Goal: Transaction & Acquisition: Purchase product/service

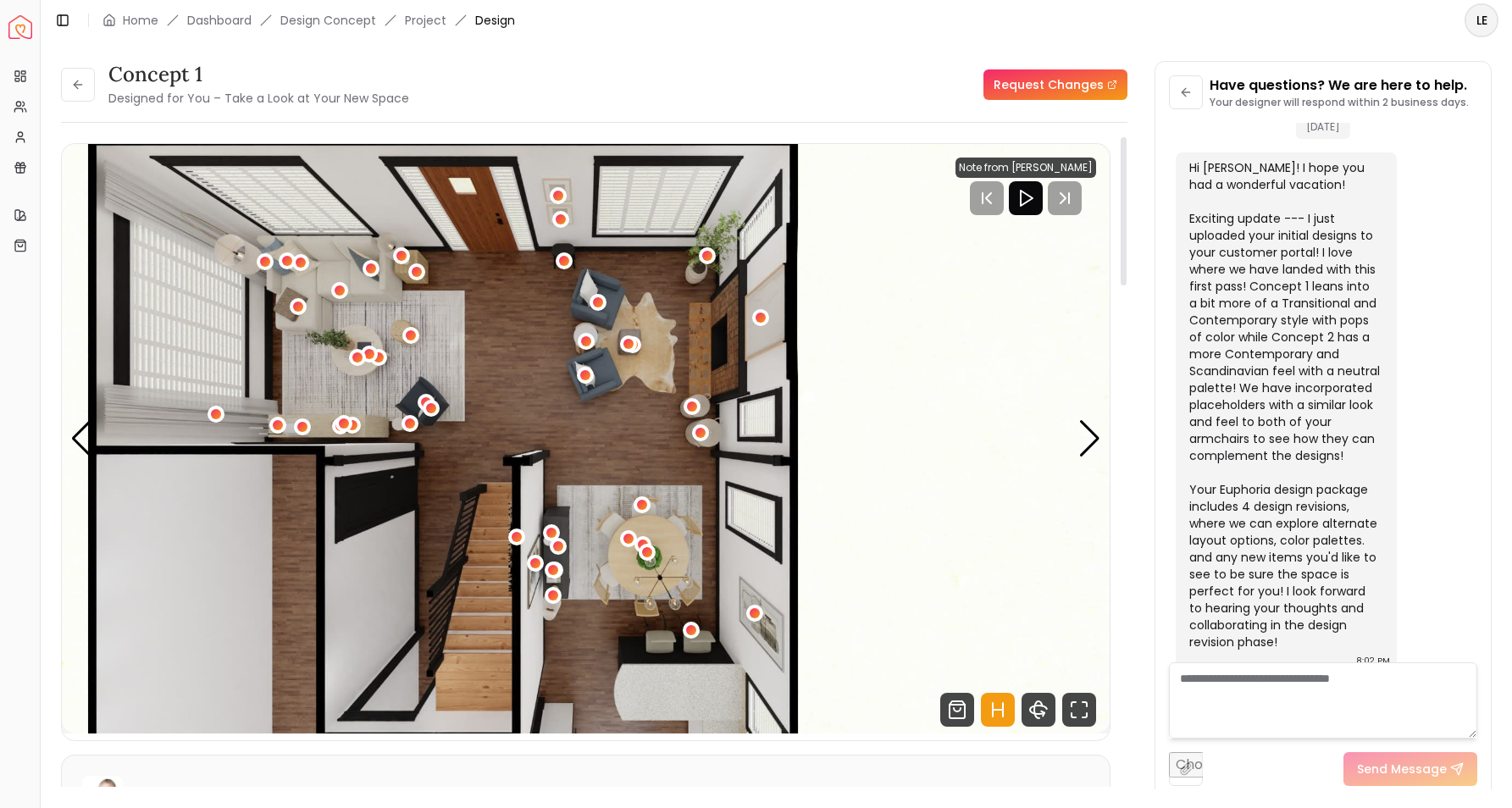
click at [1031, 204] on icon "Play" at bounding box center [1026, 198] width 21 height 21
click at [1041, 203] on rect "Pause" at bounding box center [1043, 198] width 3 height 14
click at [604, 306] on div "1 / 8" at bounding box center [597, 302] width 13 height 13
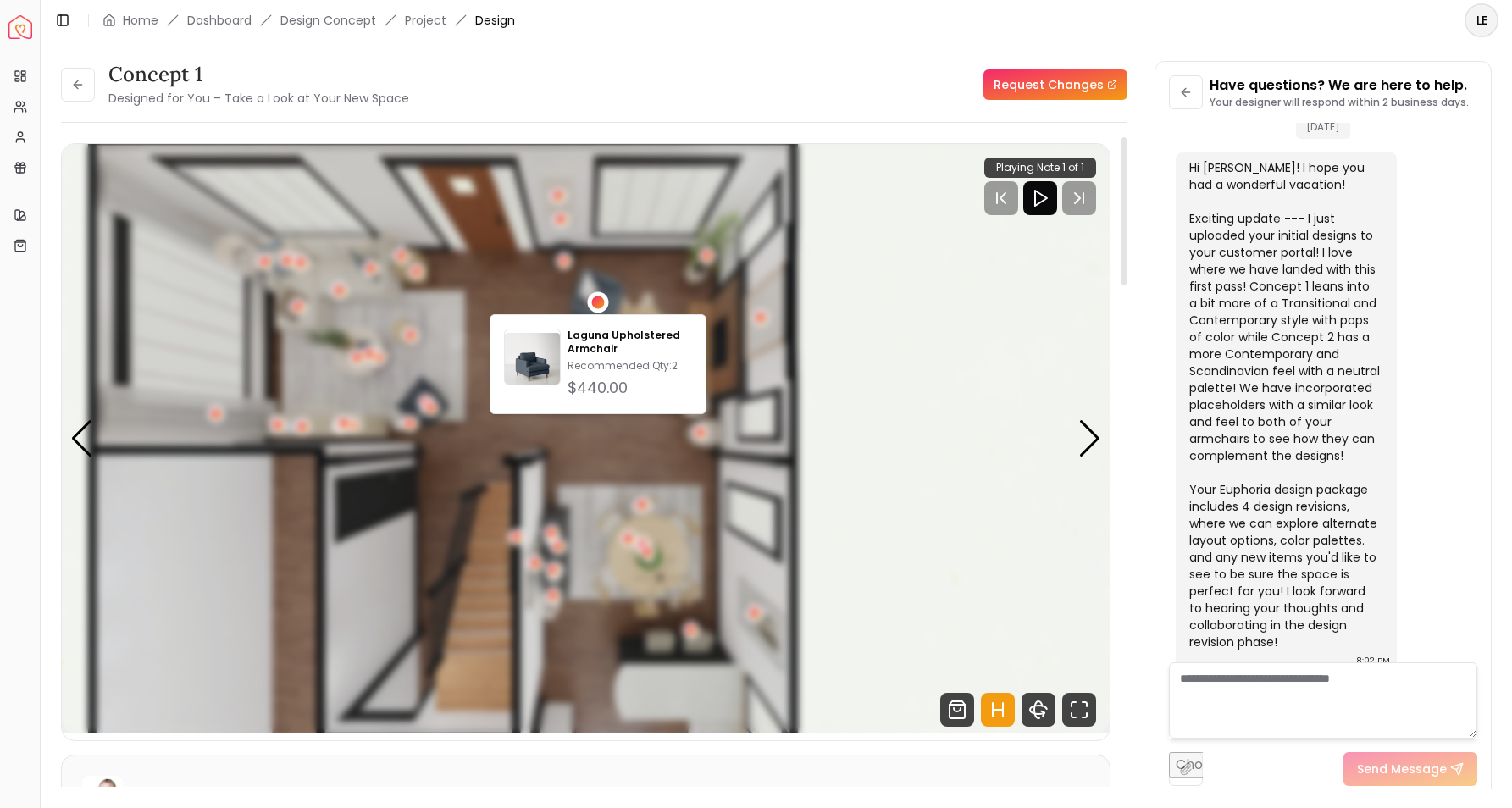
click at [604, 306] on div "1 / 8" at bounding box center [597, 302] width 13 height 13
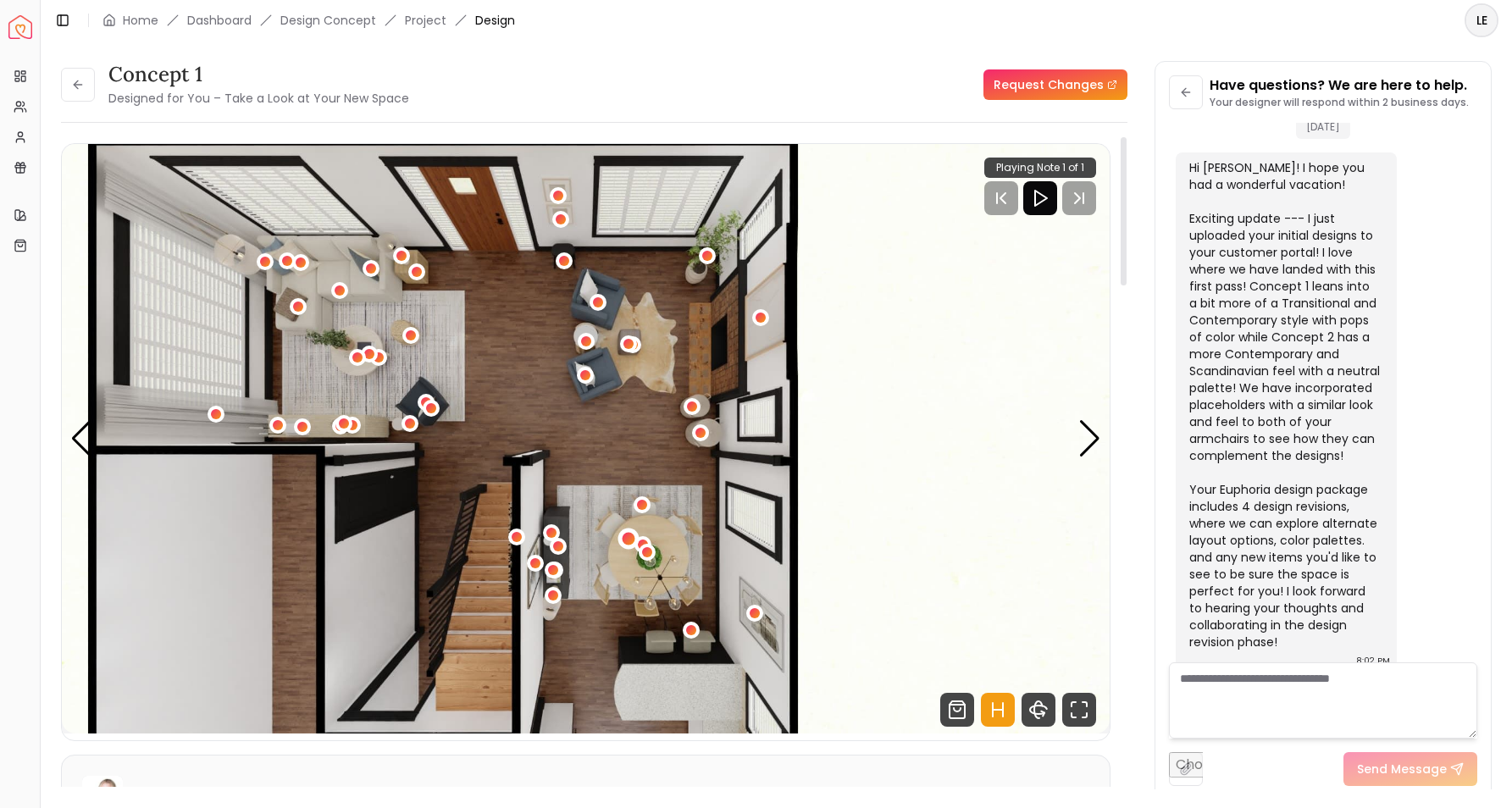
click at [627, 540] on div "1 / 8" at bounding box center [627, 539] width 13 height 13
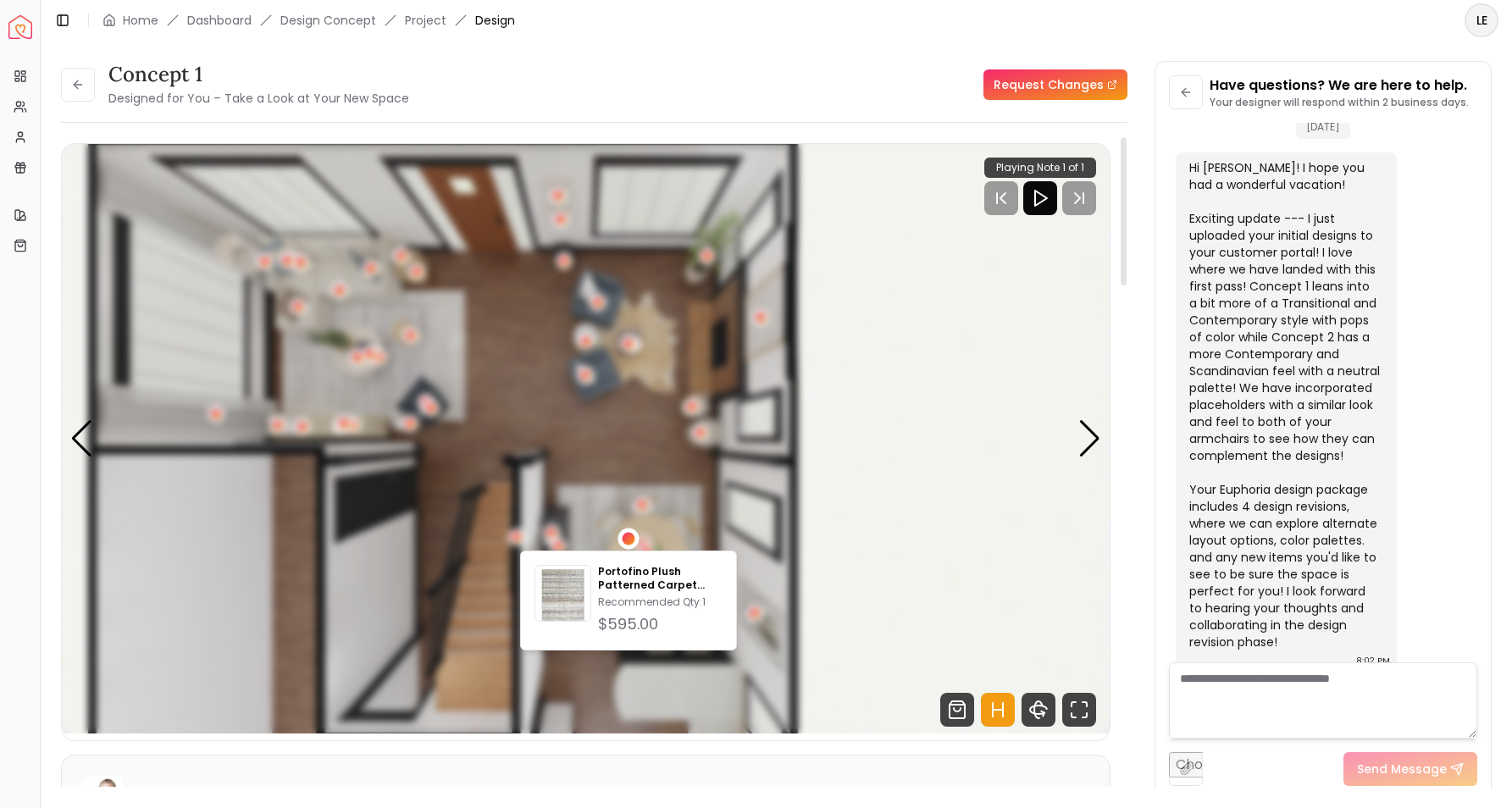
click at [627, 540] on div "1 / 8" at bounding box center [627, 539] width 13 height 13
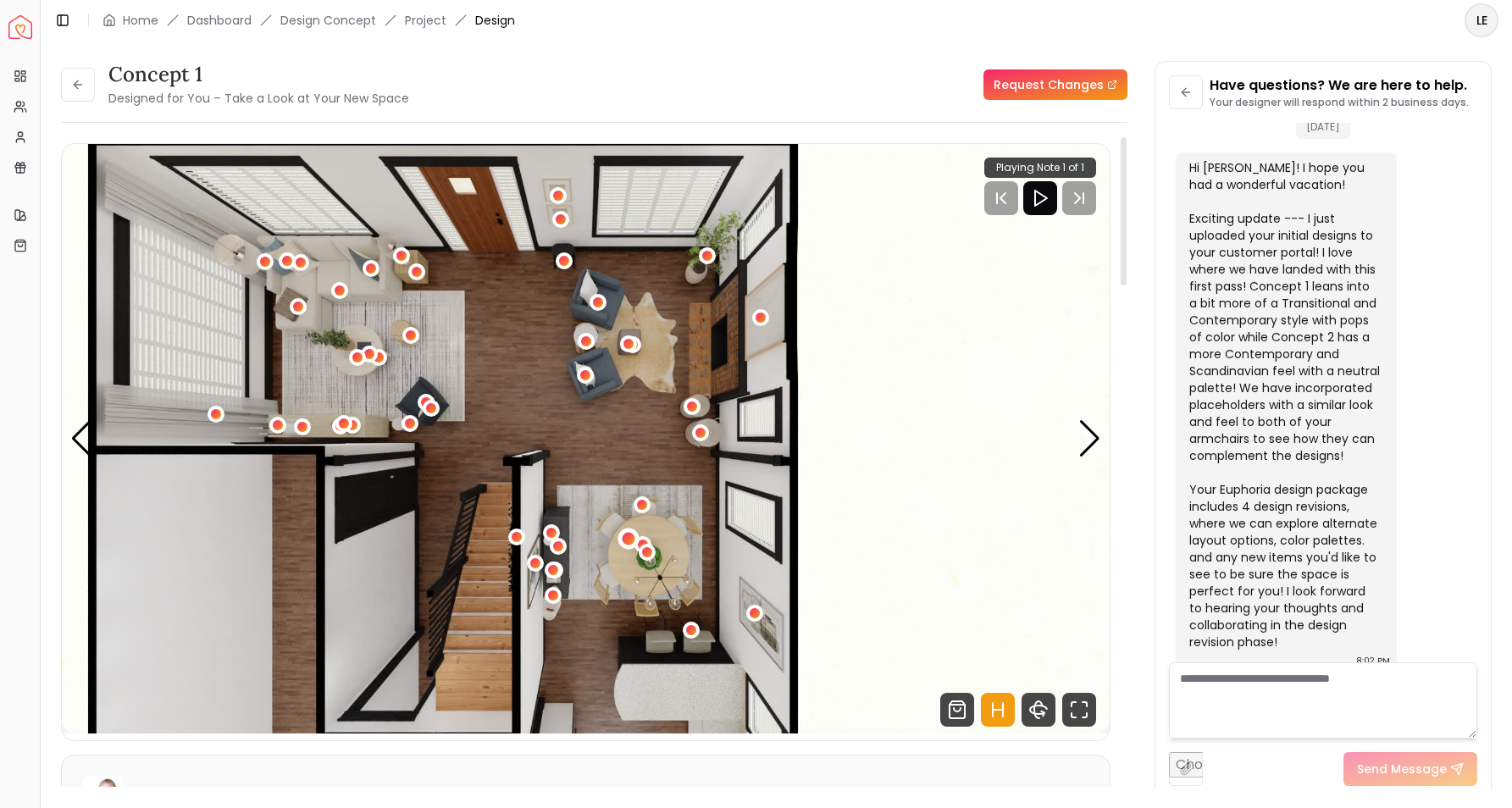
click at [627, 539] on div "1 / 8" at bounding box center [627, 539] width 13 height 13
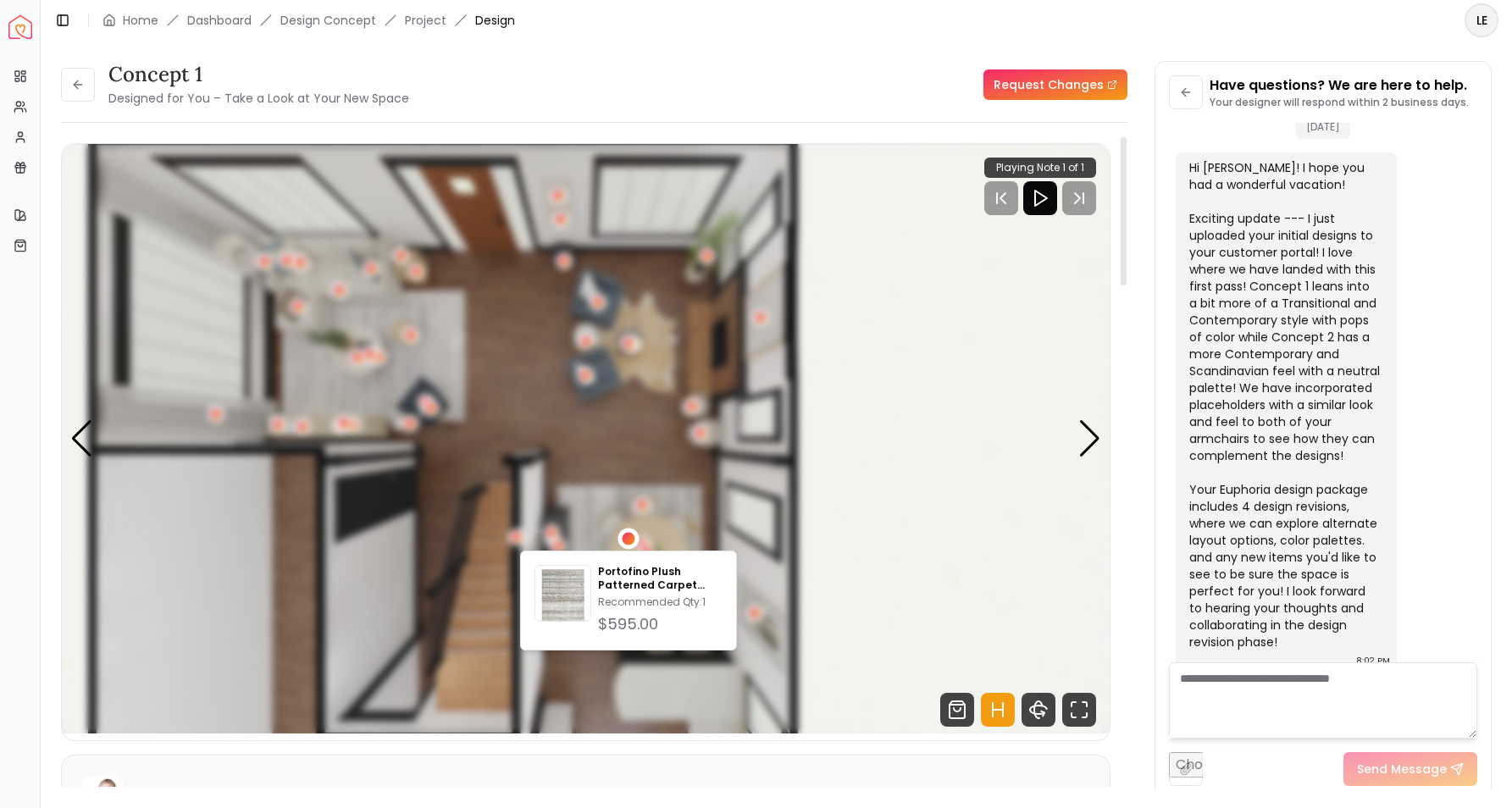
click at [627, 539] on div "1 / 8" at bounding box center [627, 539] width 13 height 13
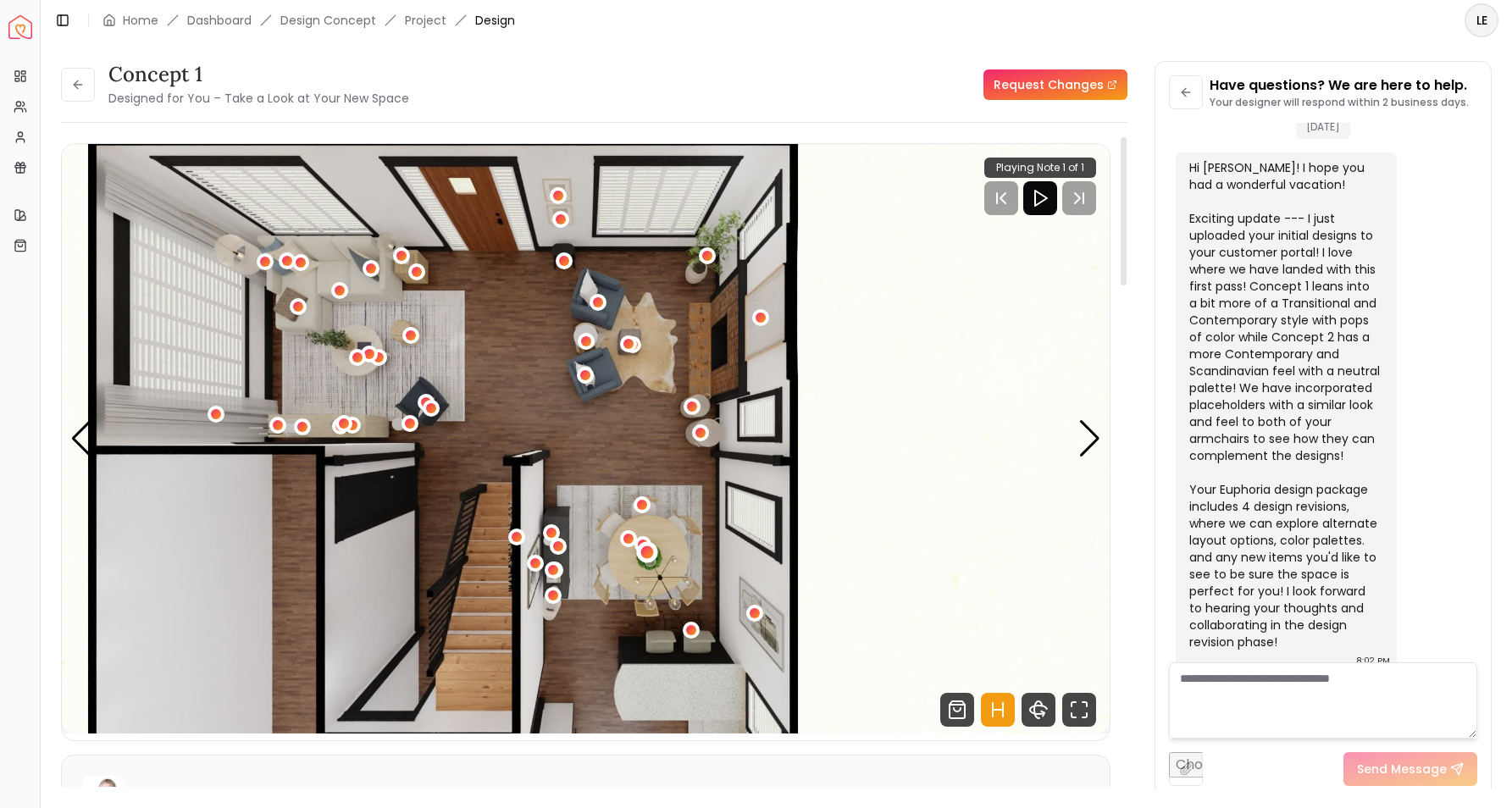
click at [645, 544] on div "1 / 8" at bounding box center [646, 552] width 21 height 21
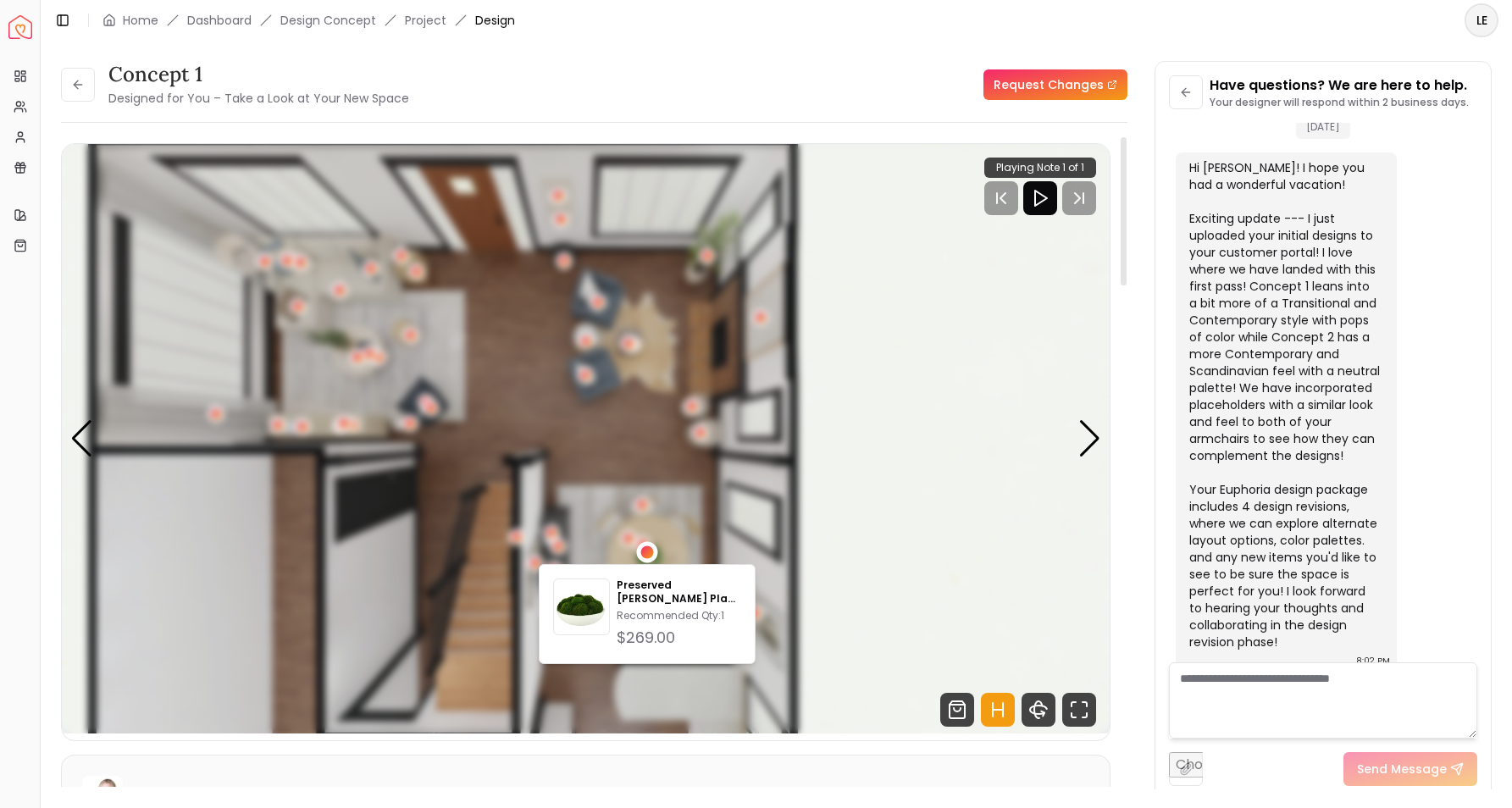
click at [645, 544] on div "1 / 8" at bounding box center [646, 552] width 21 height 21
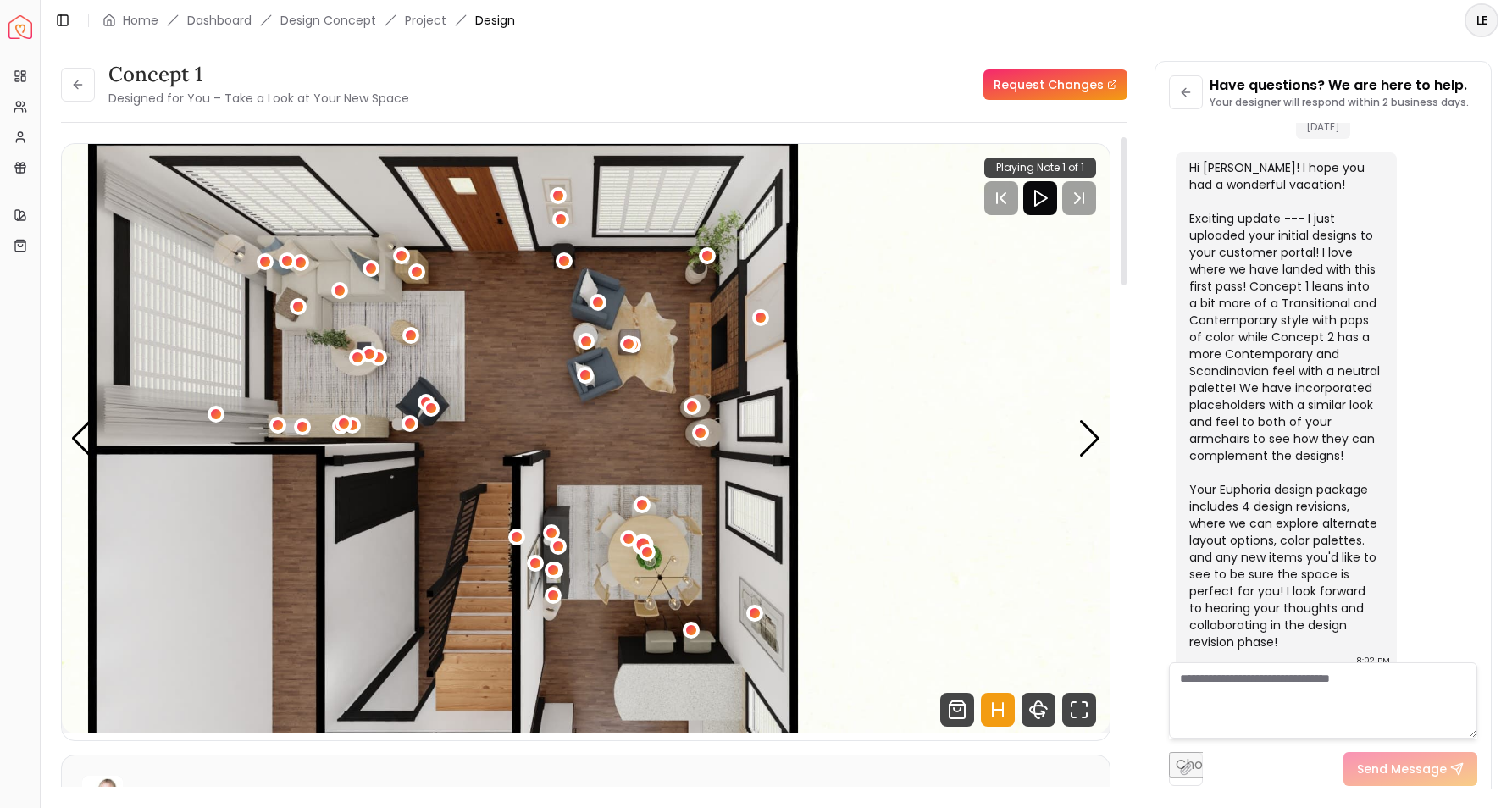
click at [645, 536] on div "1 / 8" at bounding box center [643, 544] width 21 height 21
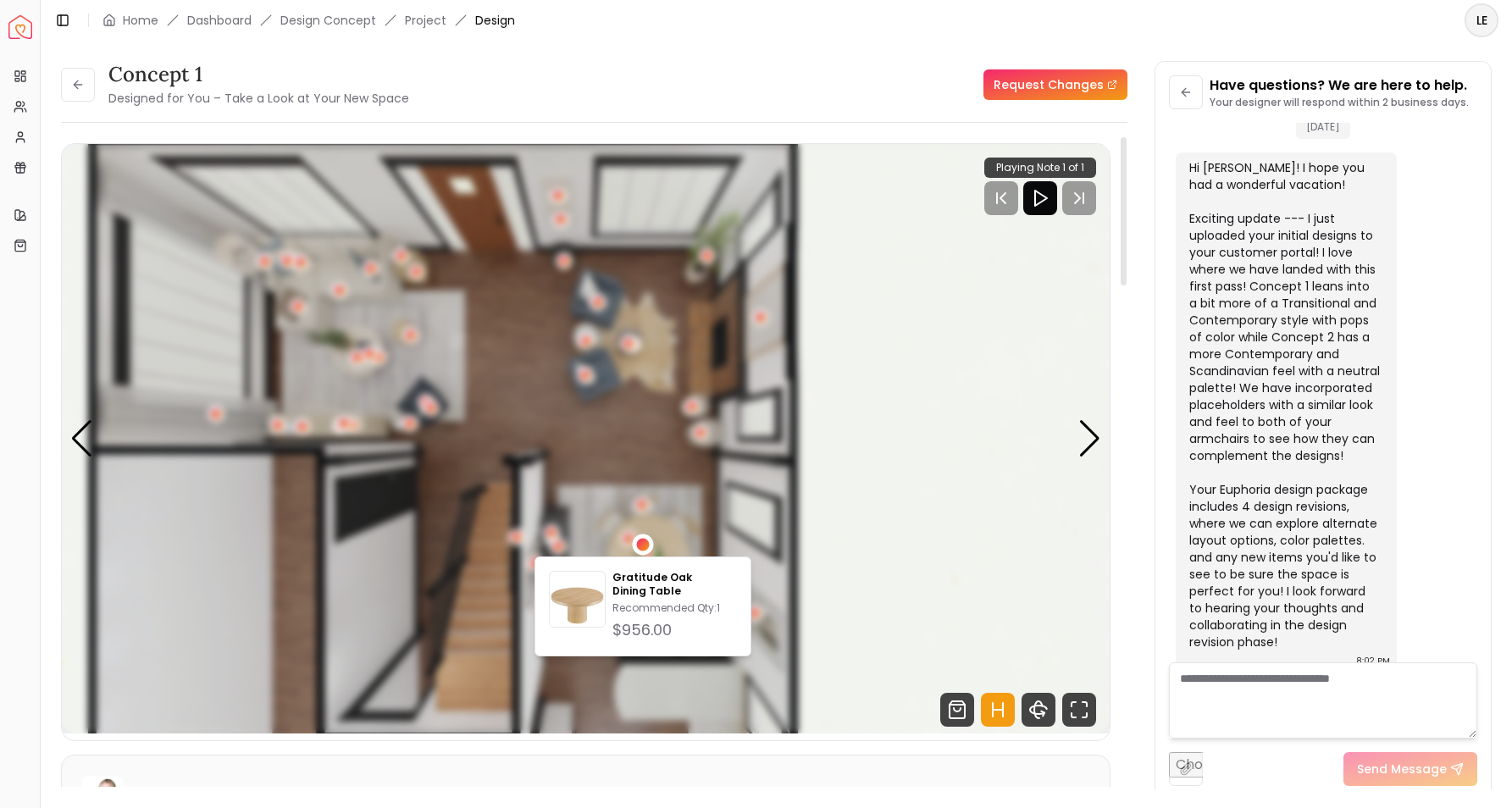
click at [645, 536] on div "1 / 8" at bounding box center [643, 544] width 21 height 21
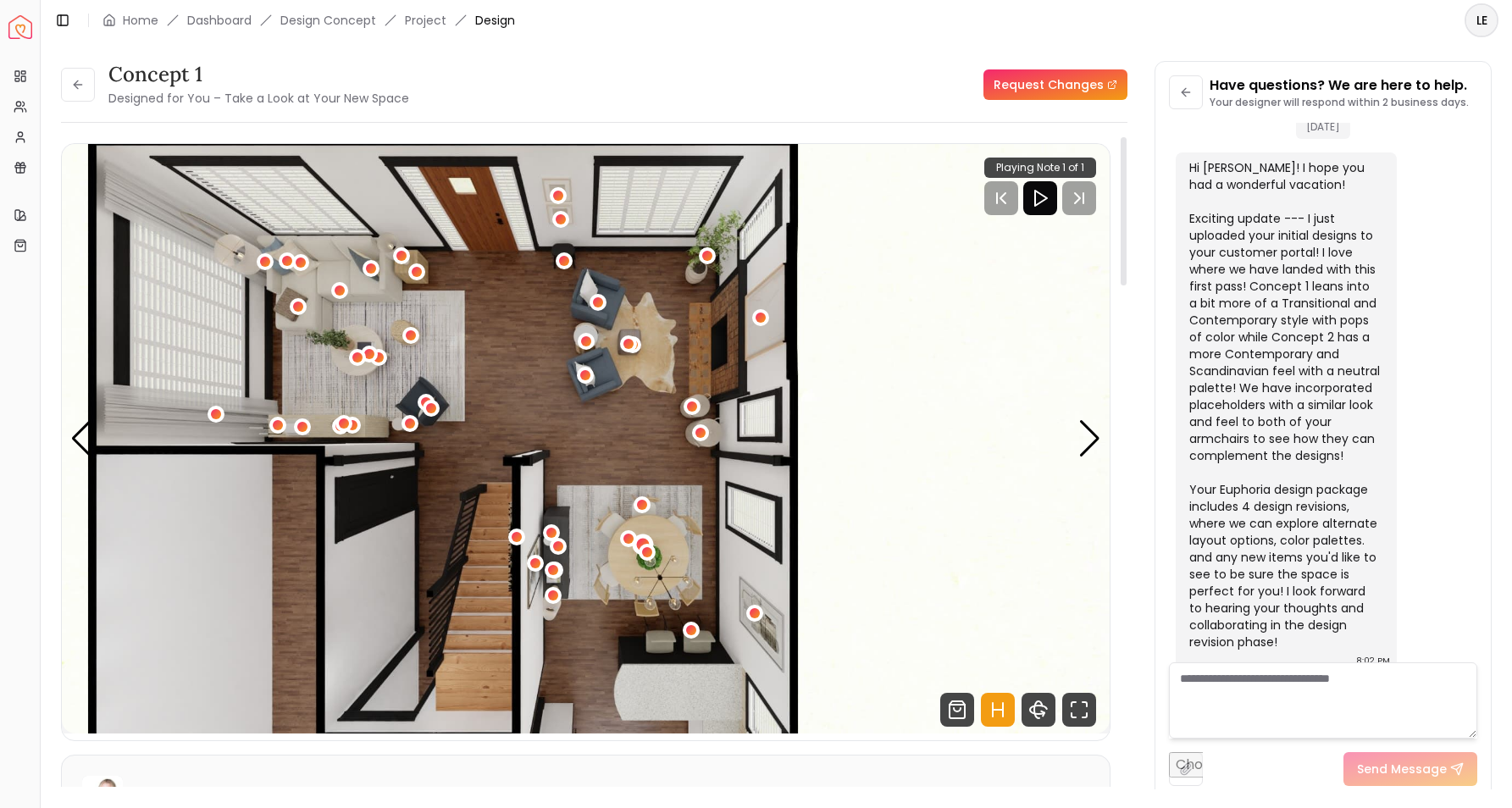
click at [645, 536] on div "1 / 8" at bounding box center [643, 544] width 21 height 21
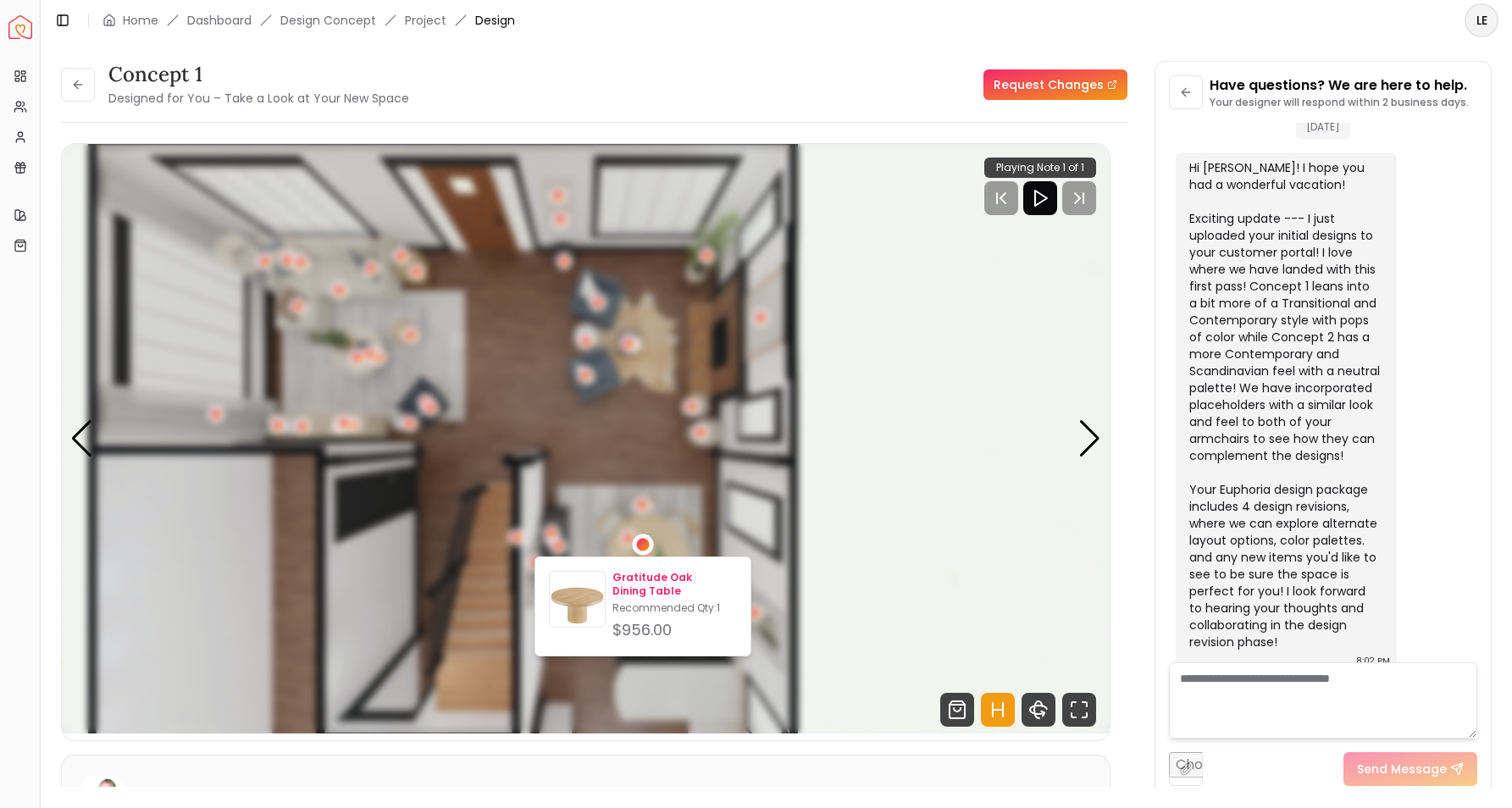
click at [646, 614] on div "Gratitude Oak Dining Table Recommended Qty: 1 $956.00" at bounding box center [674, 606] width 124 height 71
click at [881, 463] on img "1 / 8" at bounding box center [585, 439] width 1047 height 590
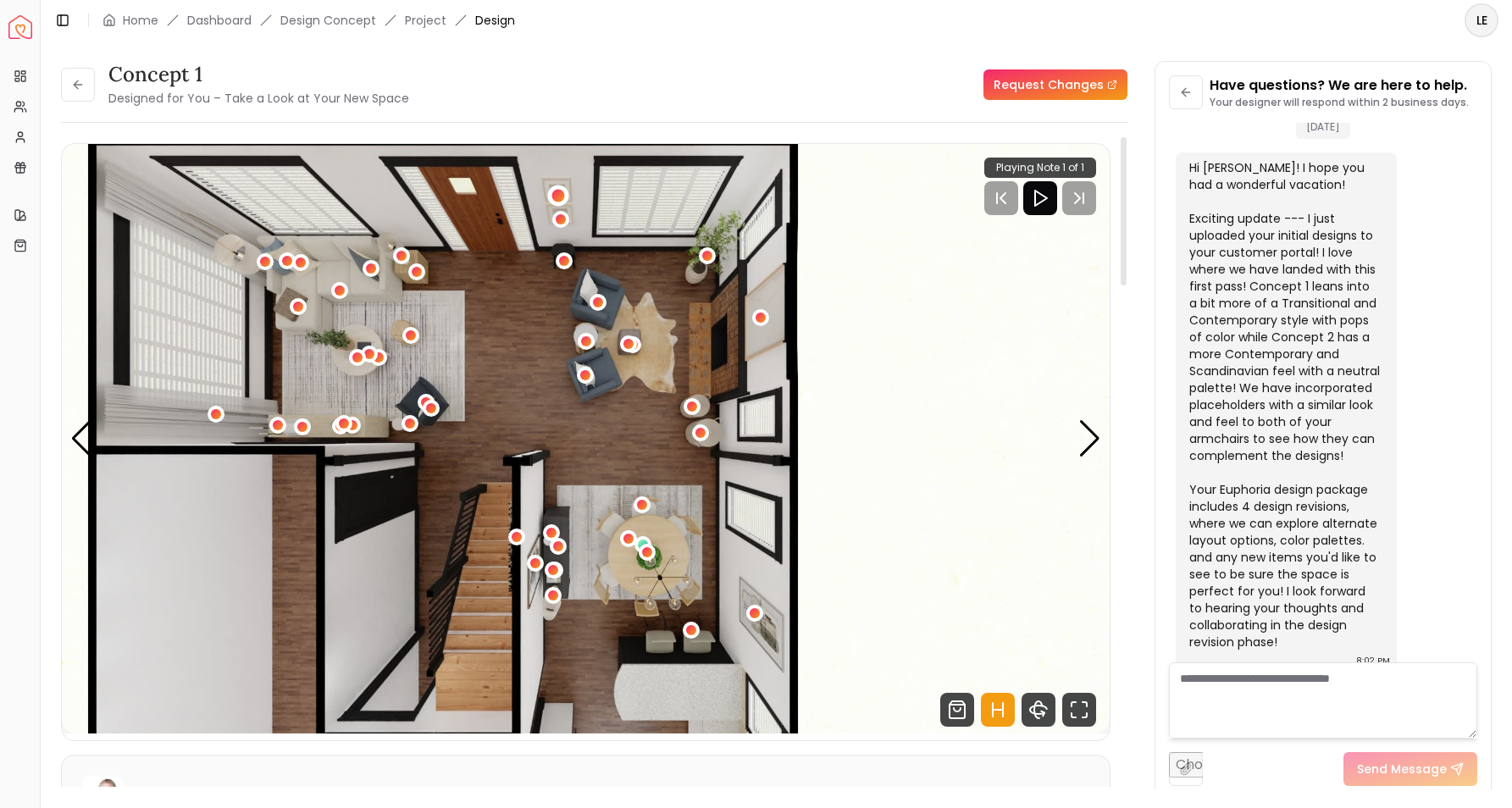
click at [555, 192] on div "1 / 8" at bounding box center [558, 195] width 13 height 13
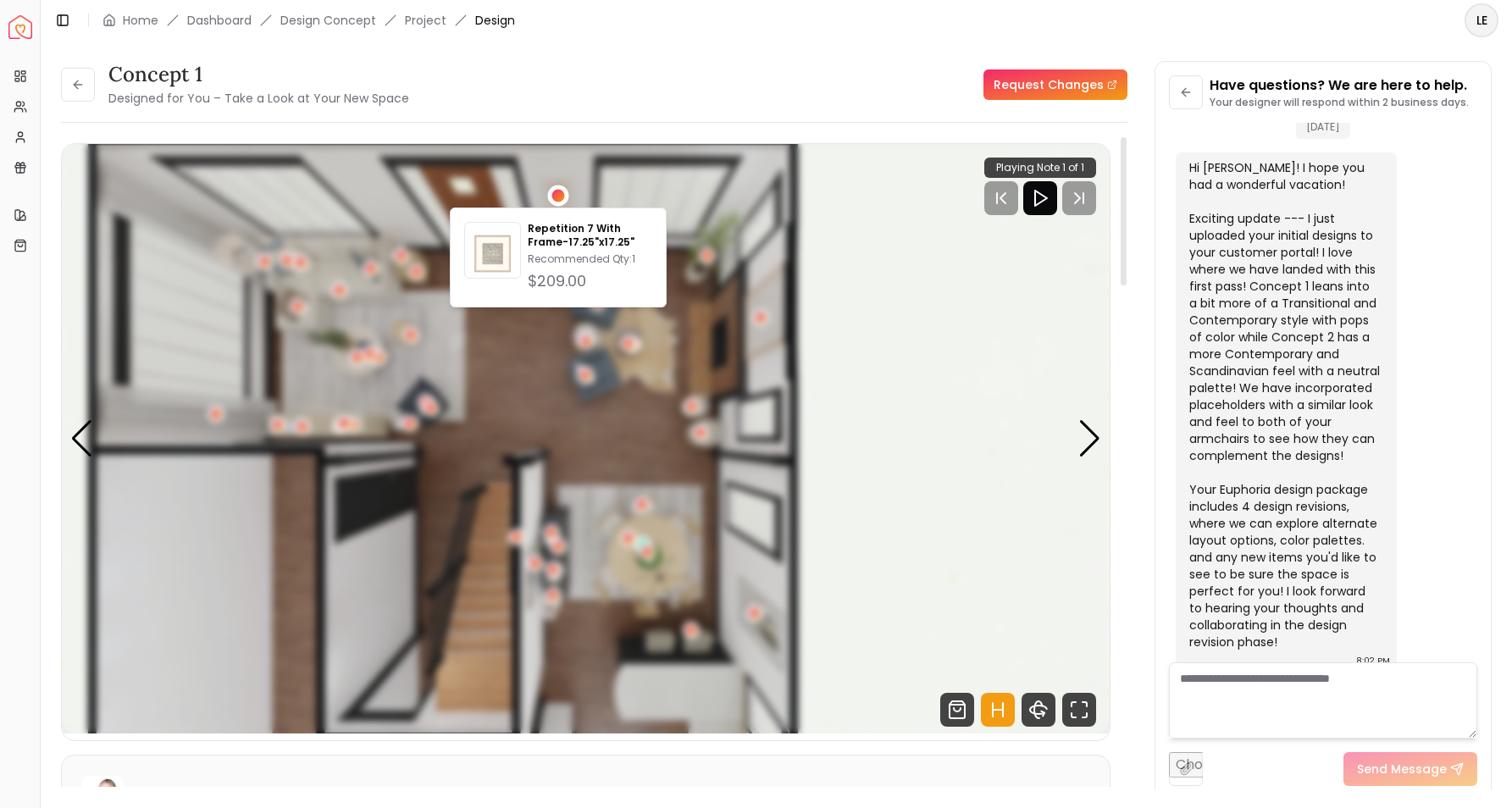
click at [555, 192] on div "1 / 8" at bounding box center [558, 195] width 13 height 13
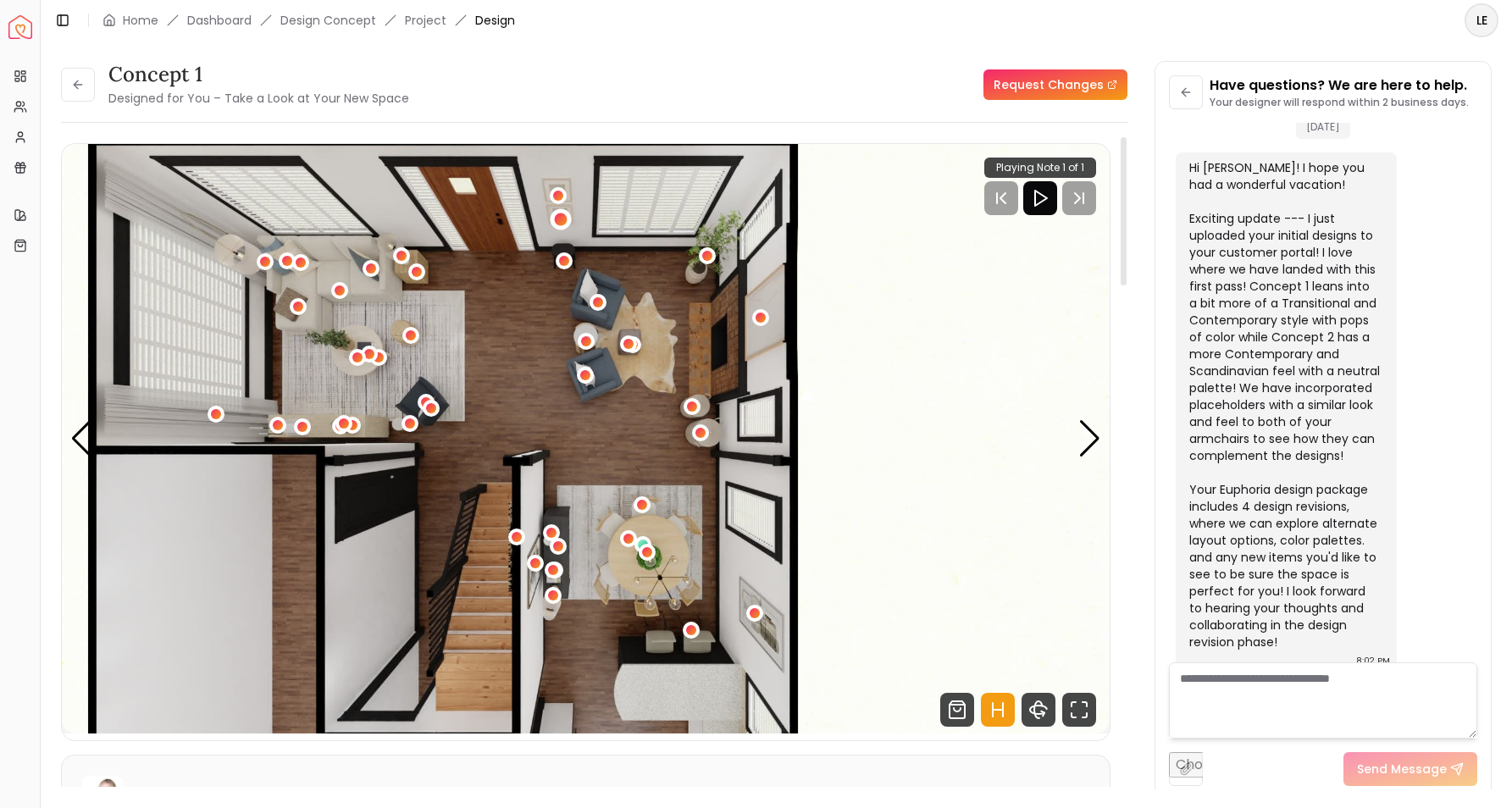
click at [559, 216] on div "1 / 8" at bounding box center [561, 218] width 13 height 13
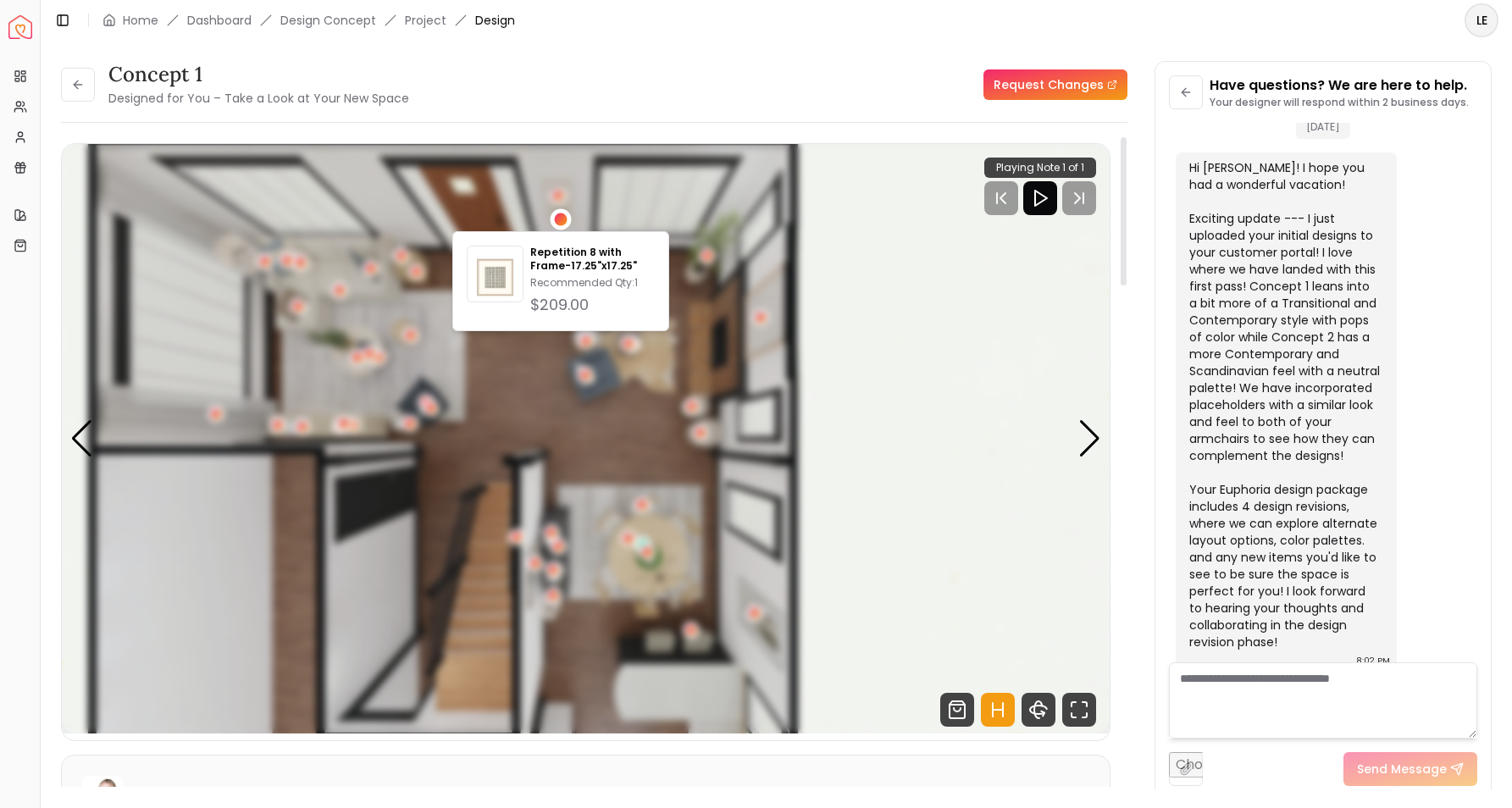
click at [559, 216] on div "1 / 8" at bounding box center [561, 218] width 13 height 13
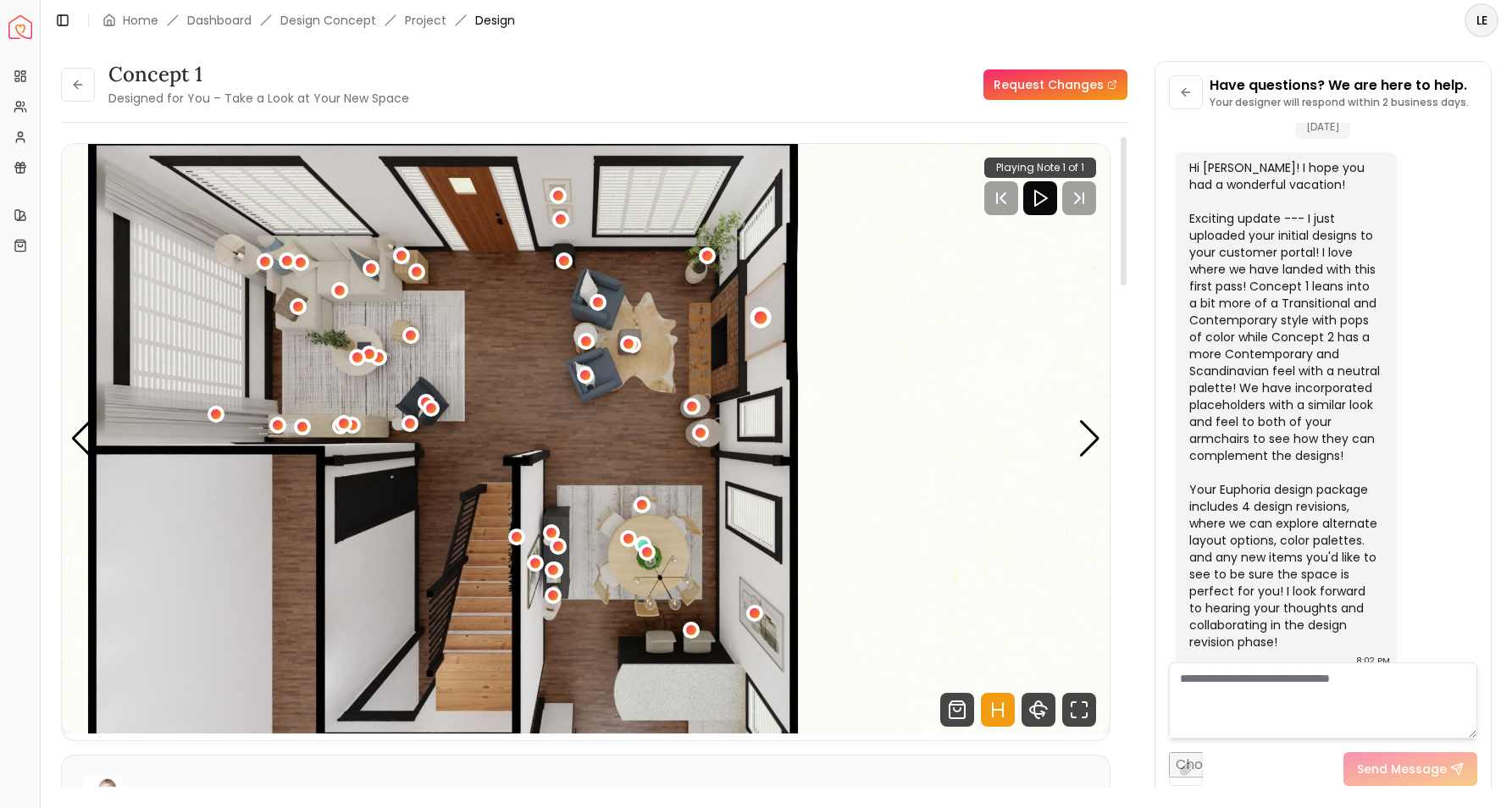
click at [759, 314] on div "1 / 8" at bounding box center [760, 318] width 13 height 13
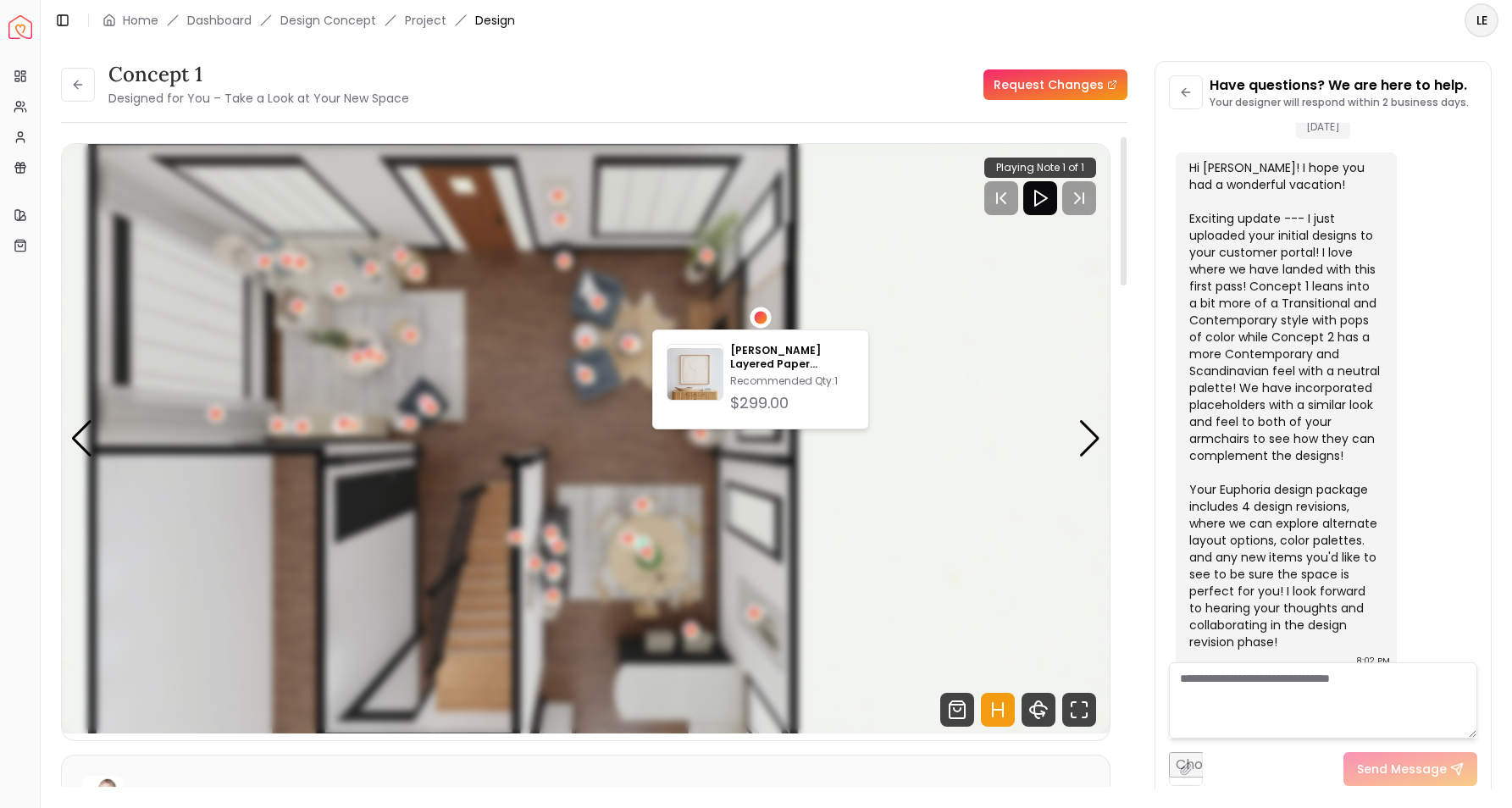
click at [759, 314] on div "1 / 8" at bounding box center [760, 318] width 13 height 13
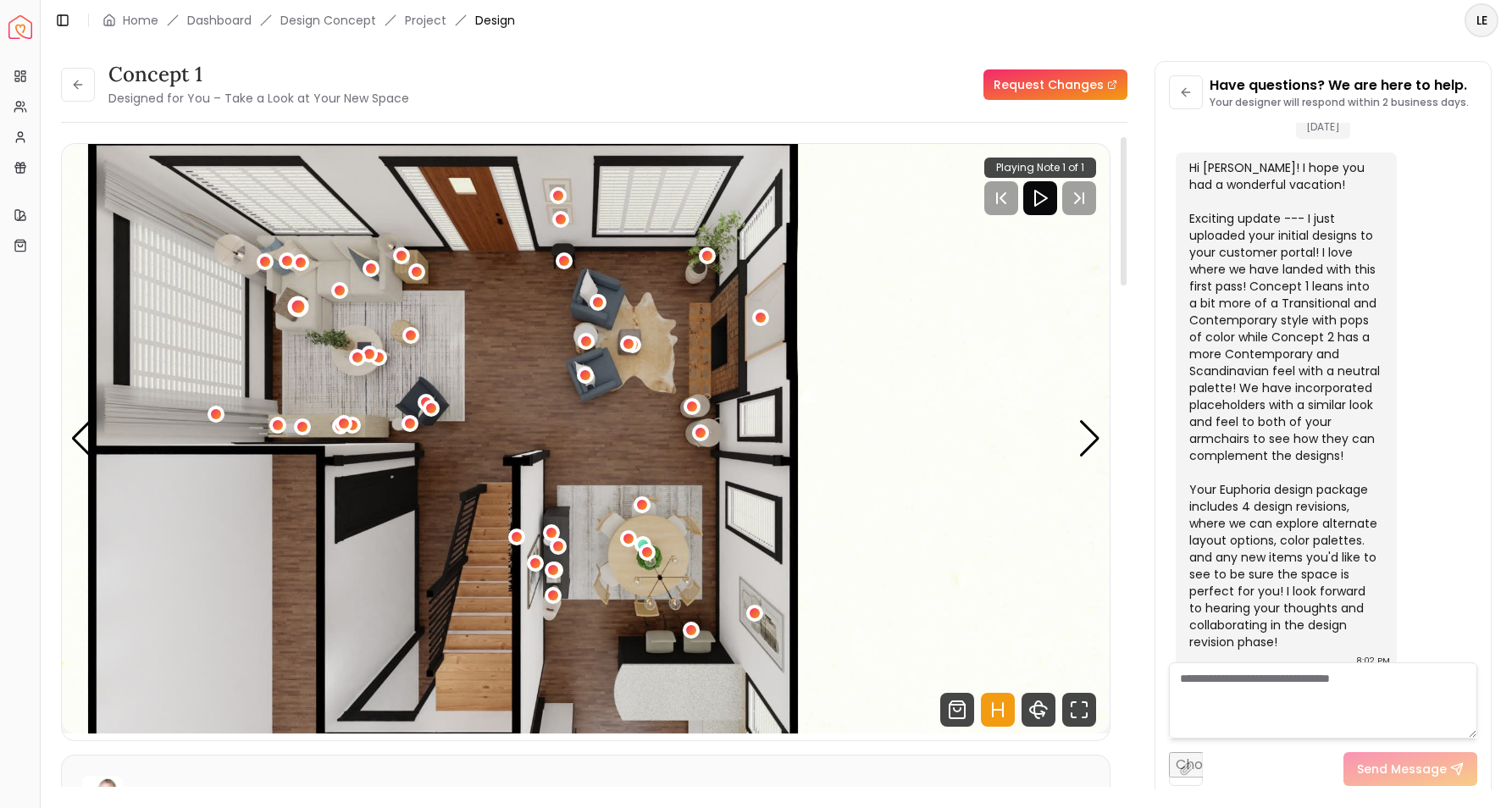
click at [294, 309] on div "1 / 8" at bounding box center [298, 307] width 13 height 13
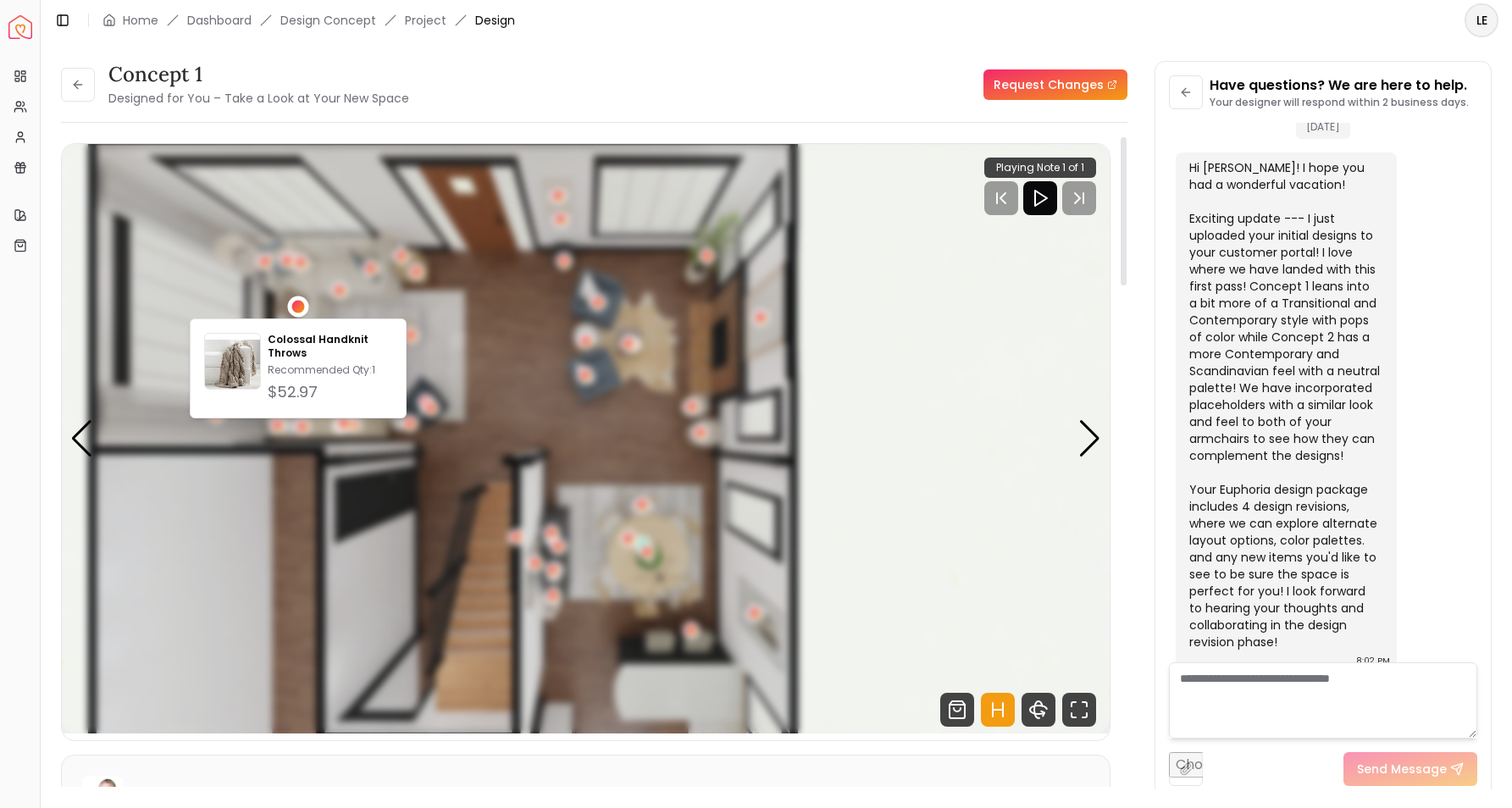
click at [294, 309] on div "1 / 8" at bounding box center [298, 307] width 13 height 13
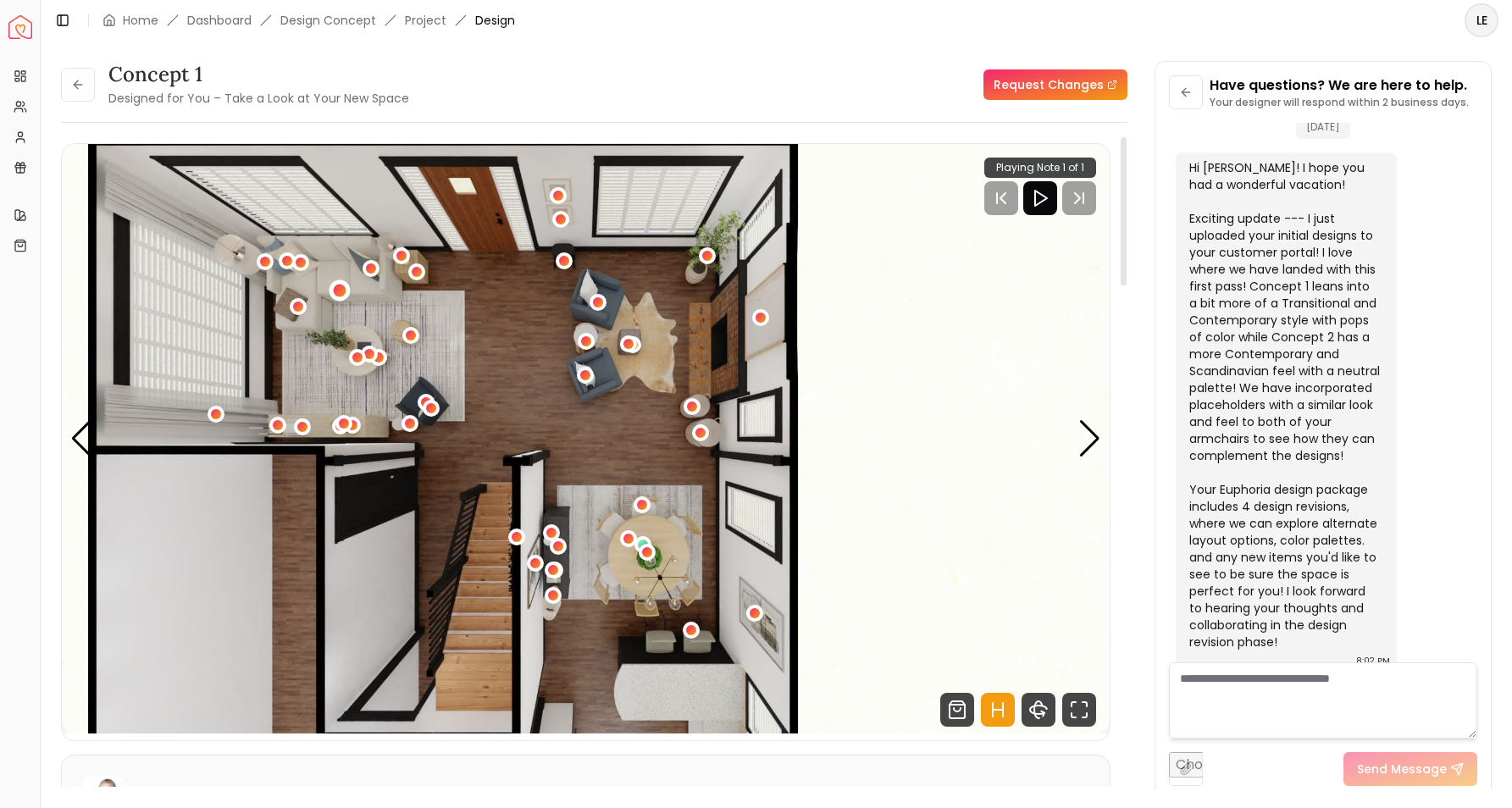
click at [341, 291] on div "1 / 8" at bounding box center [339, 290] width 13 height 13
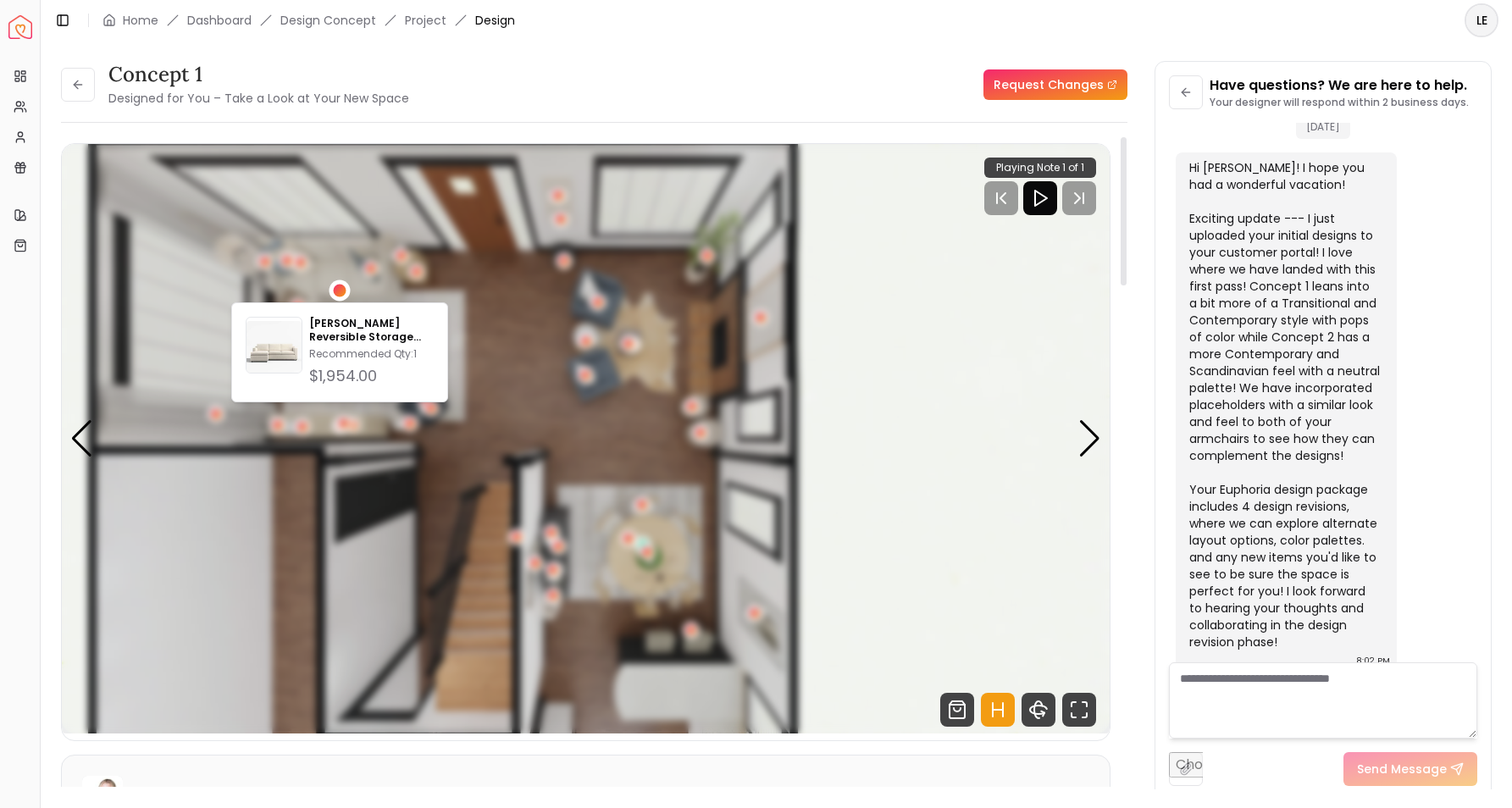
click at [341, 291] on div "1 / 8" at bounding box center [339, 290] width 13 height 13
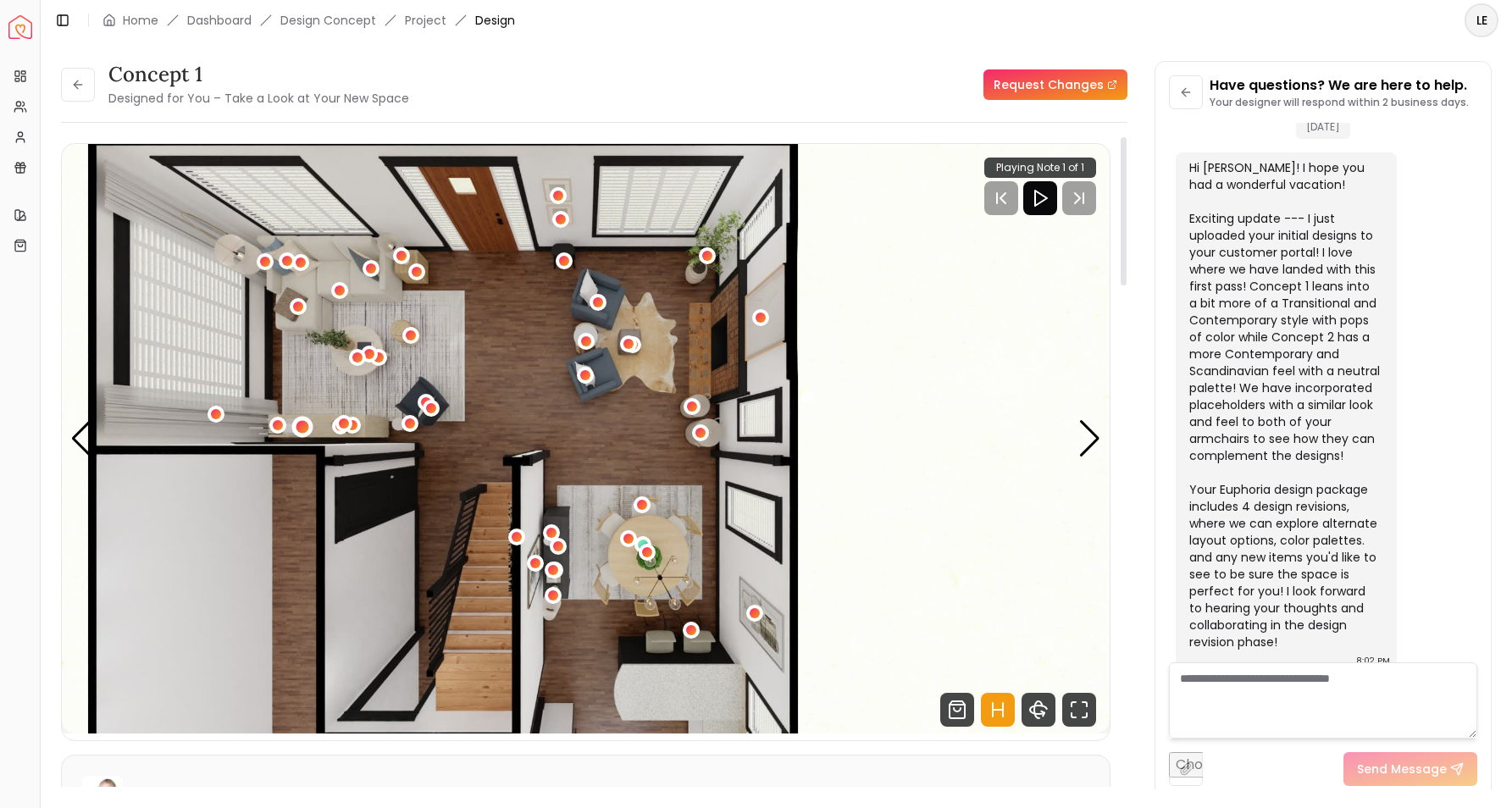
click at [307, 430] on div "1 / 8" at bounding box center [303, 426] width 13 height 13
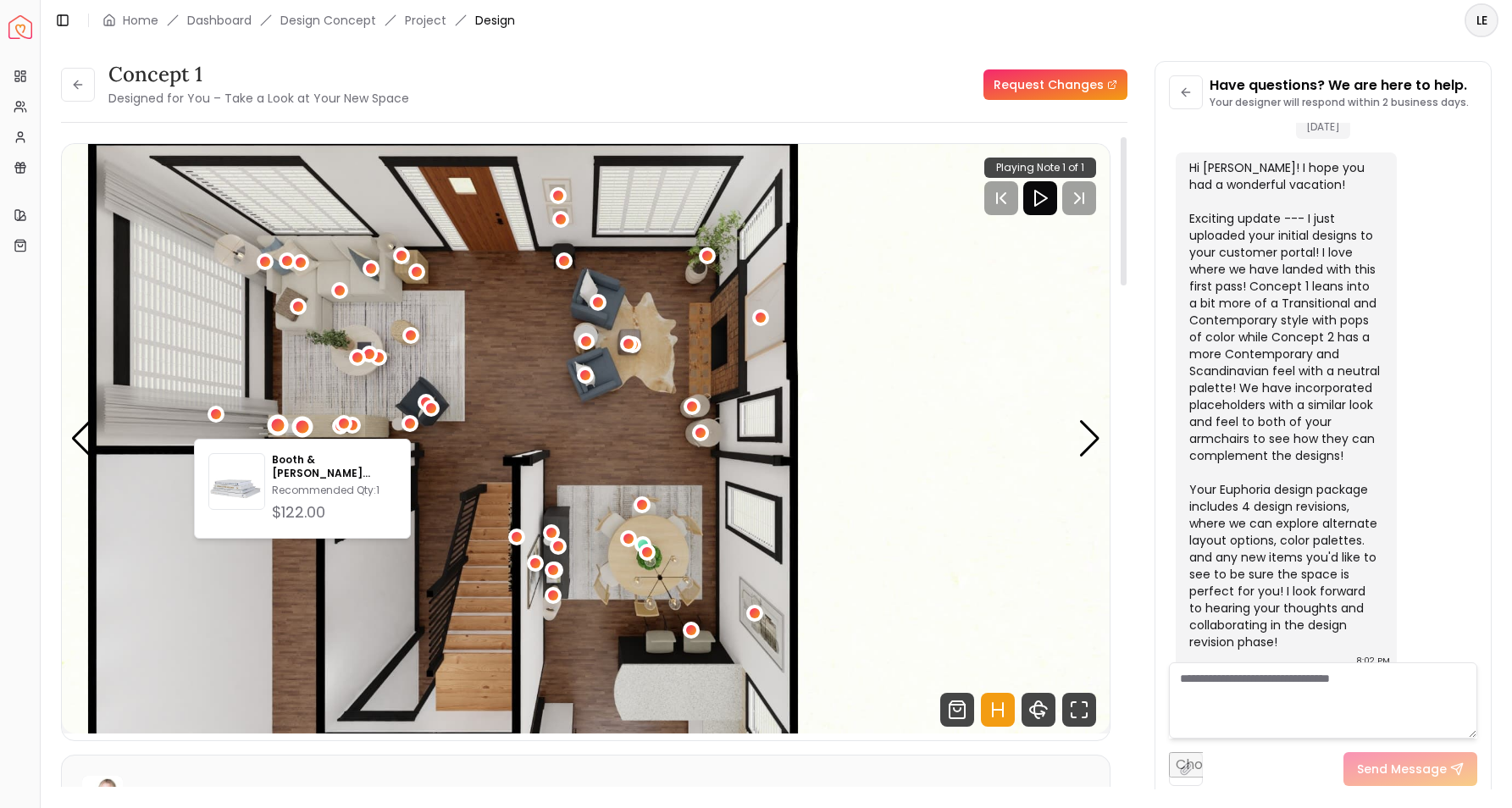
click at [277, 427] on div "1 / 8" at bounding box center [278, 424] width 13 height 13
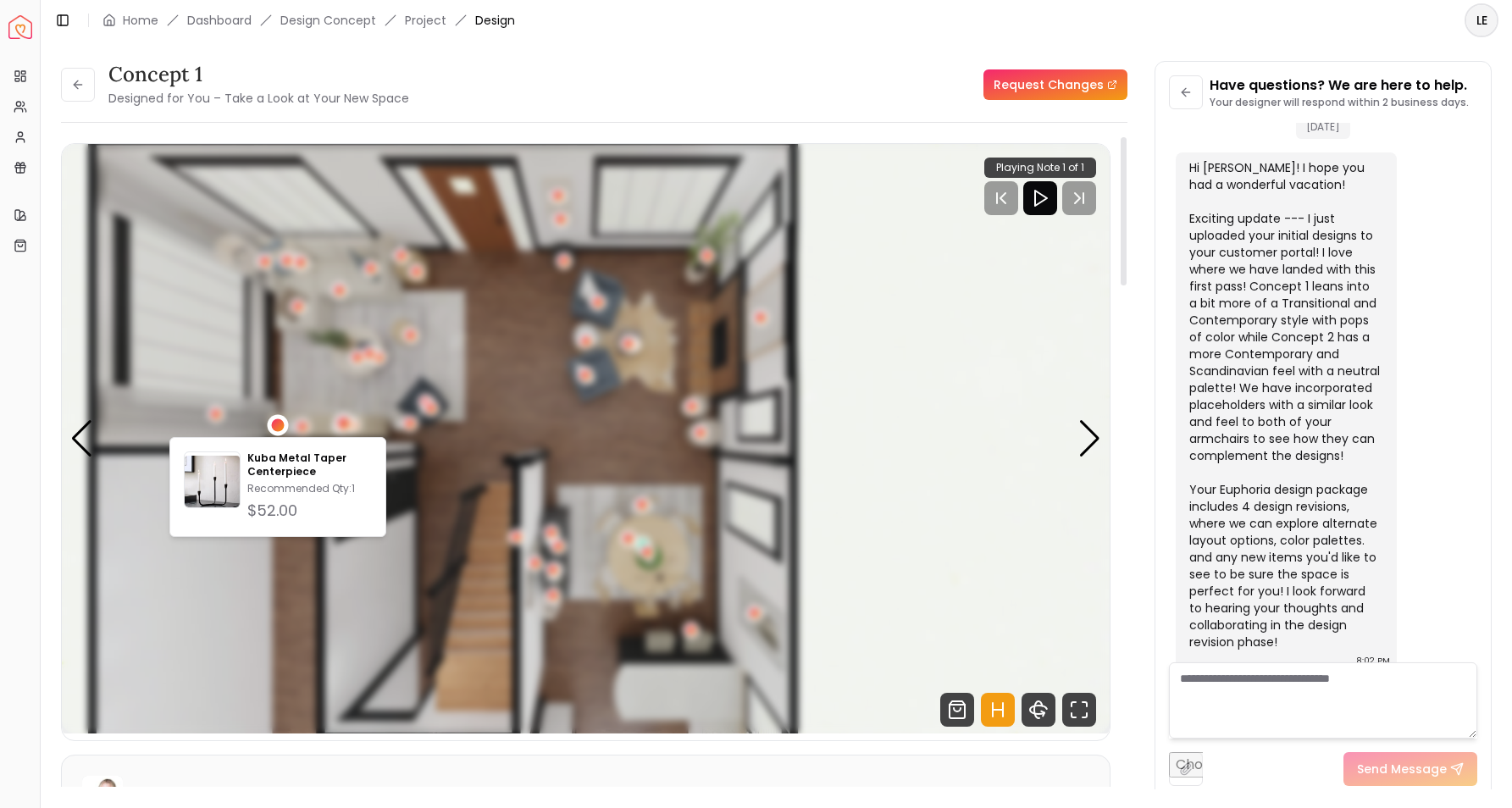
click at [346, 423] on div "1 / 8" at bounding box center [344, 423] width 13 height 13
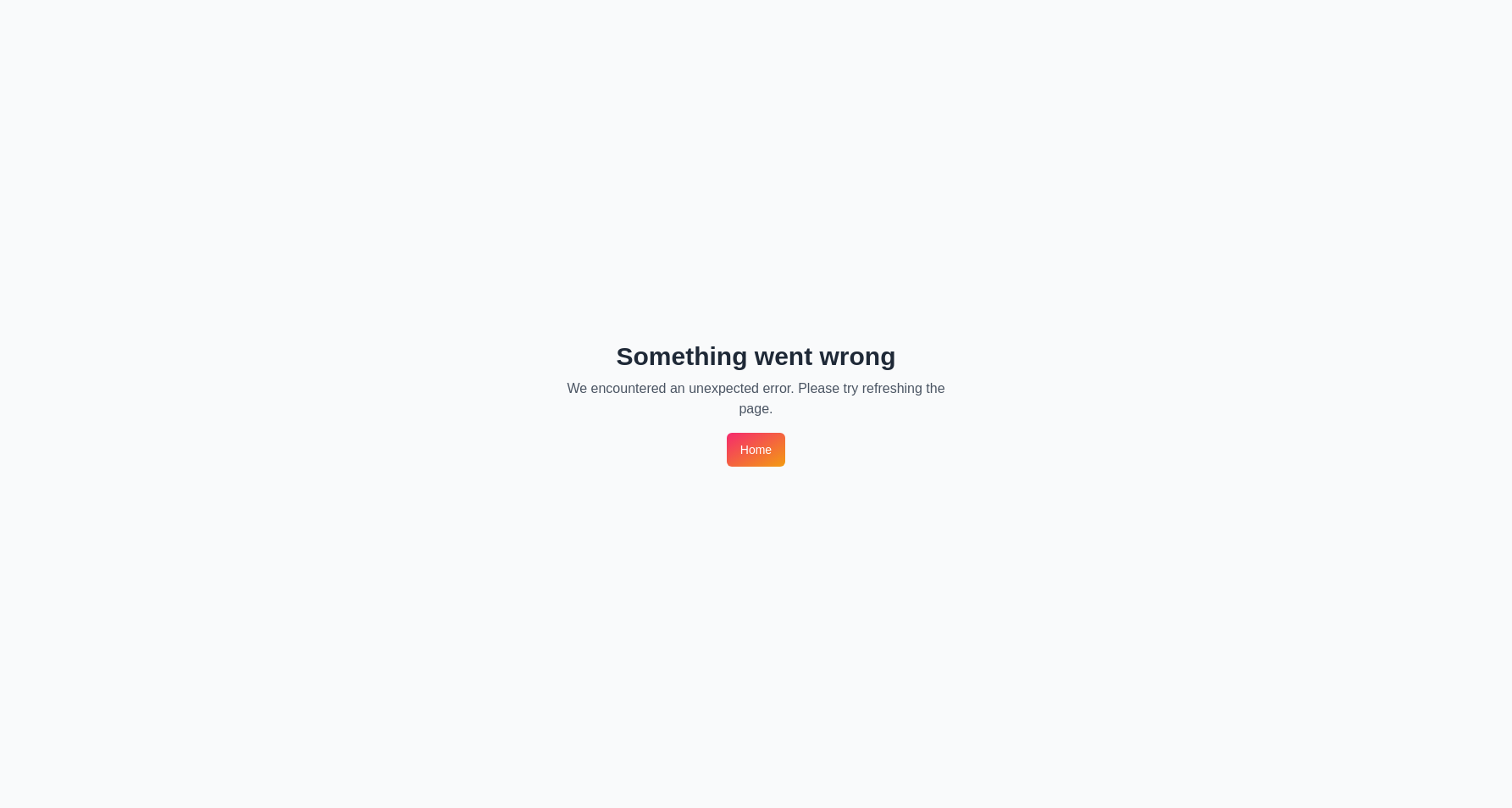
click at [757, 451] on link "Home" at bounding box center [756, 450] width 58 height 34
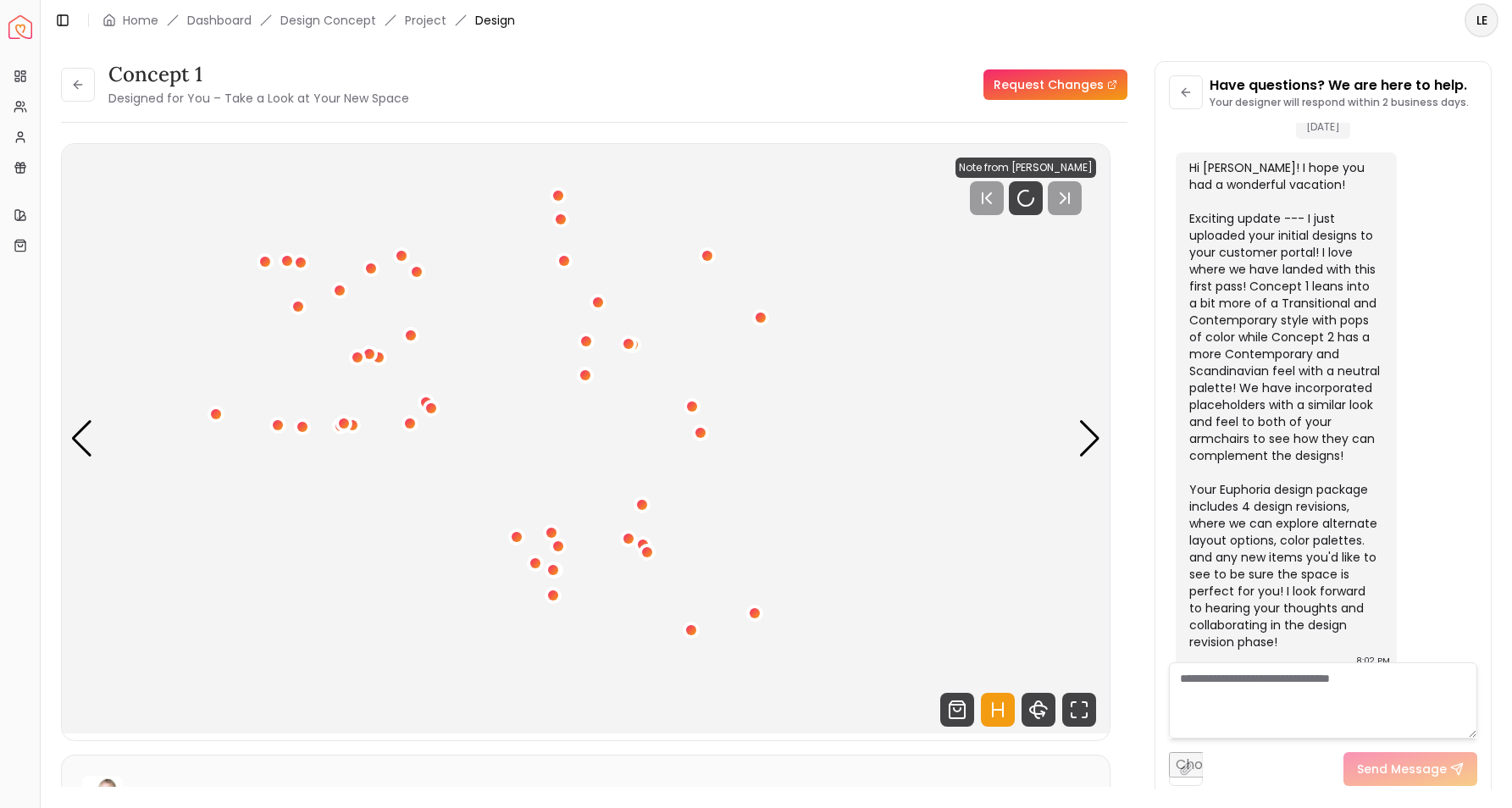
scroll to position [1059, 0]
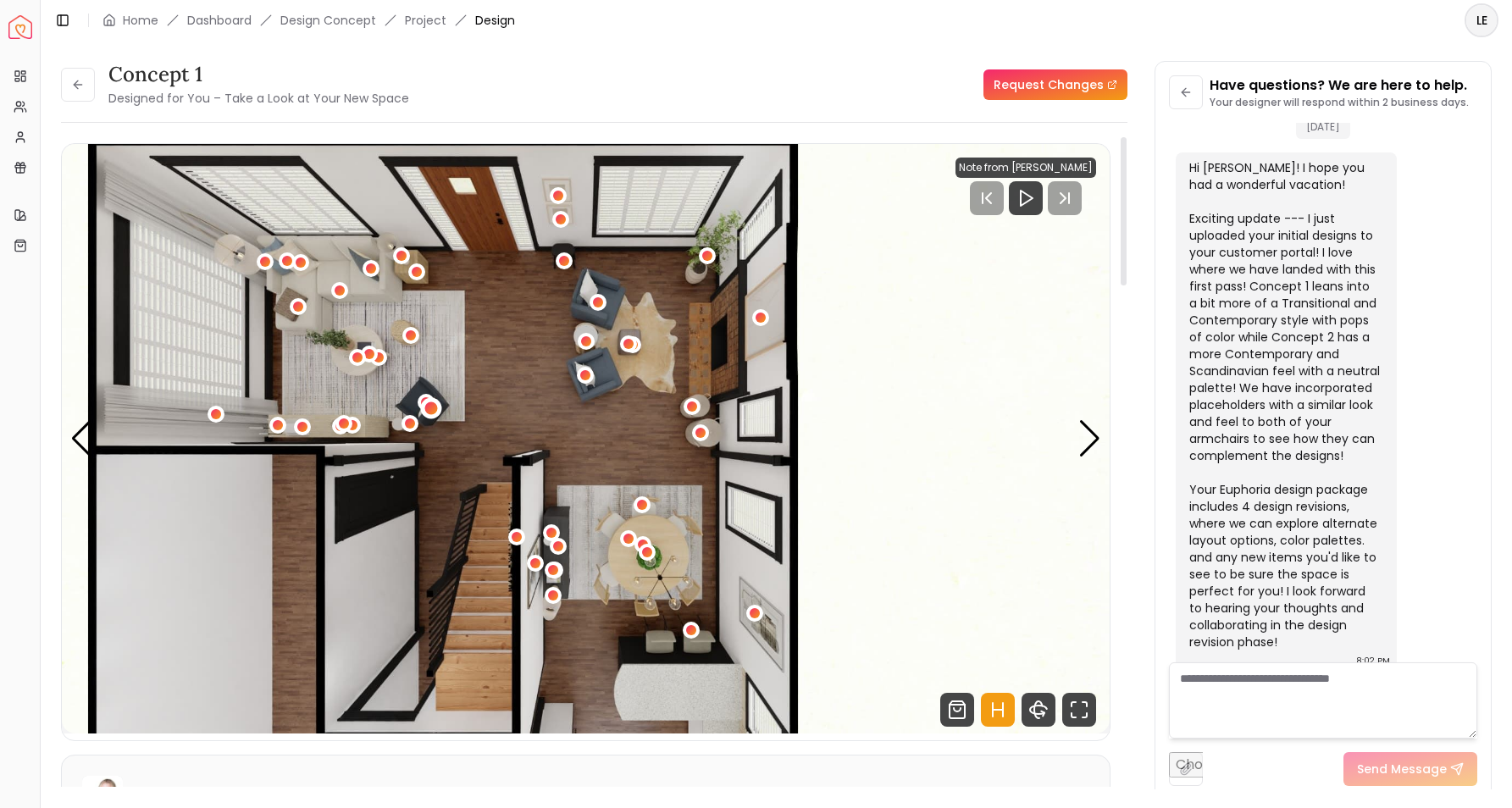
click at [431, 409] on div "1 / 8" at bounding box center [430, 408] width 13 height 13
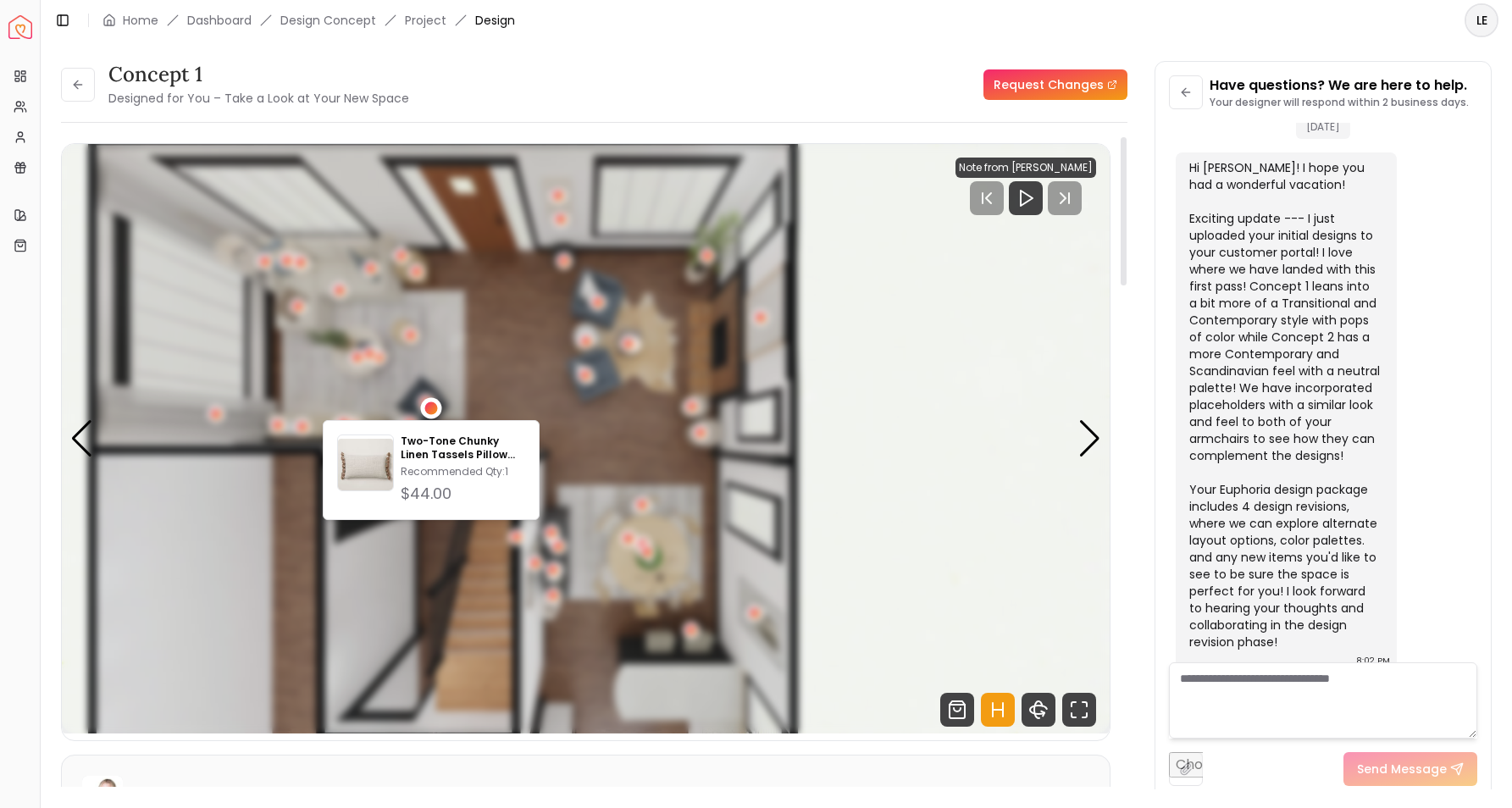
click at [431, 409] on div "1 / 8" at bounding box center [430, 408] width 13 height 13
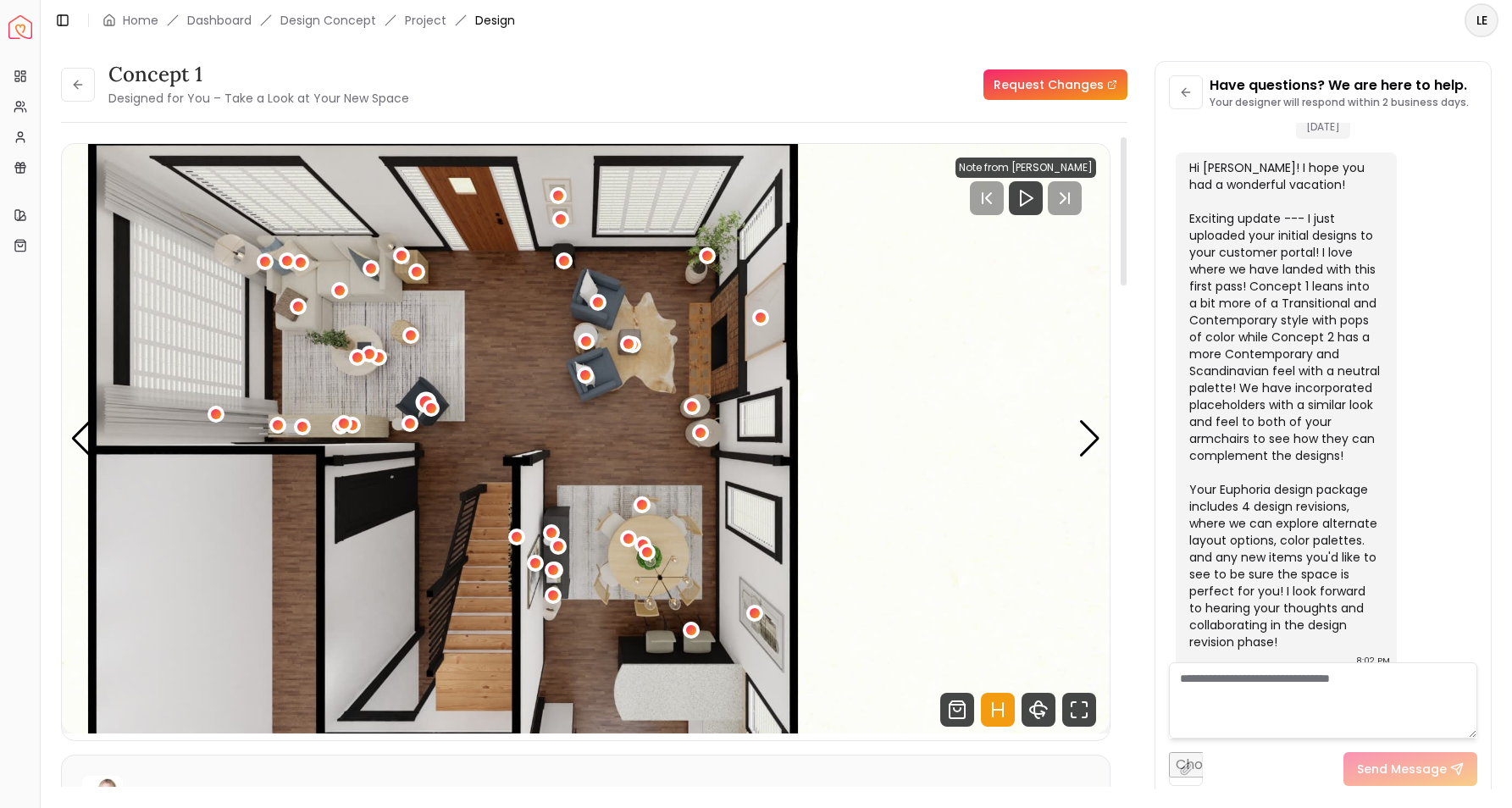
click at [423, 397] on div "1 / 8" at bounding box center [425, 402] width 13 height 13
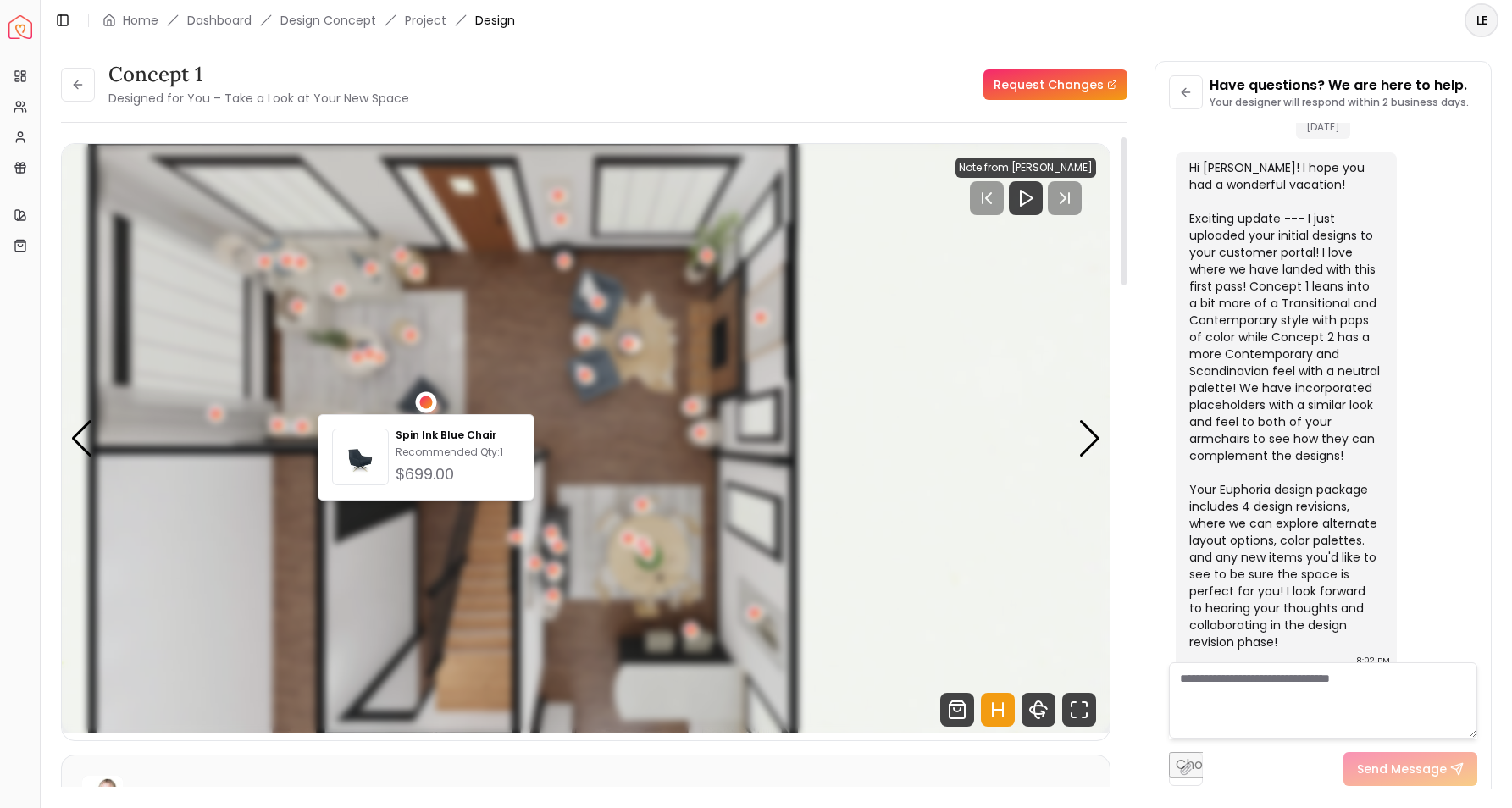
click at [423, 397] on div "1 / 8" at bounding box center [425, 402] width 13 height 13
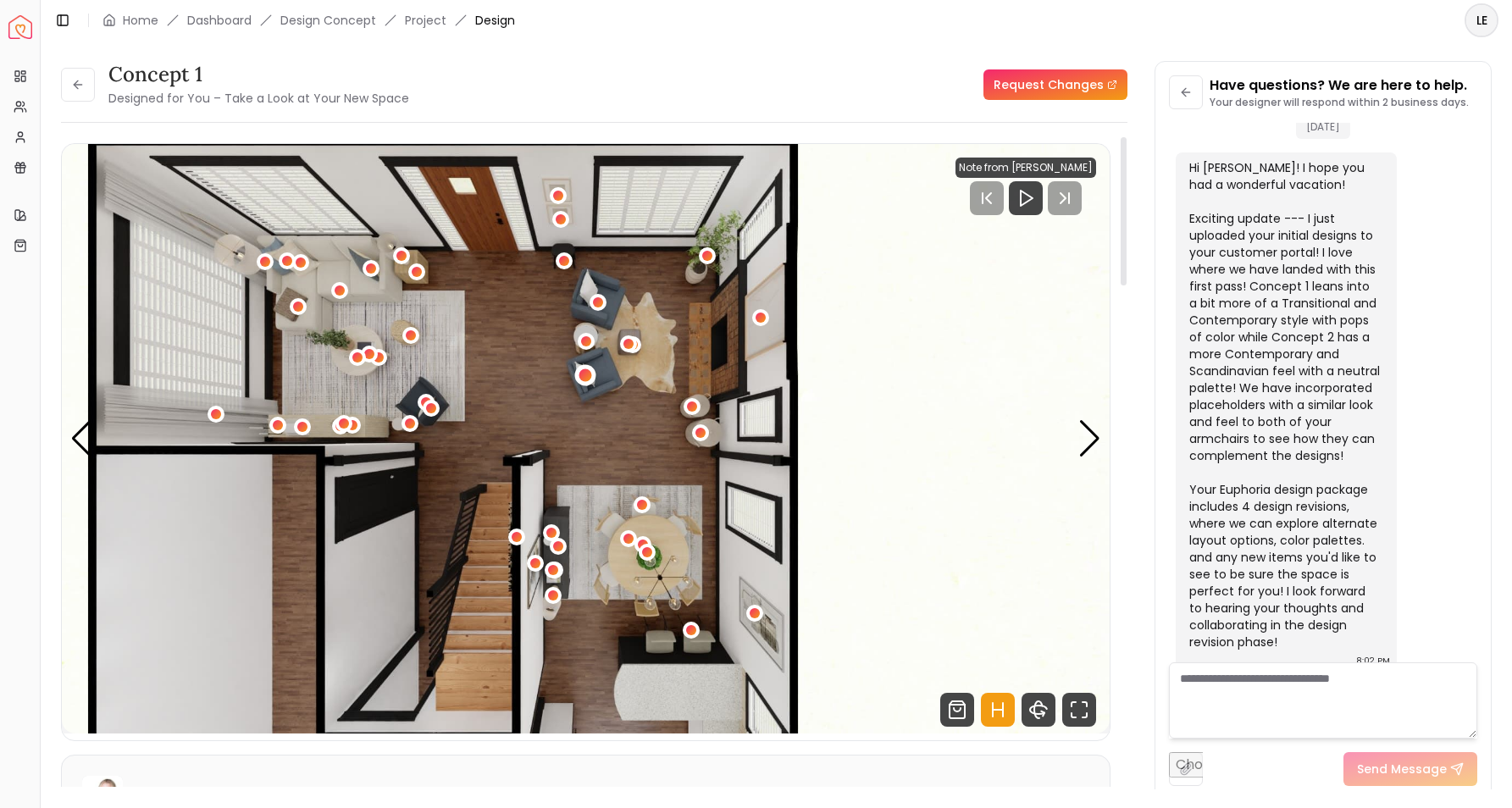
click at [589, 379] on div "1 / 8" at bounding box center [585, 375] width 13 height 13
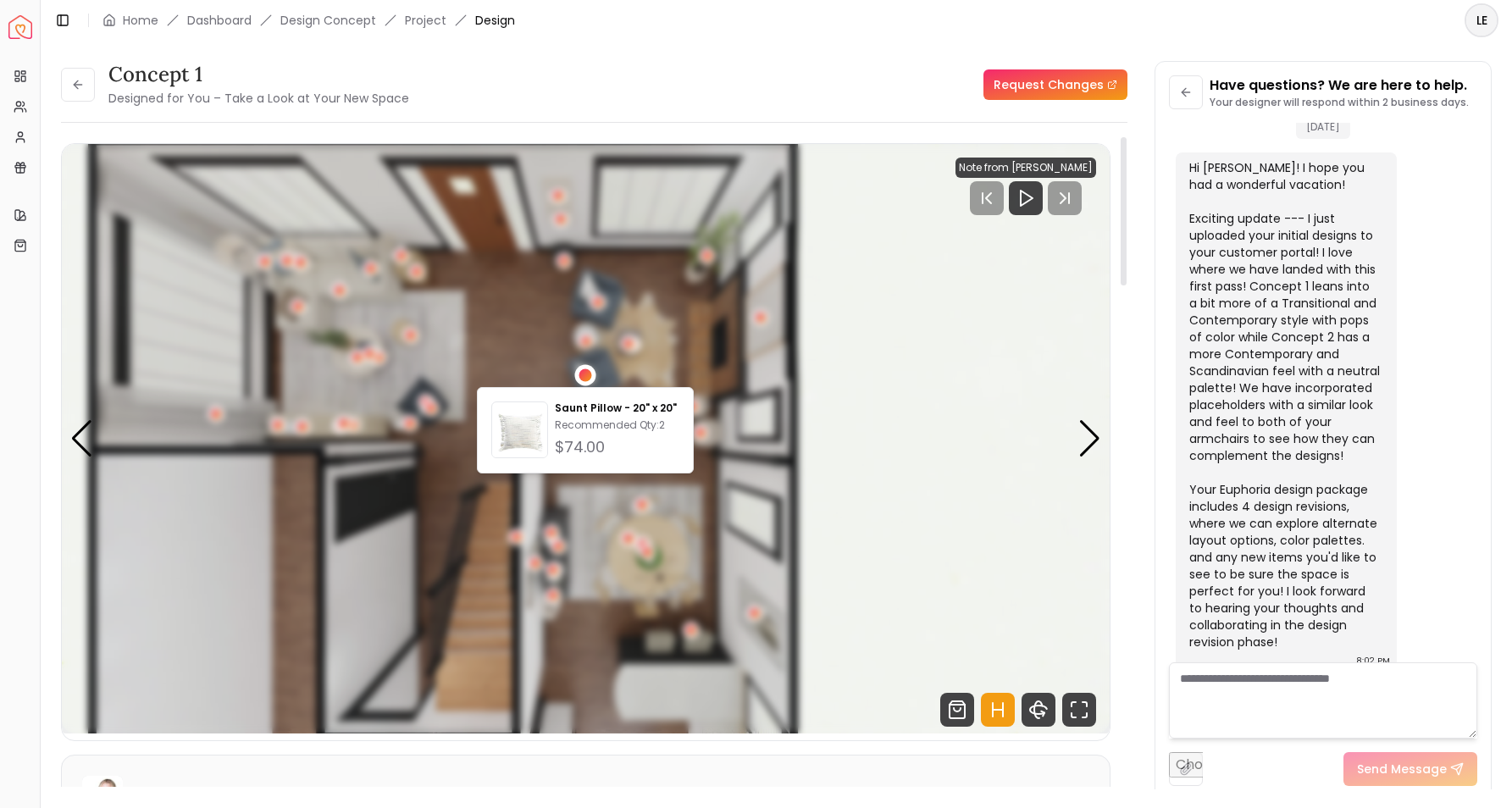
click at [589, 379] on div "1 / 8" at bounding box center [585, 375] width 13 height 13
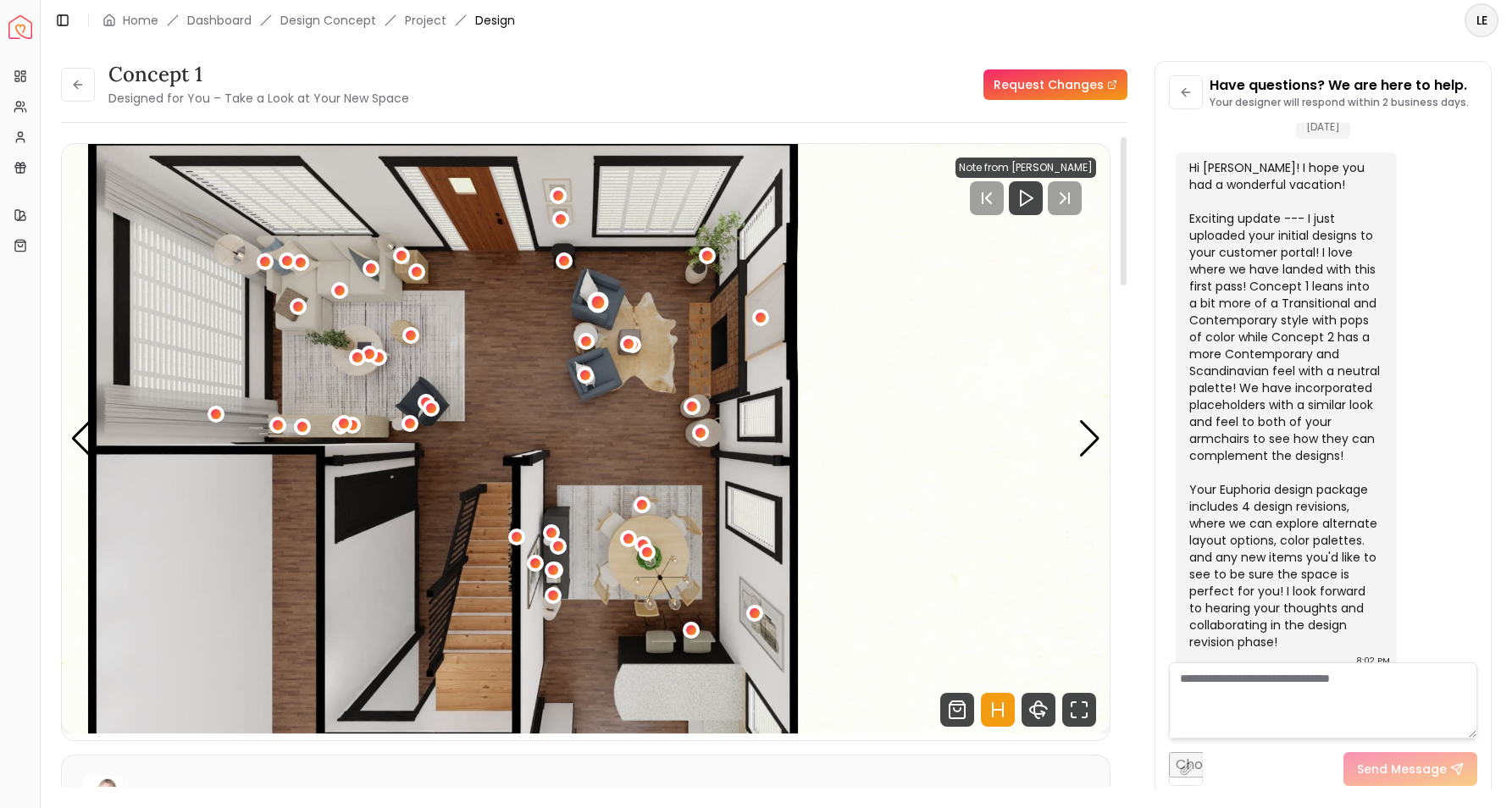
click at [599, 299] on div "1 / 8" at bounding box center [597, 302] width 13 height 13
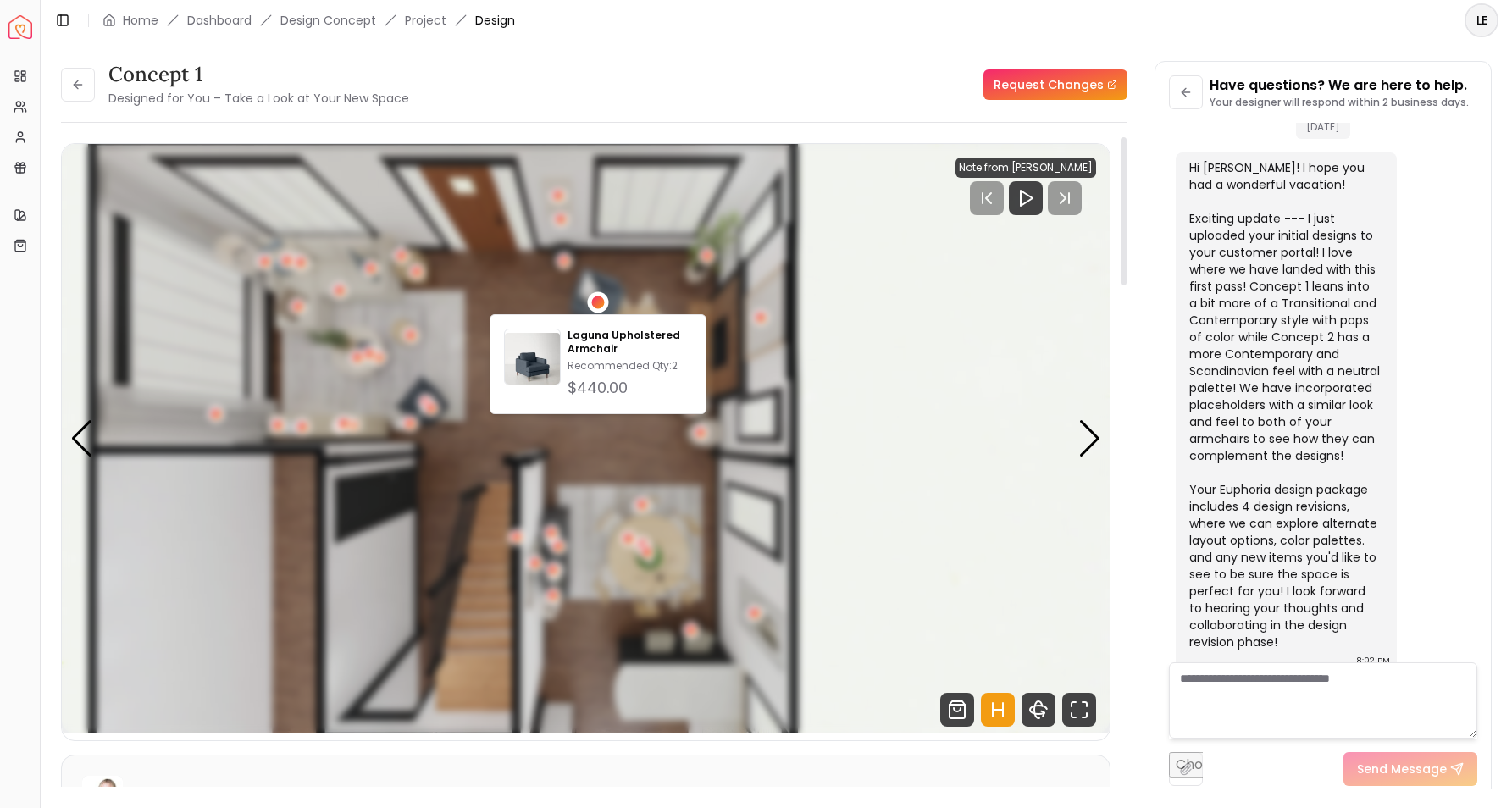
click at [599, 299] on div "1 / 8" at bounding box center [597, 302] width 13 height 13
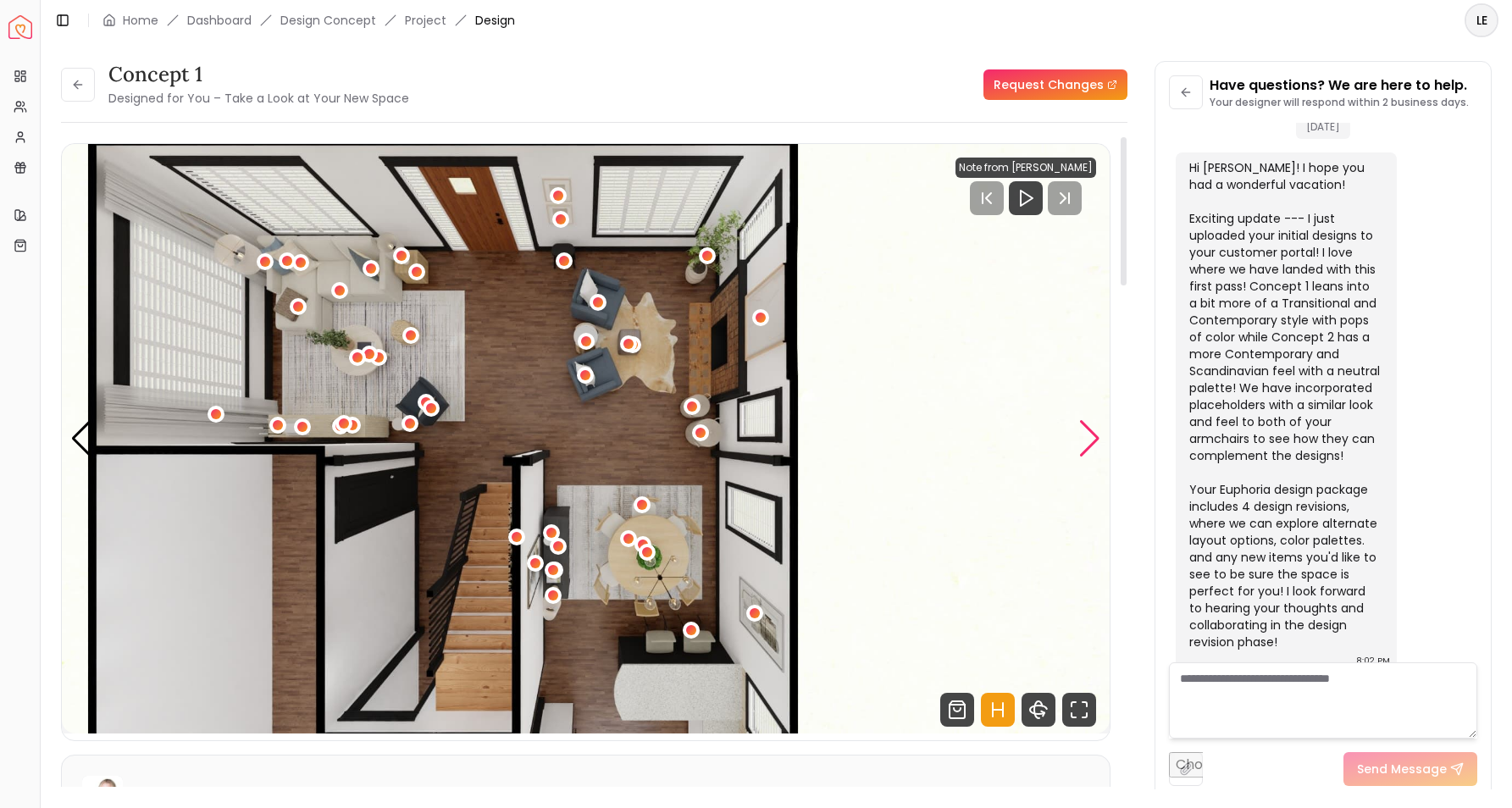
click at [1092, 434] on div "Next slide" at bounding box center [1089, 438] width 23 height 37
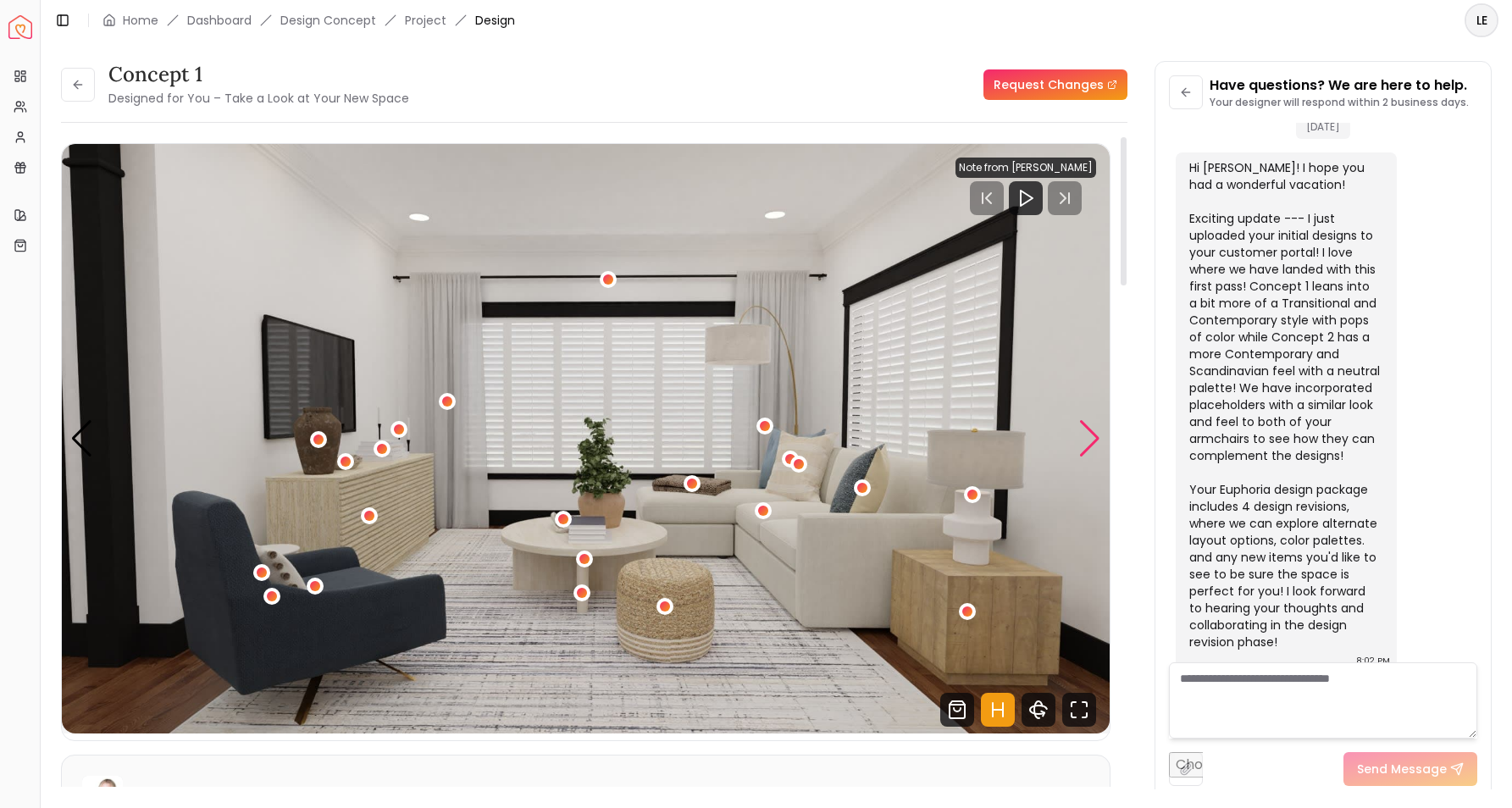
click at [1092, 434] on div "Next slide" at bounding box center [1089, 438] width 23 height 37
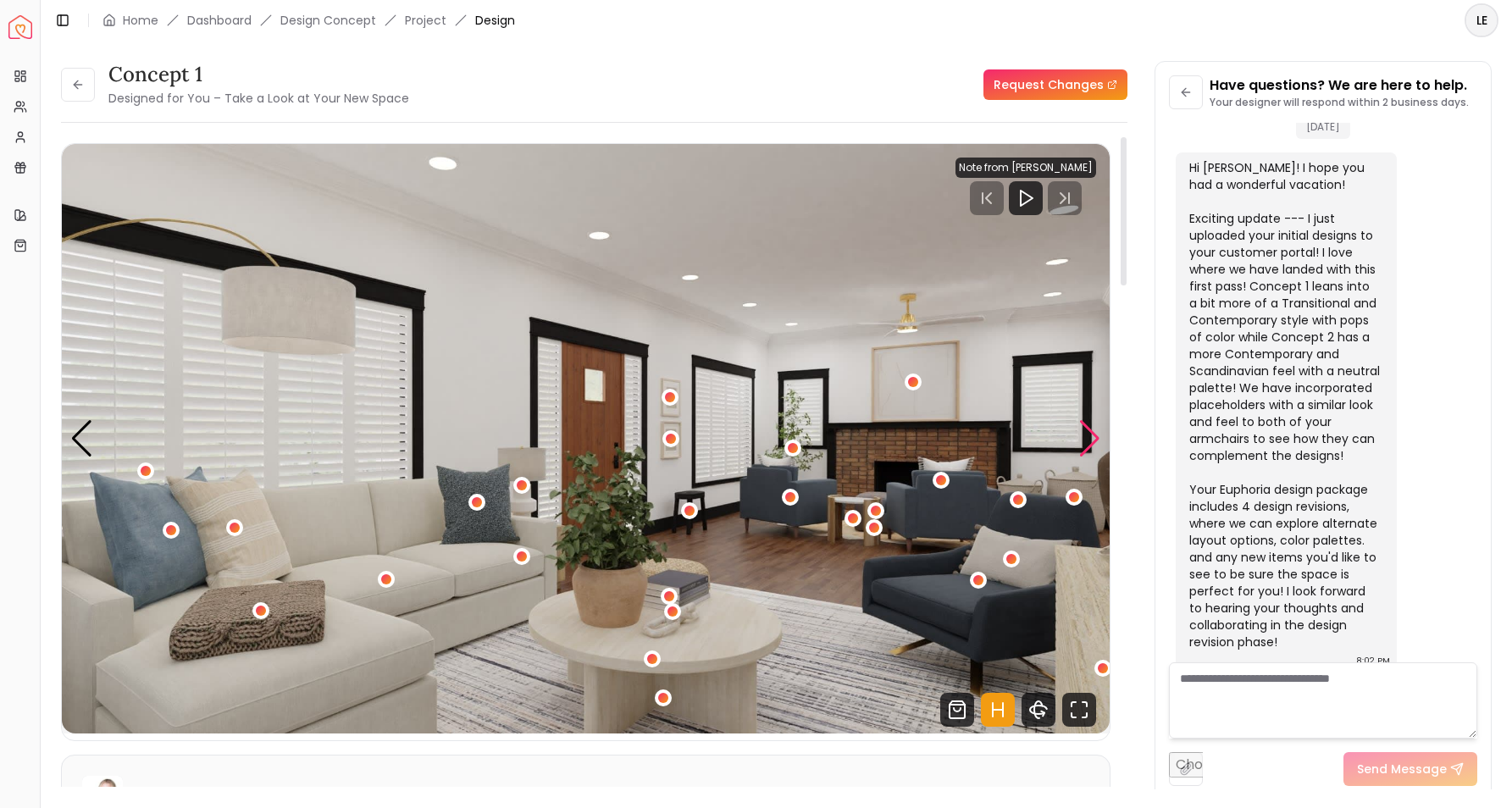
click at [1092, 434] on div "Next slide" at bounding box center [1089, 438] width 23 height 37
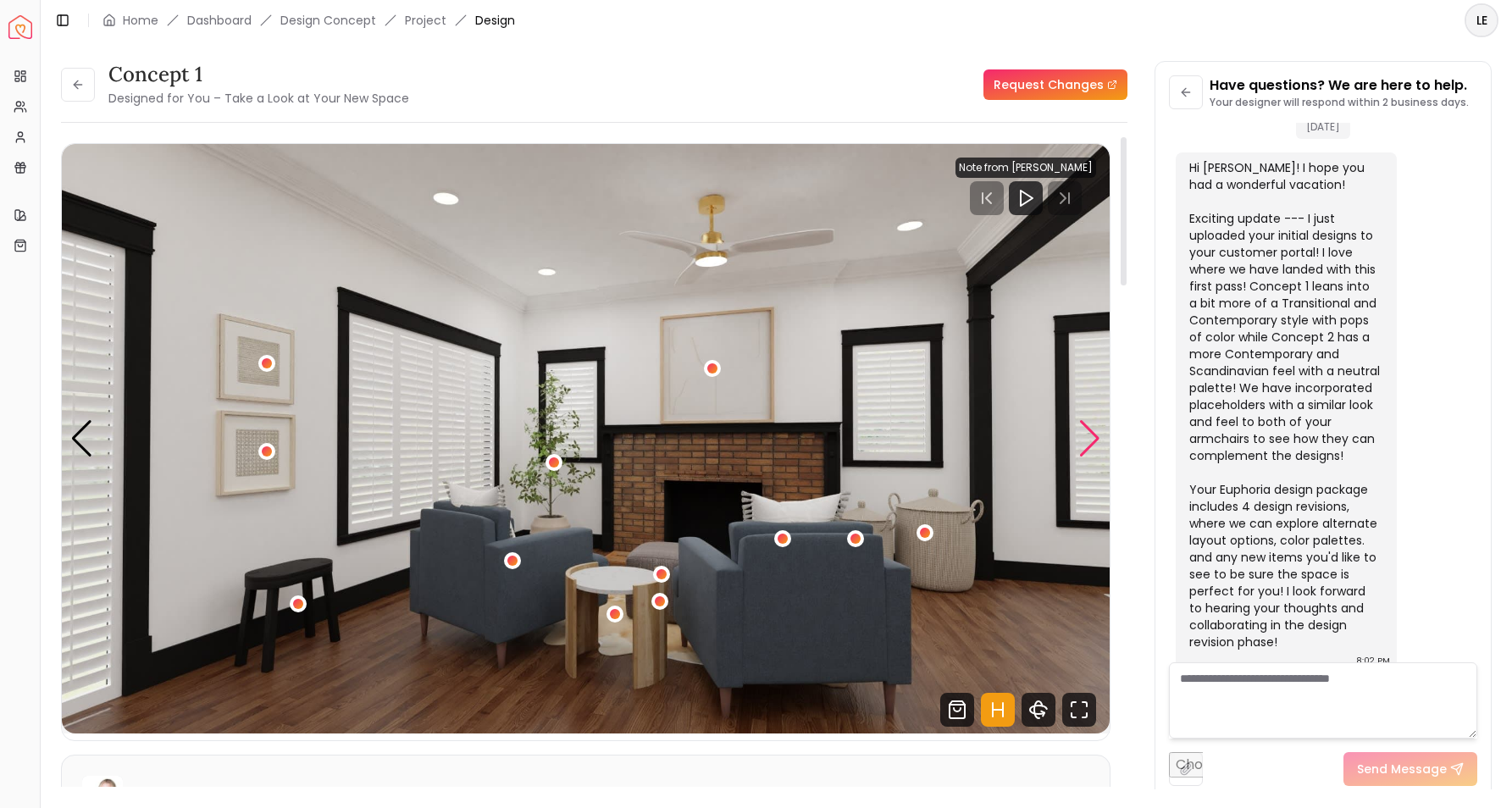
click at [1092, 434] on div "Next slide" at bounding box center [1089, 438] width 23 height 37
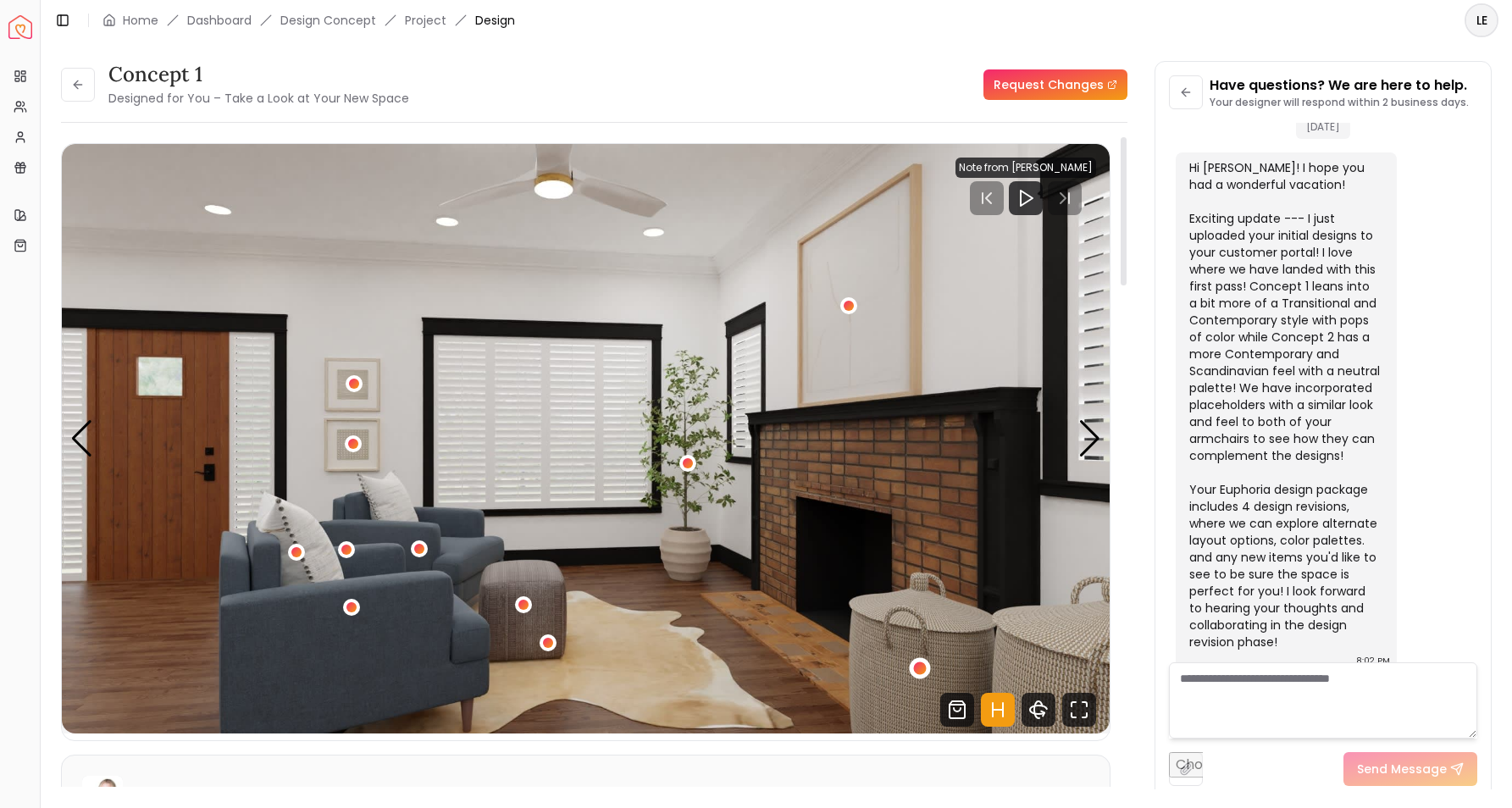
click at [920, 661] on div "5 / 8" at bounding box center [920, 668] width 21 height 21
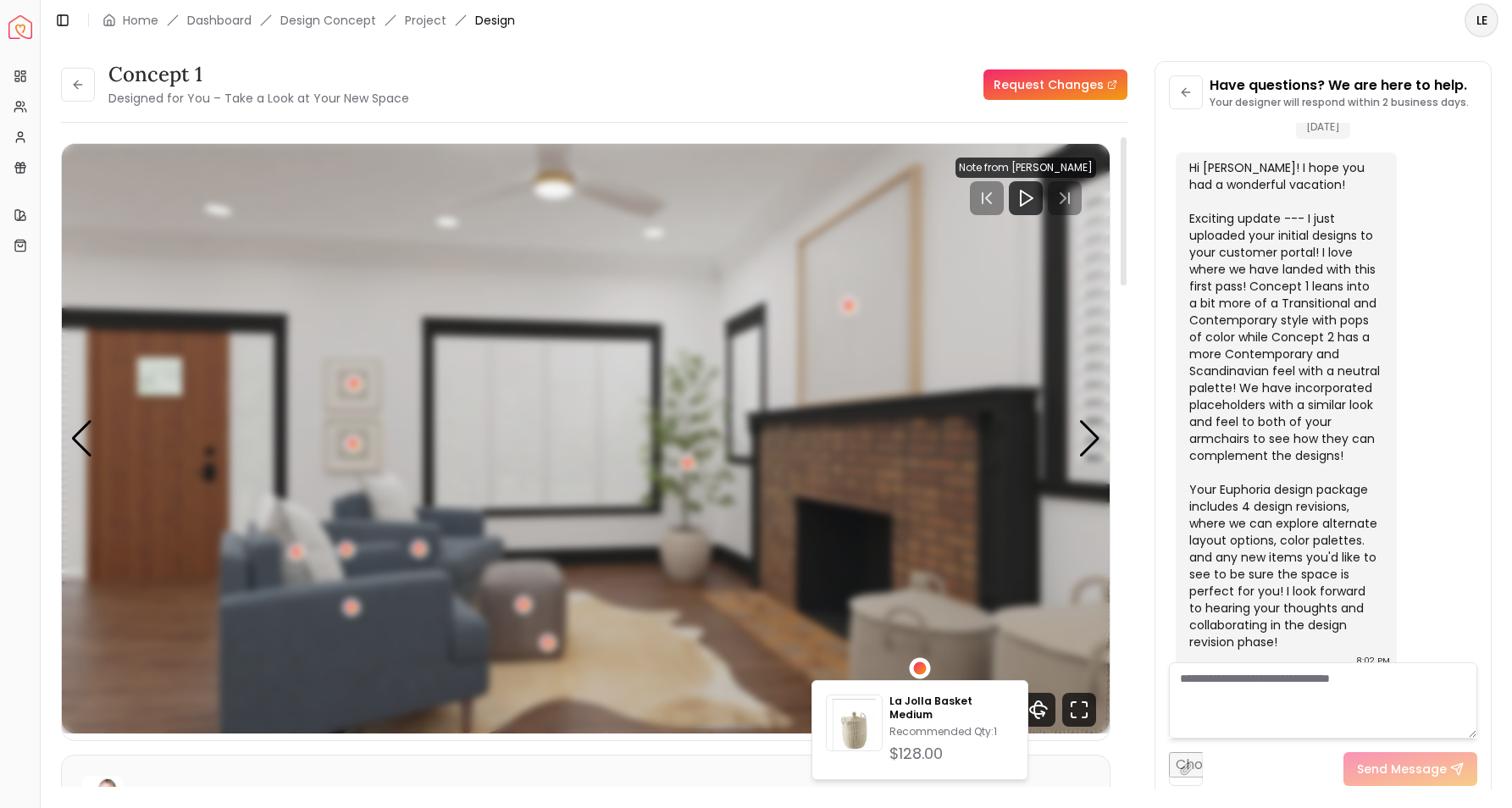
click at [920, 661] on div "5 / 8" at bounding box center [920, 668] width 21 height 21
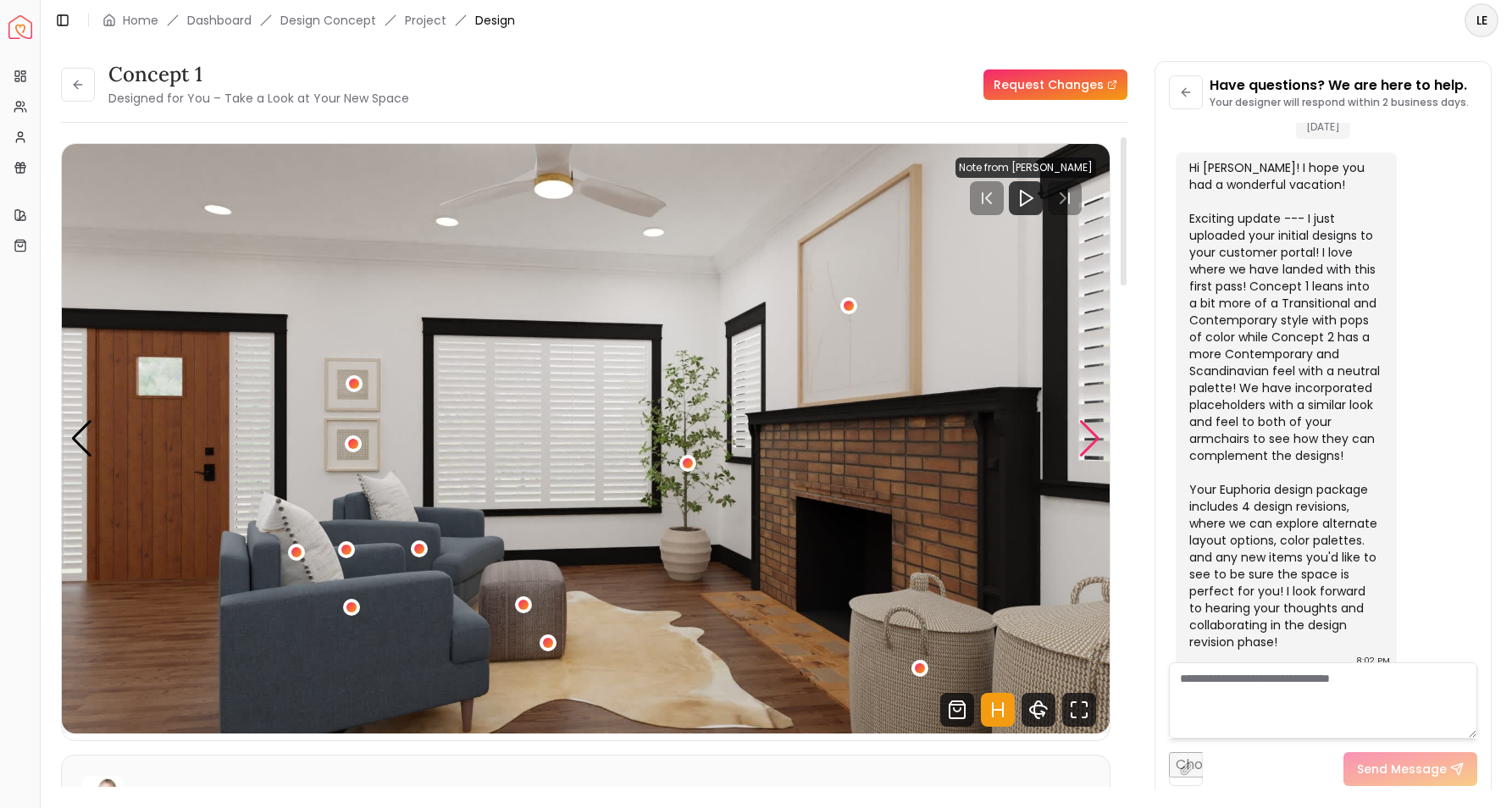
click at [1094, 440] on div "Next slide" at bounding box center [1089, 438] width 23 height 37
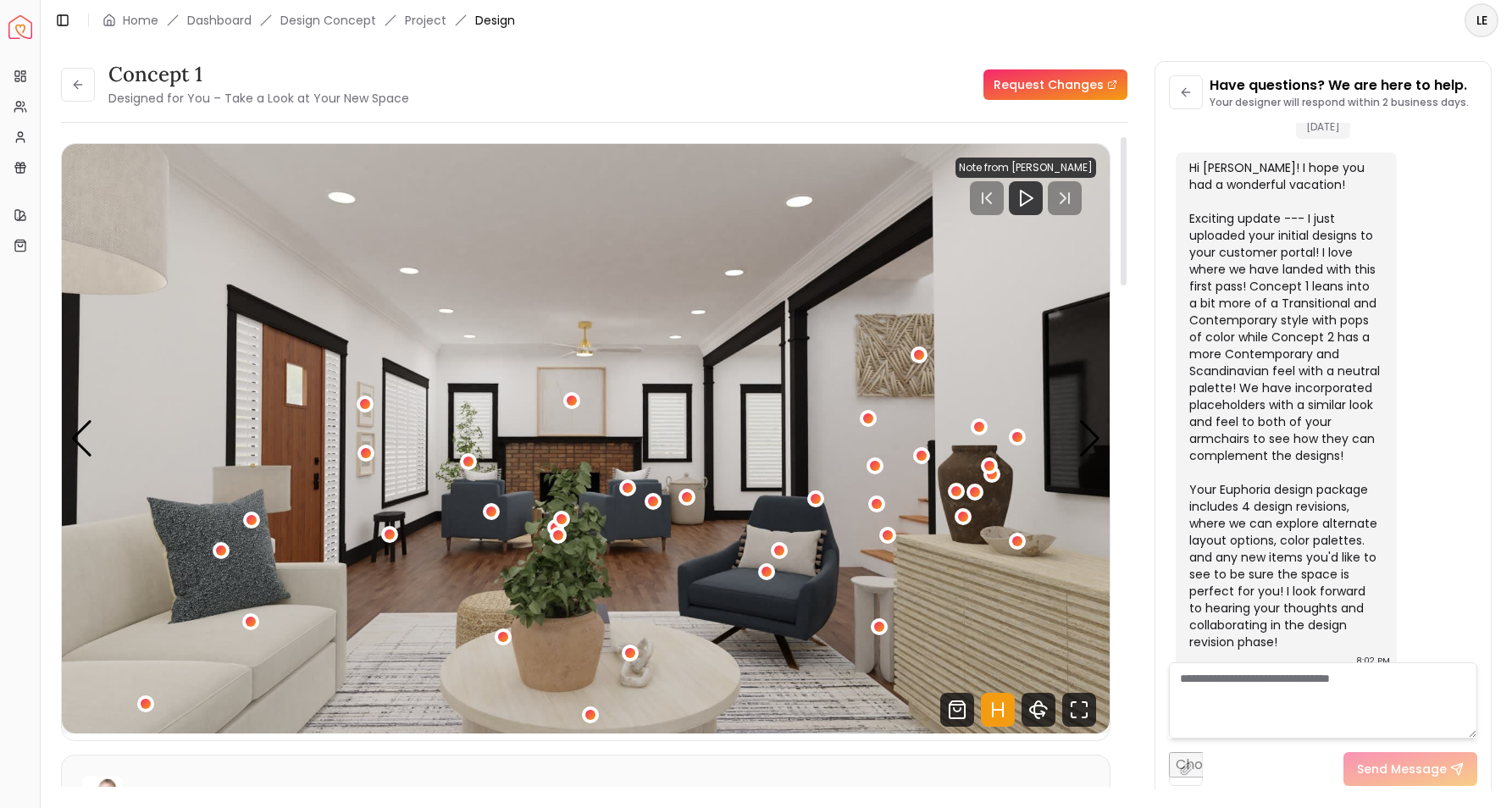
click at [960, 654] on img "6 / 8" at bounding box center [585, 439] width 1047 height 590
click at [77, 81] on icon at bounding box center [78, 85] width 14 height 14
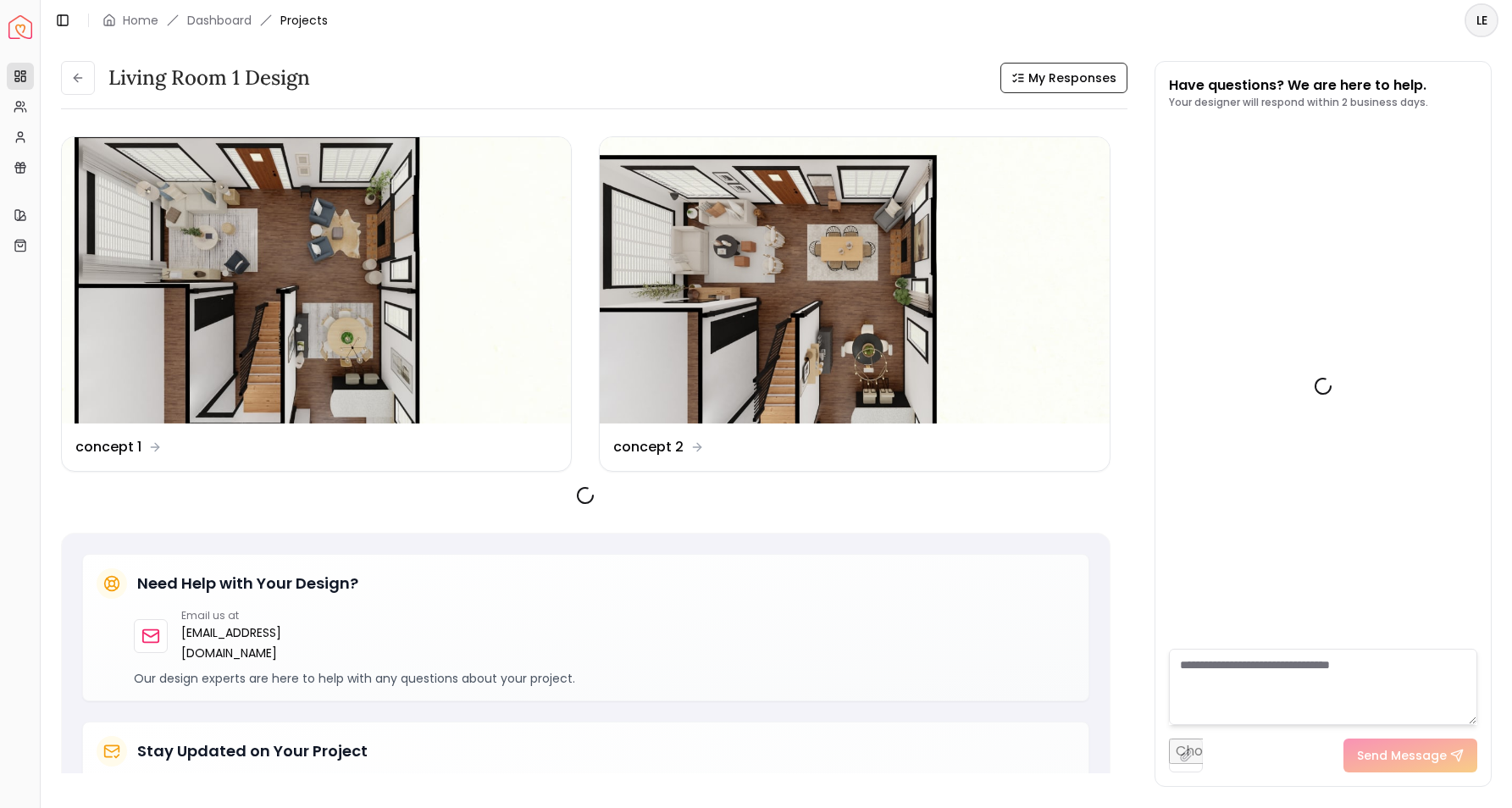
scroll to position [1073, 0]
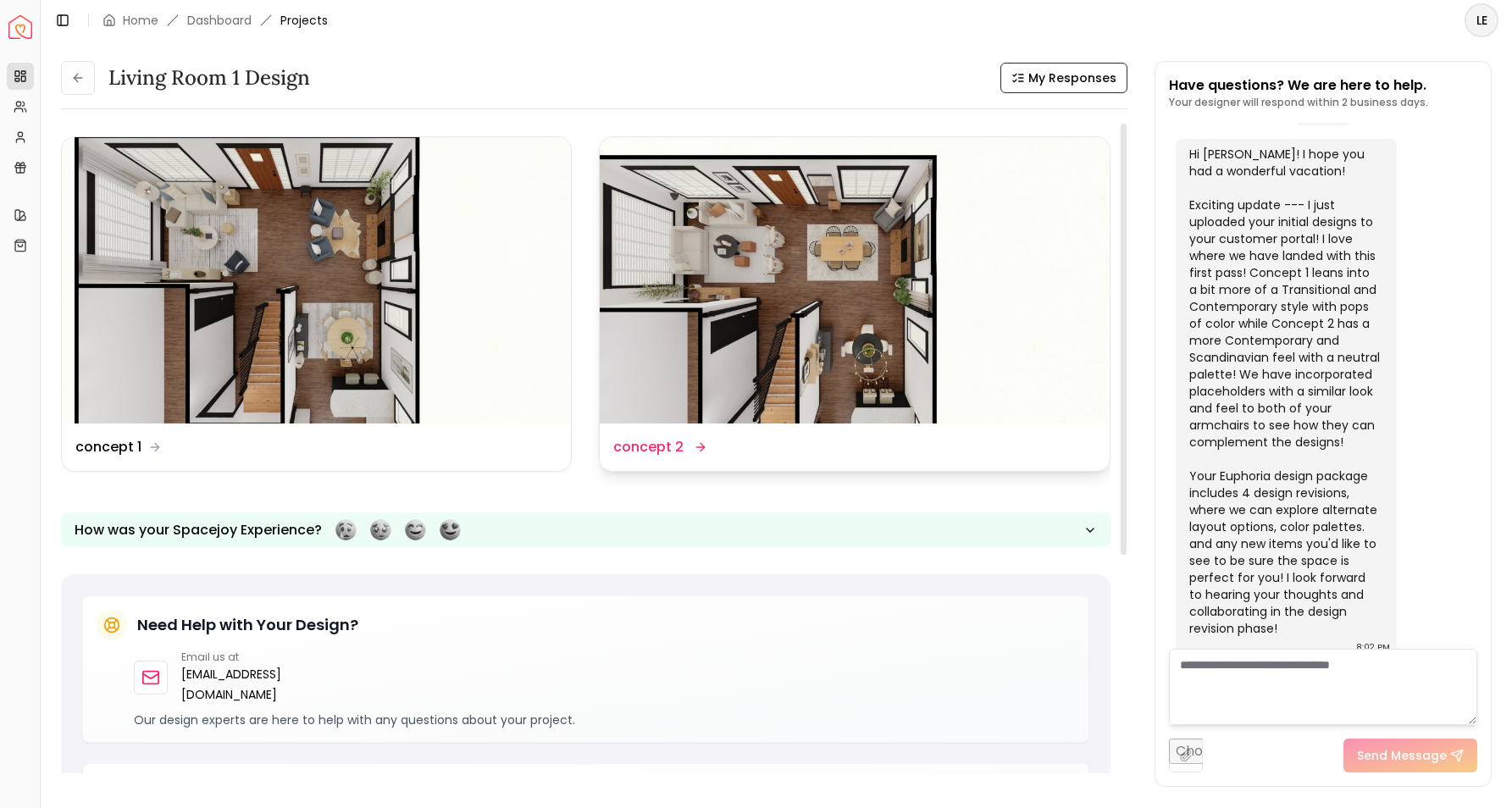
click at [829, 299] on img at bounding box center [855, 280] width 509 height 286
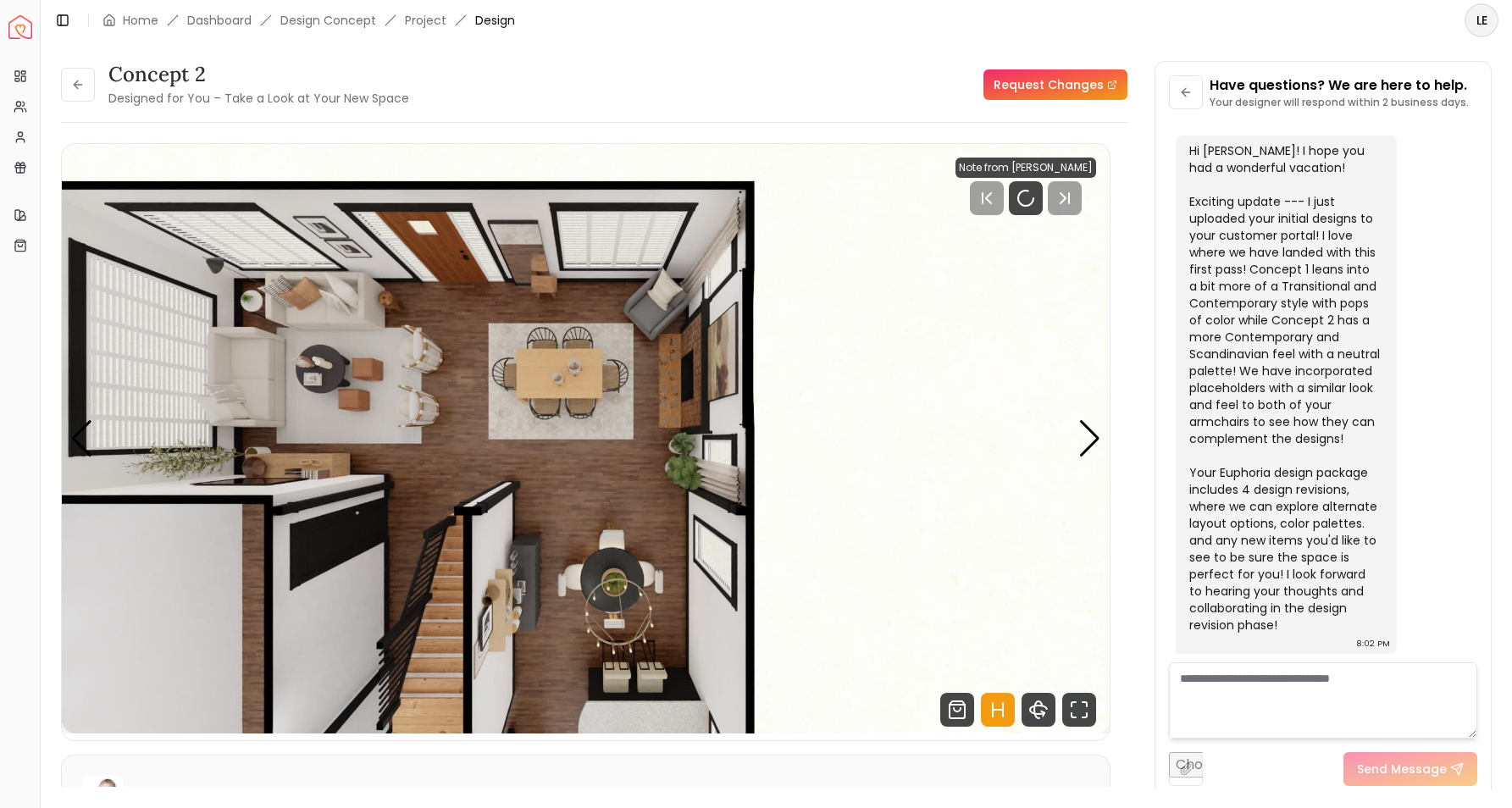
scroll to position [1059, 0]
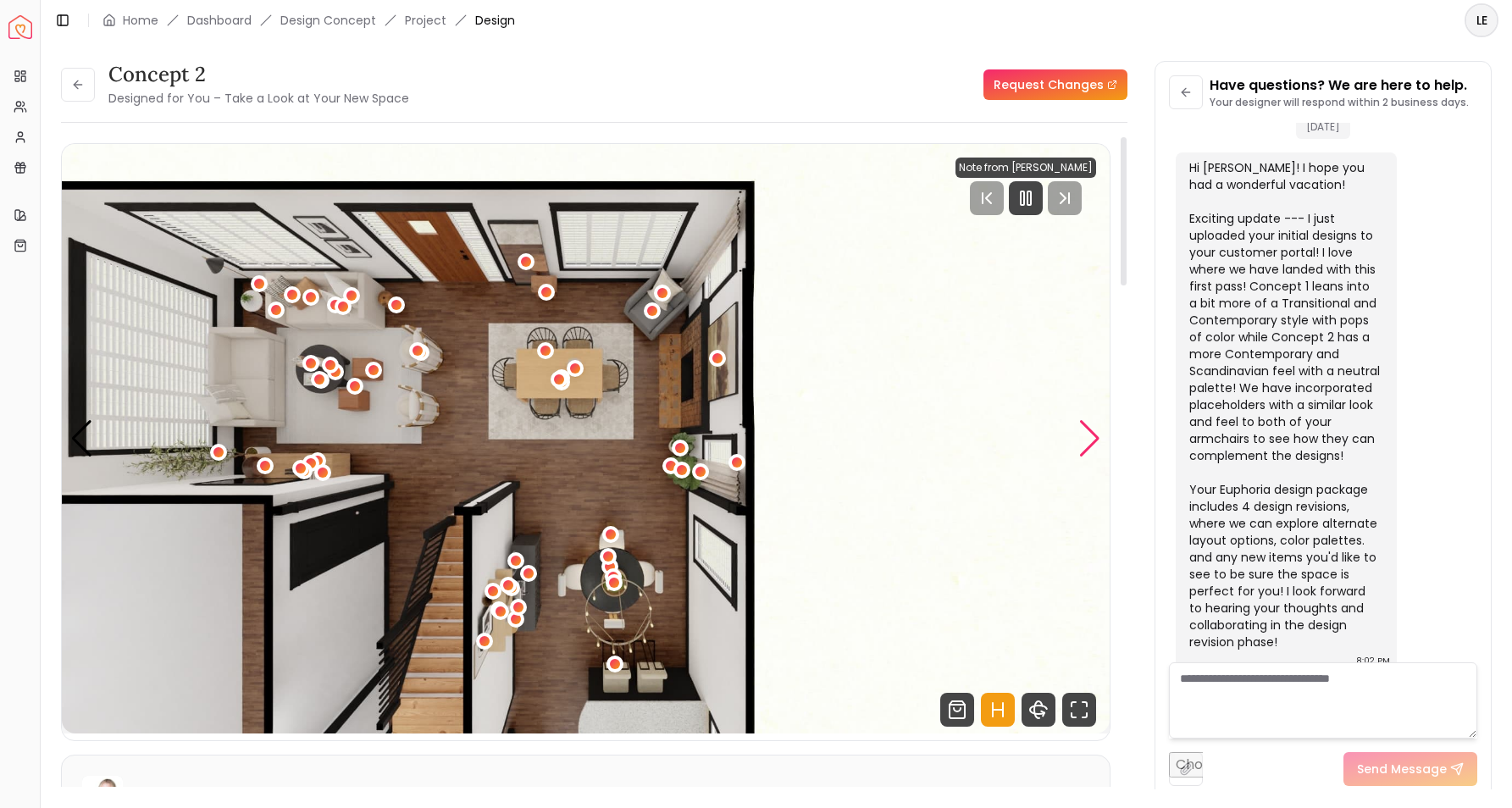
click at [1095, 435] on div "Next slide" at bounding box center [1089, 438] width 23 height 37
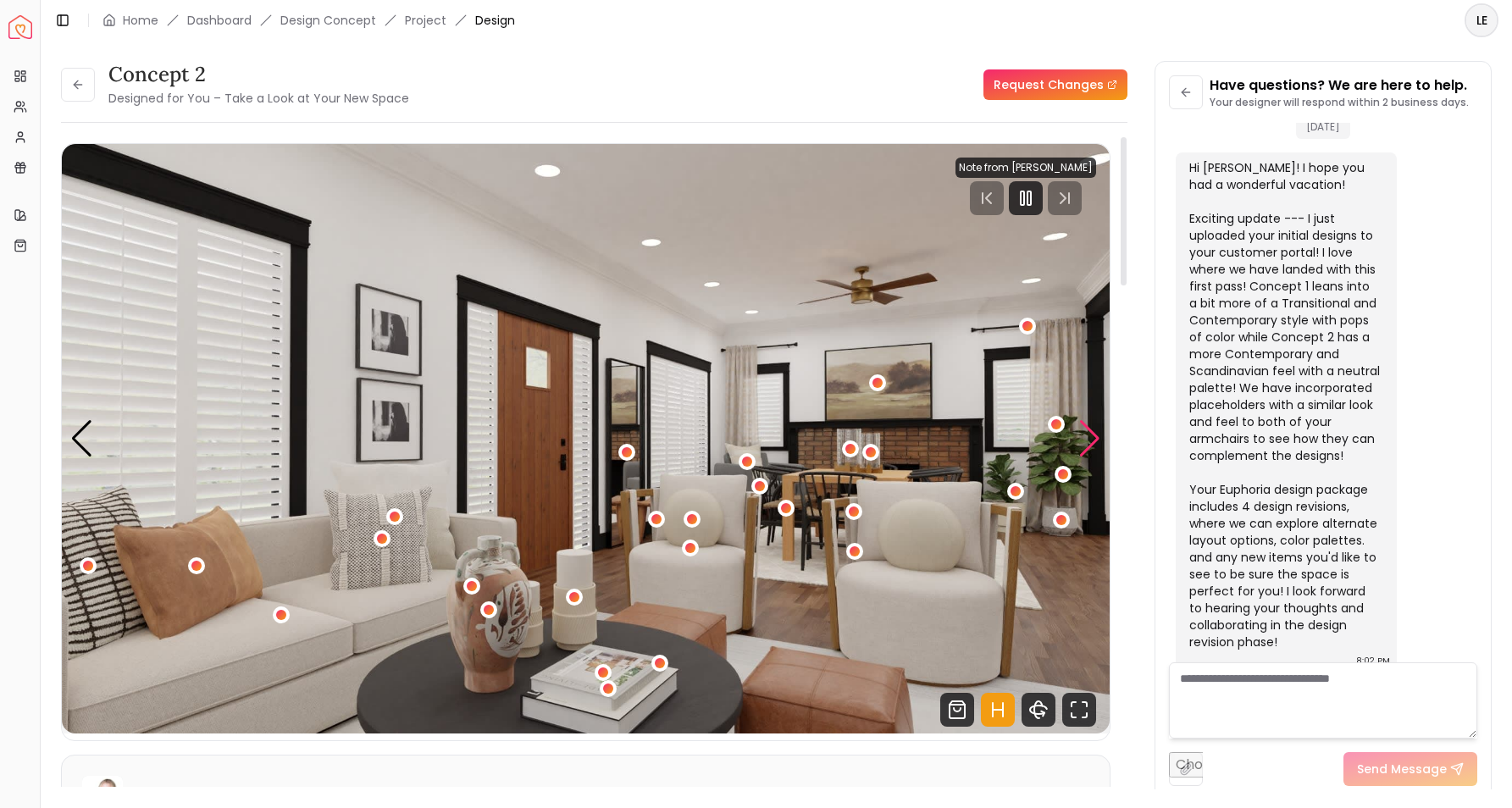
click at [1095, 435] on div "Next slide" at bounding box center [1089, 438] width 23 height 37
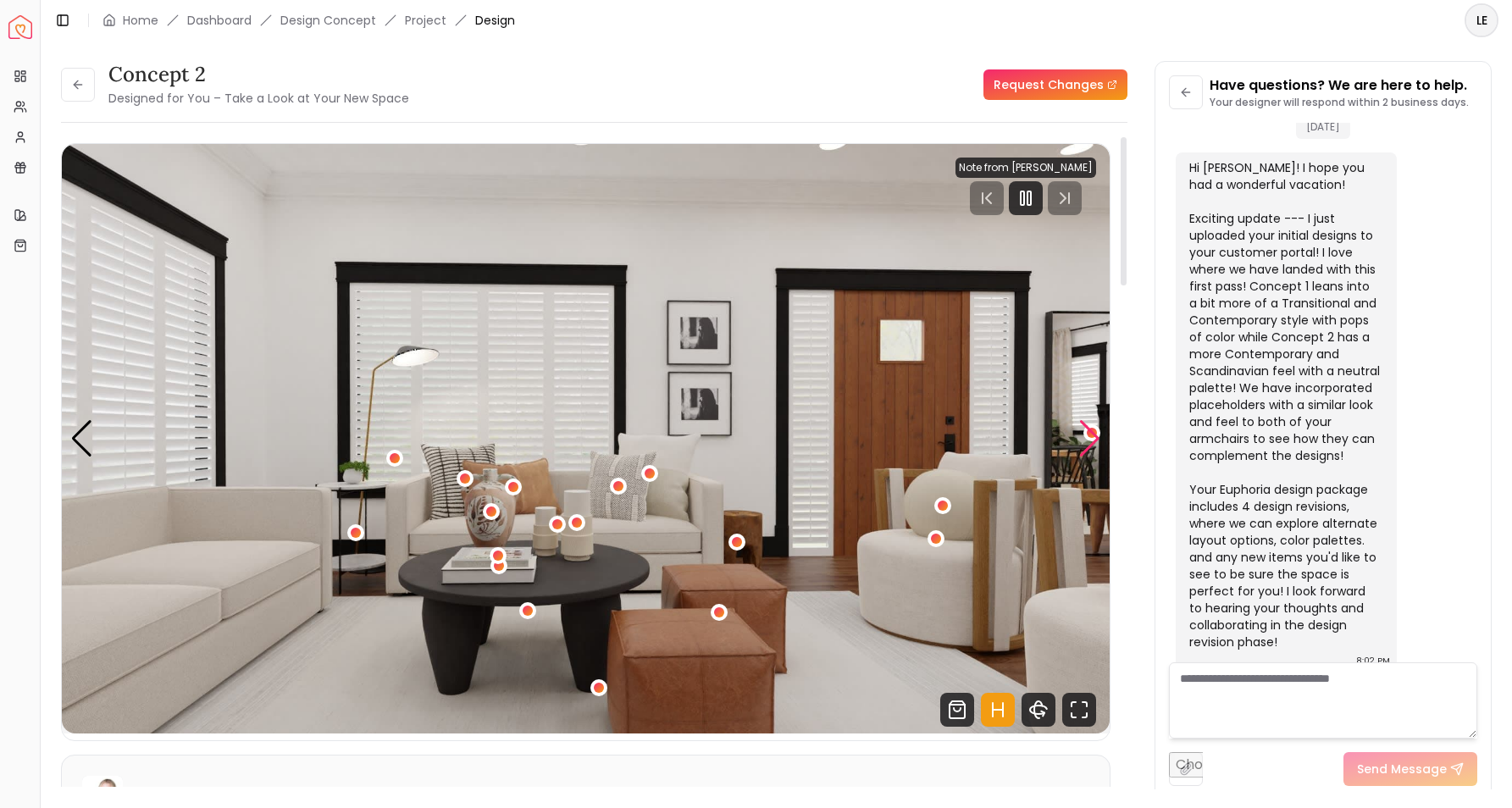
click at [1095, 435] on div "Next slide" at bounding box center [1089, 438] width 23 height 37
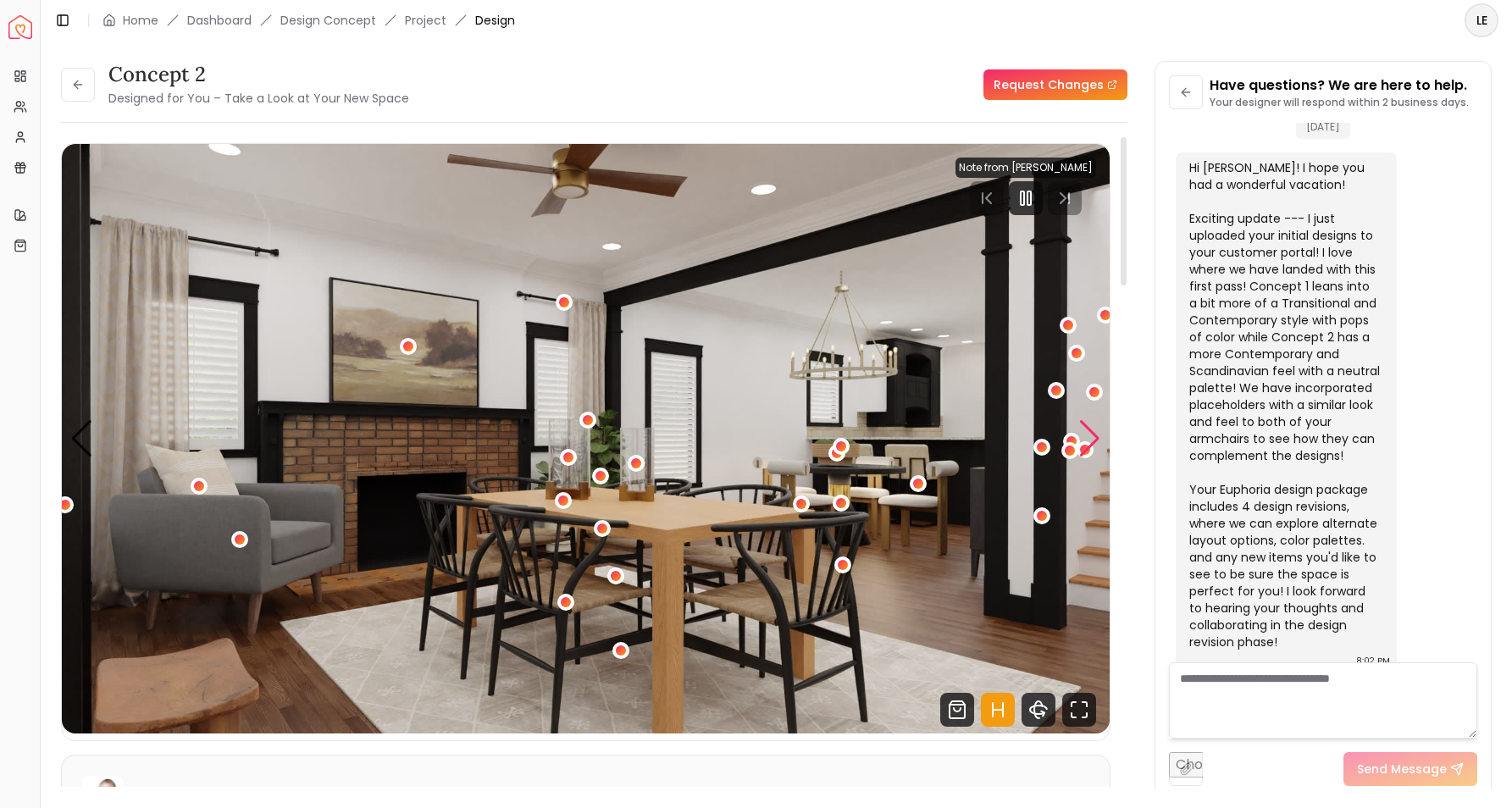
click at [1095, 435] on div "Next slide" at bounding box center [1089, 438] width 23 height 37
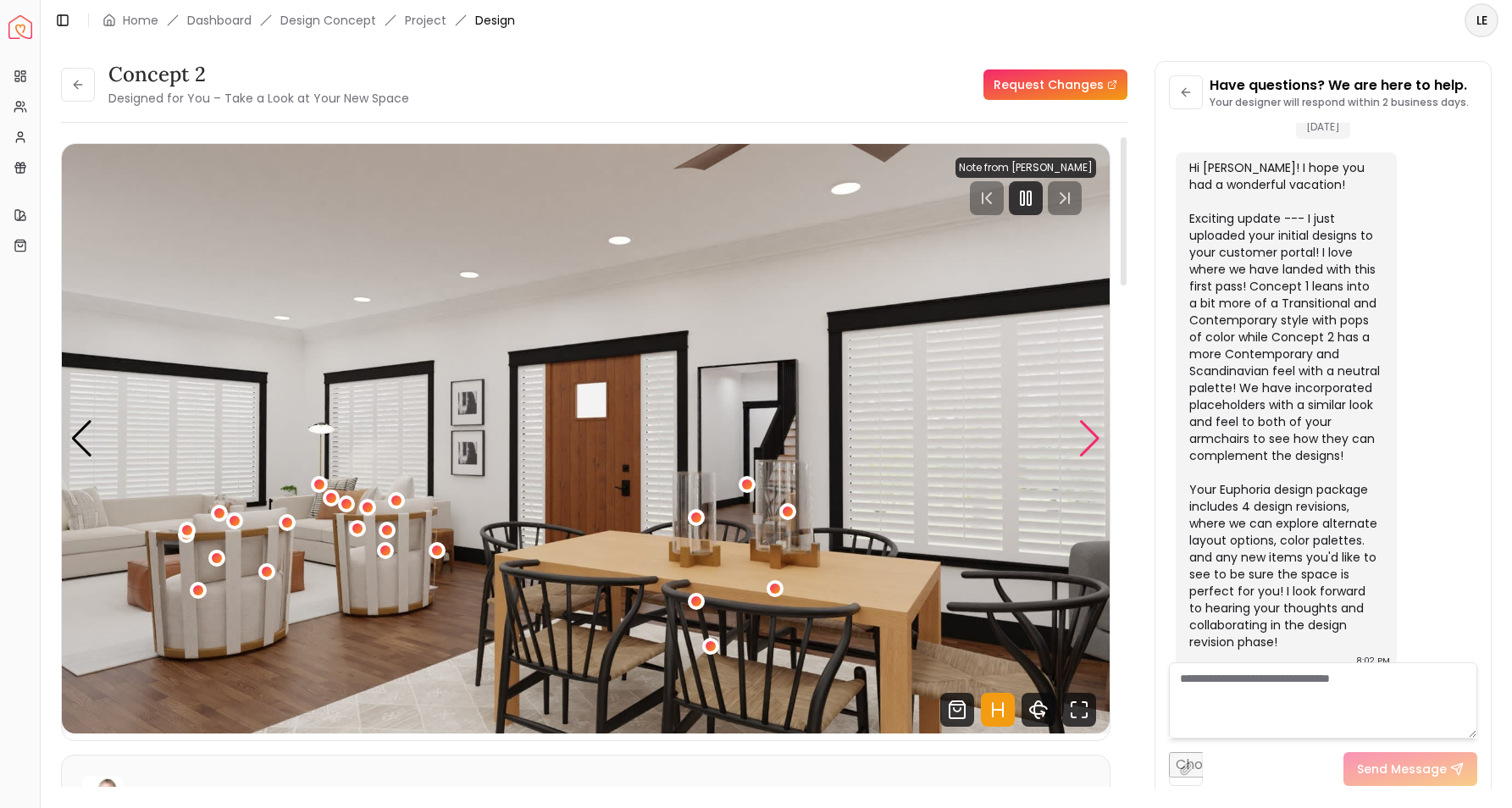
click at [1095, 435] on div "Next slide" at bounding box center [1089, 438] width 23 height 37
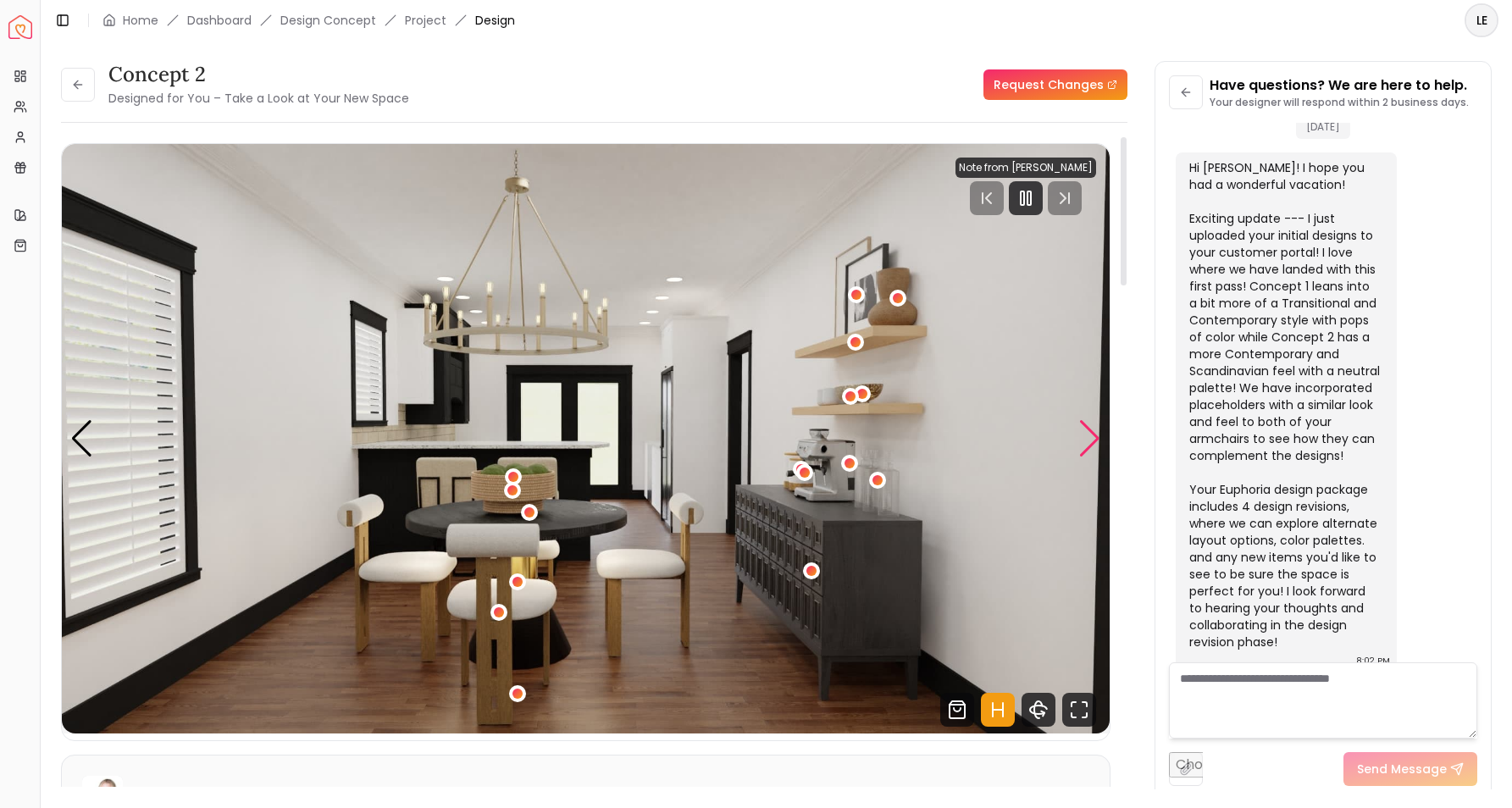
click at [1095, 435] on div "Next slide" at bounding box center [1089, 438] width 23 height 37
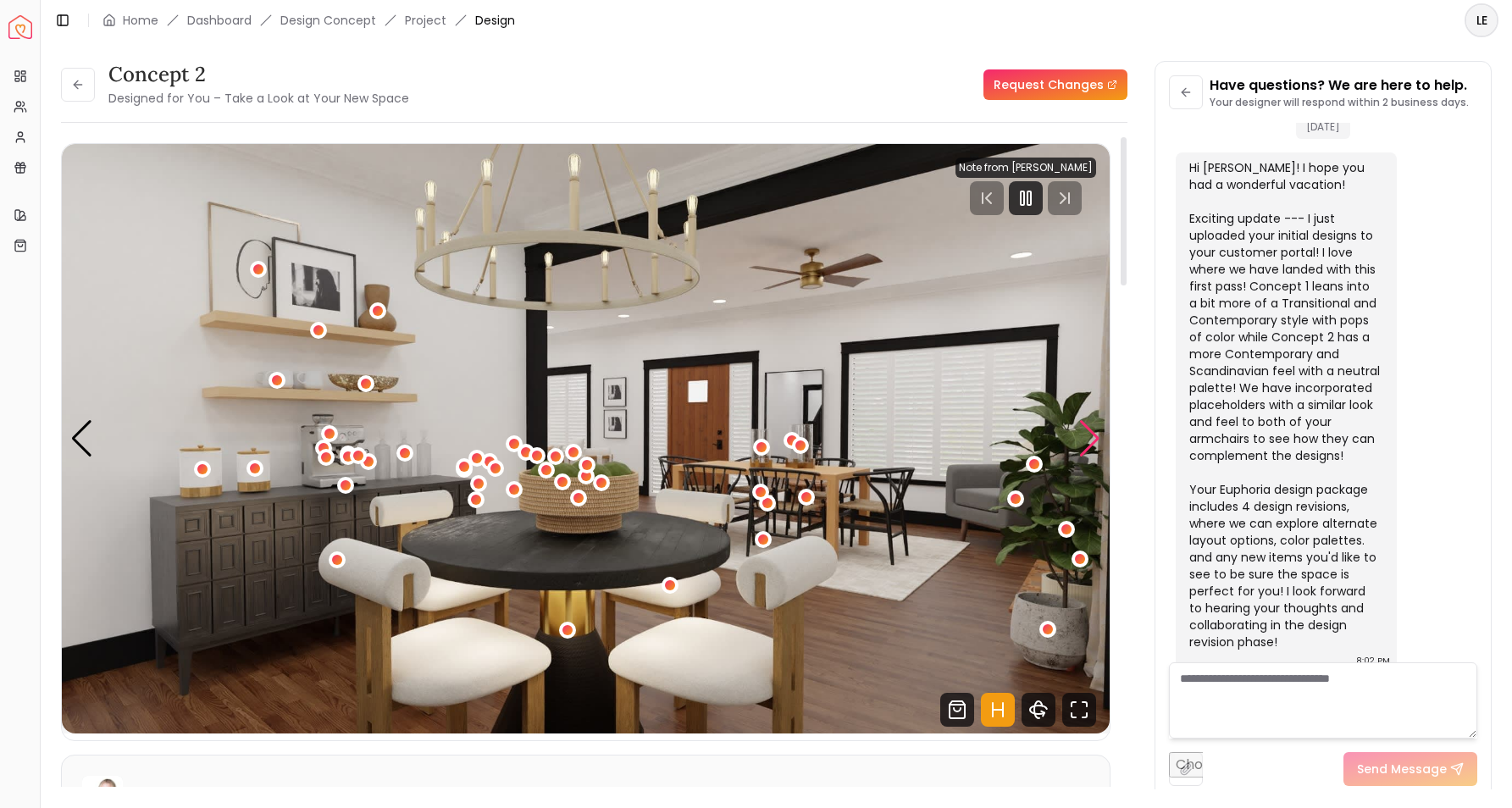
click at [1095, 435] on div "Next slide" at bounding box center [1089, 438] width 23 height 37
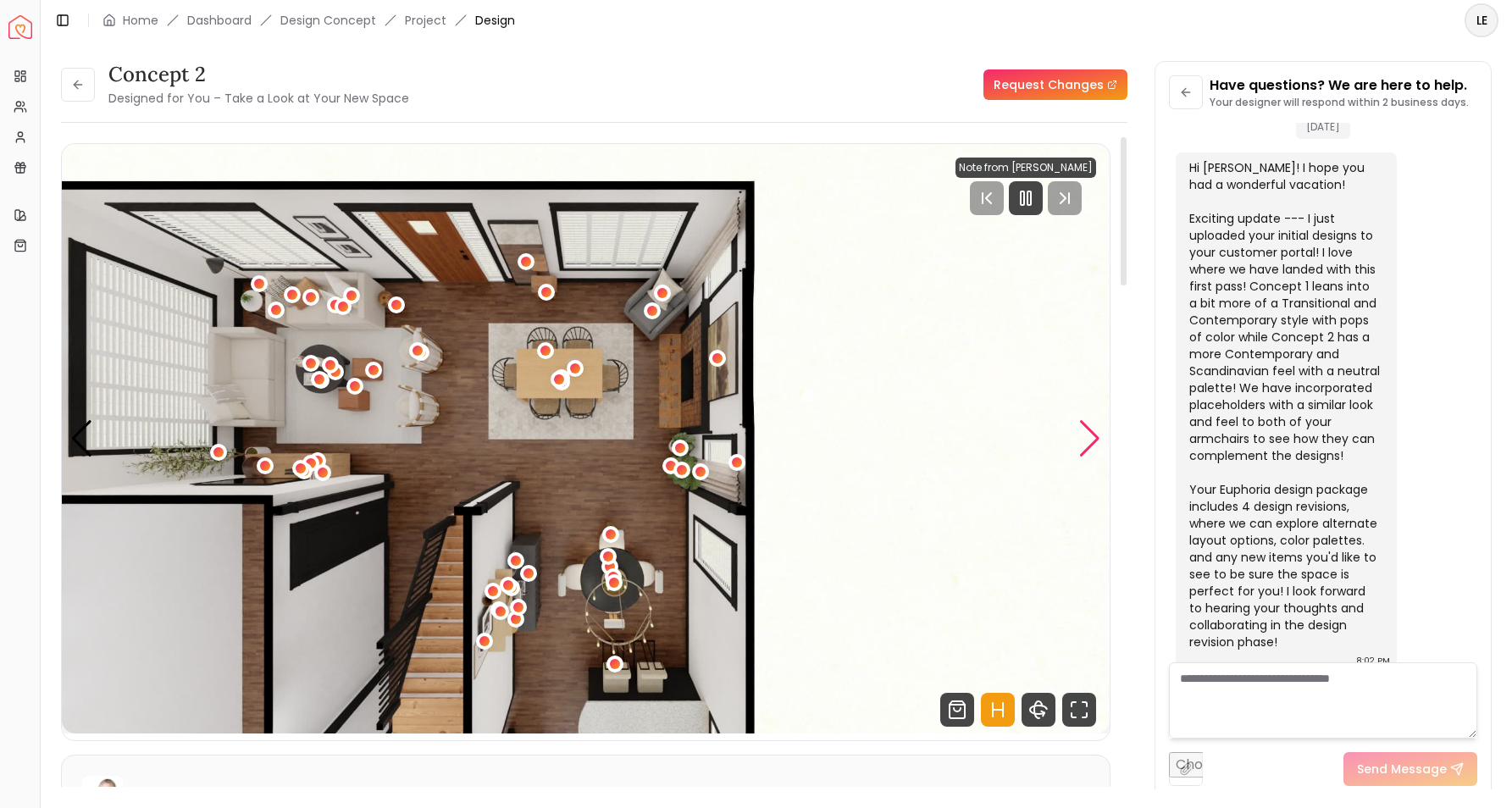
click at [1095, 435] on div "Next slide" at bounding box center [1089, 438] width 23 height 37
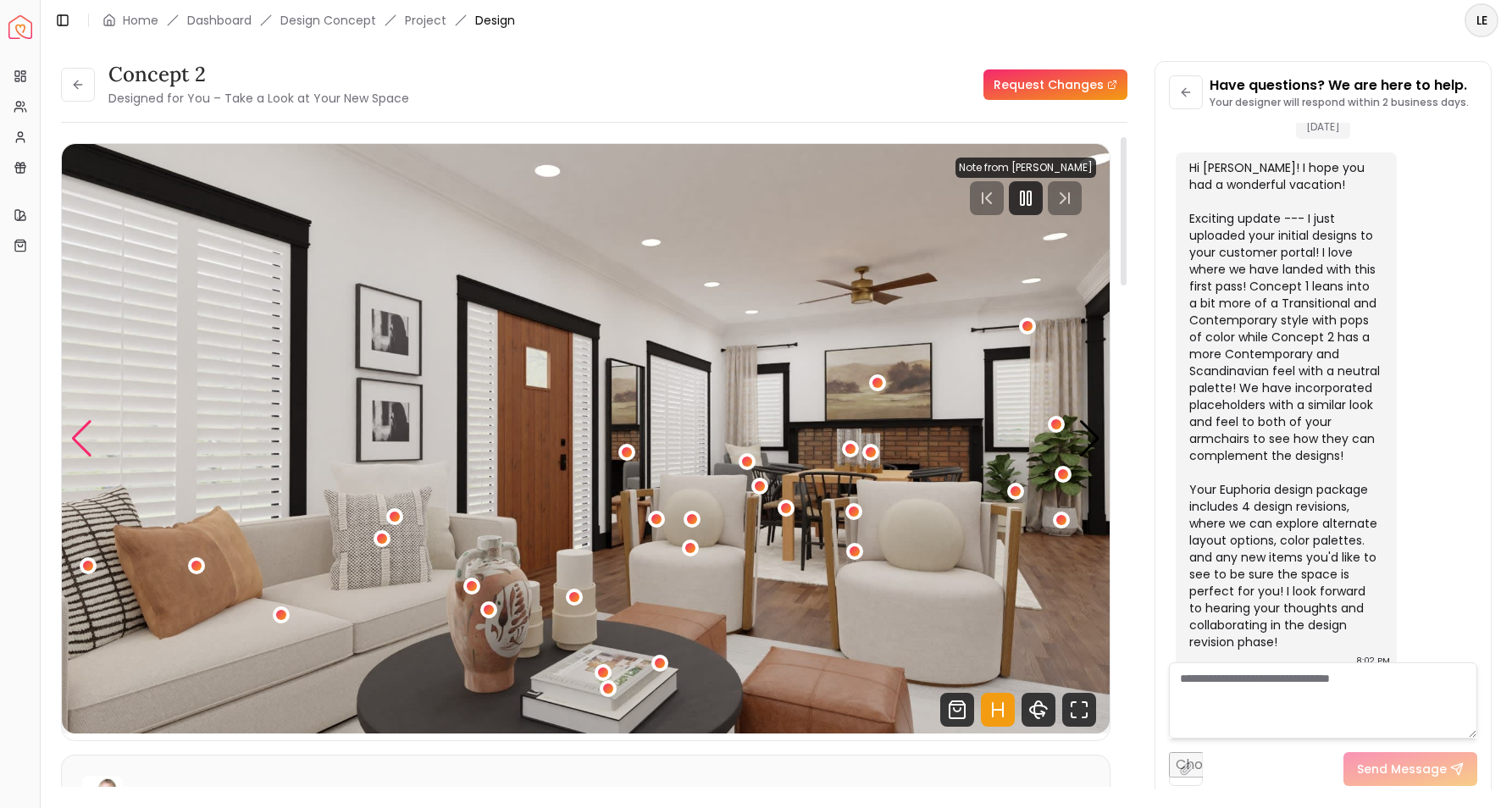
click at [81, 437] on div "Previous slide" at bounding box center [81, 438] width 23 height 37
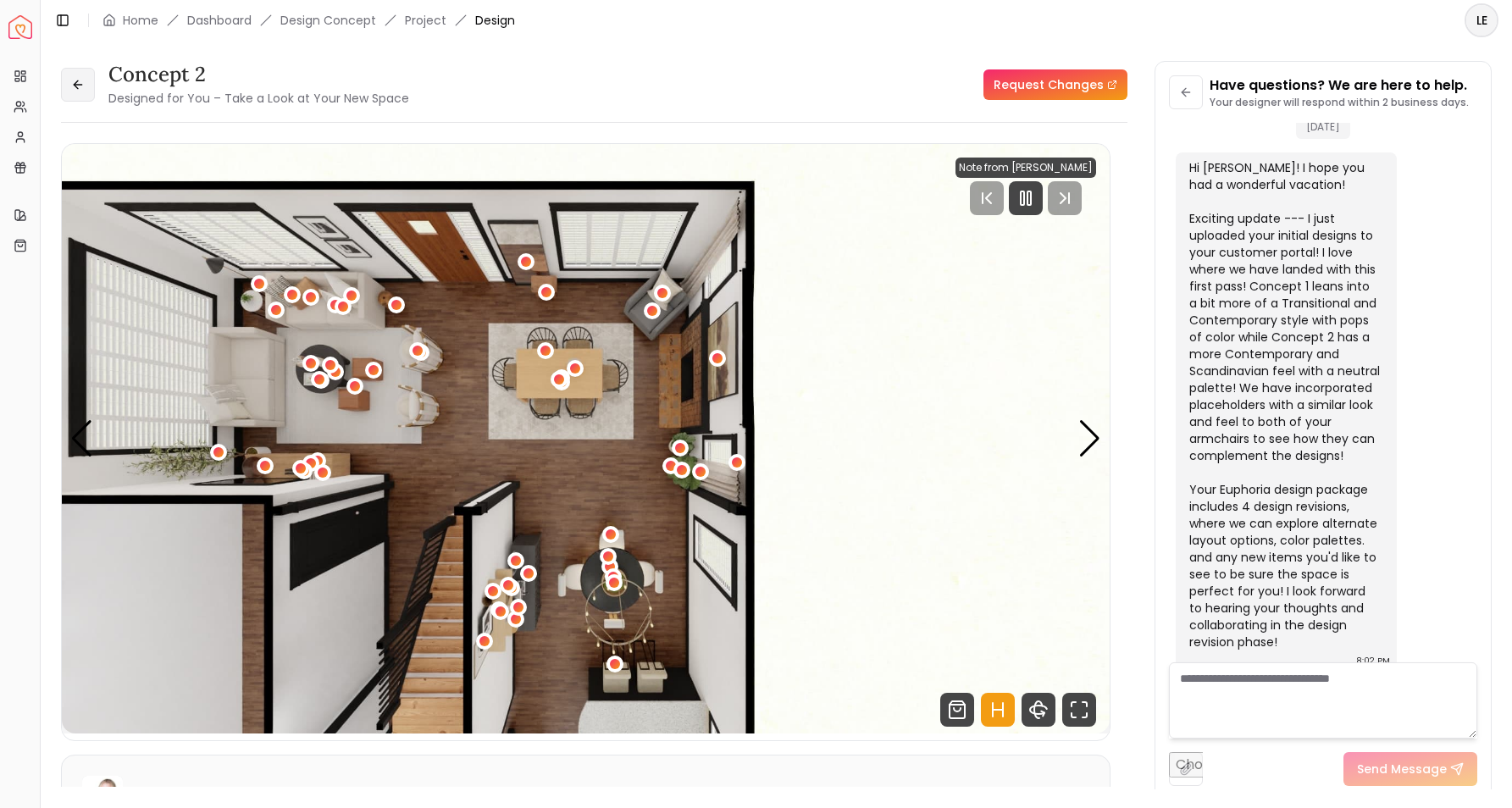
click at [75, 90] on icon at bounding box center [78, 85] width 14 height 14
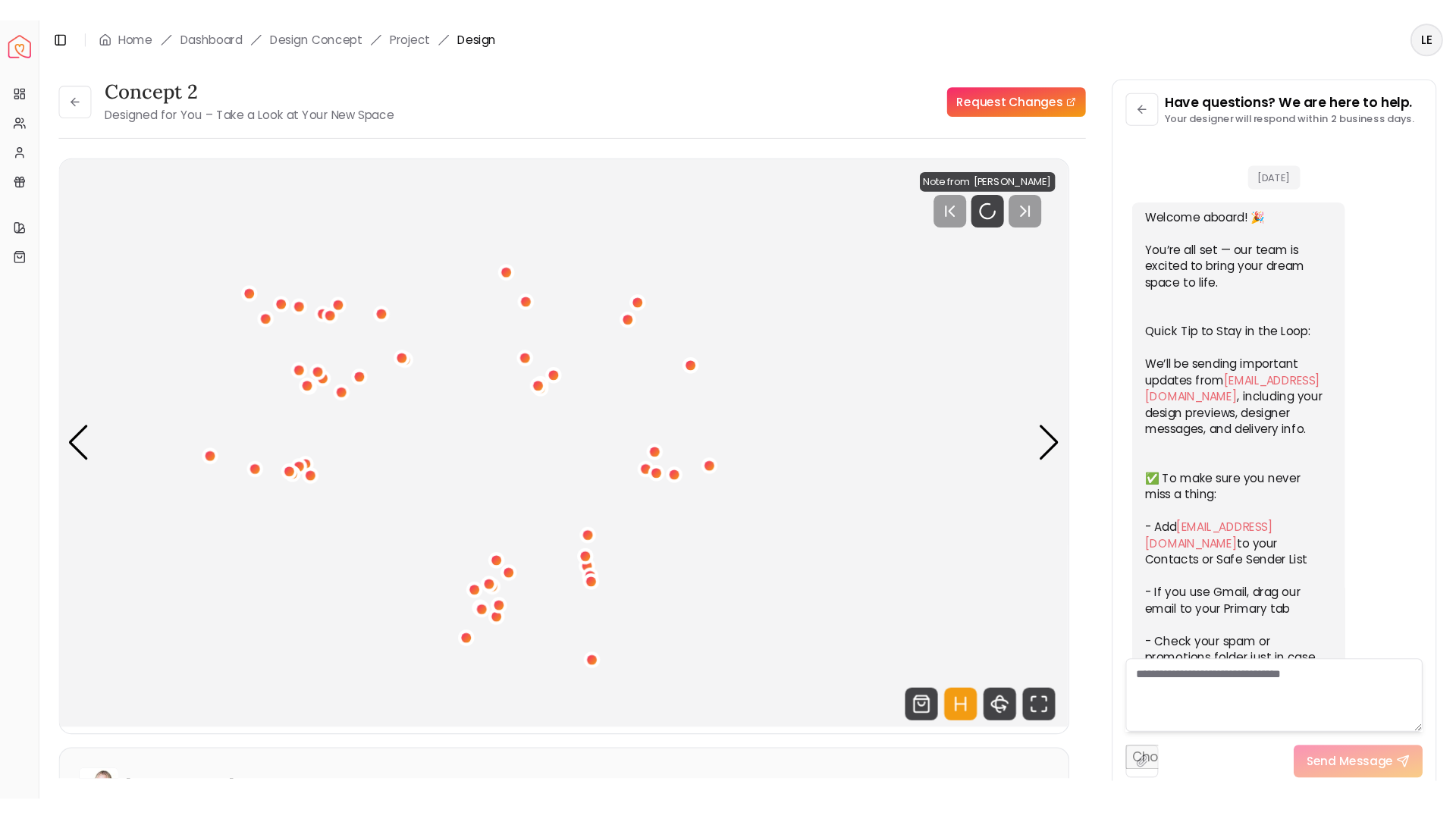
scroll to position [949, 0]
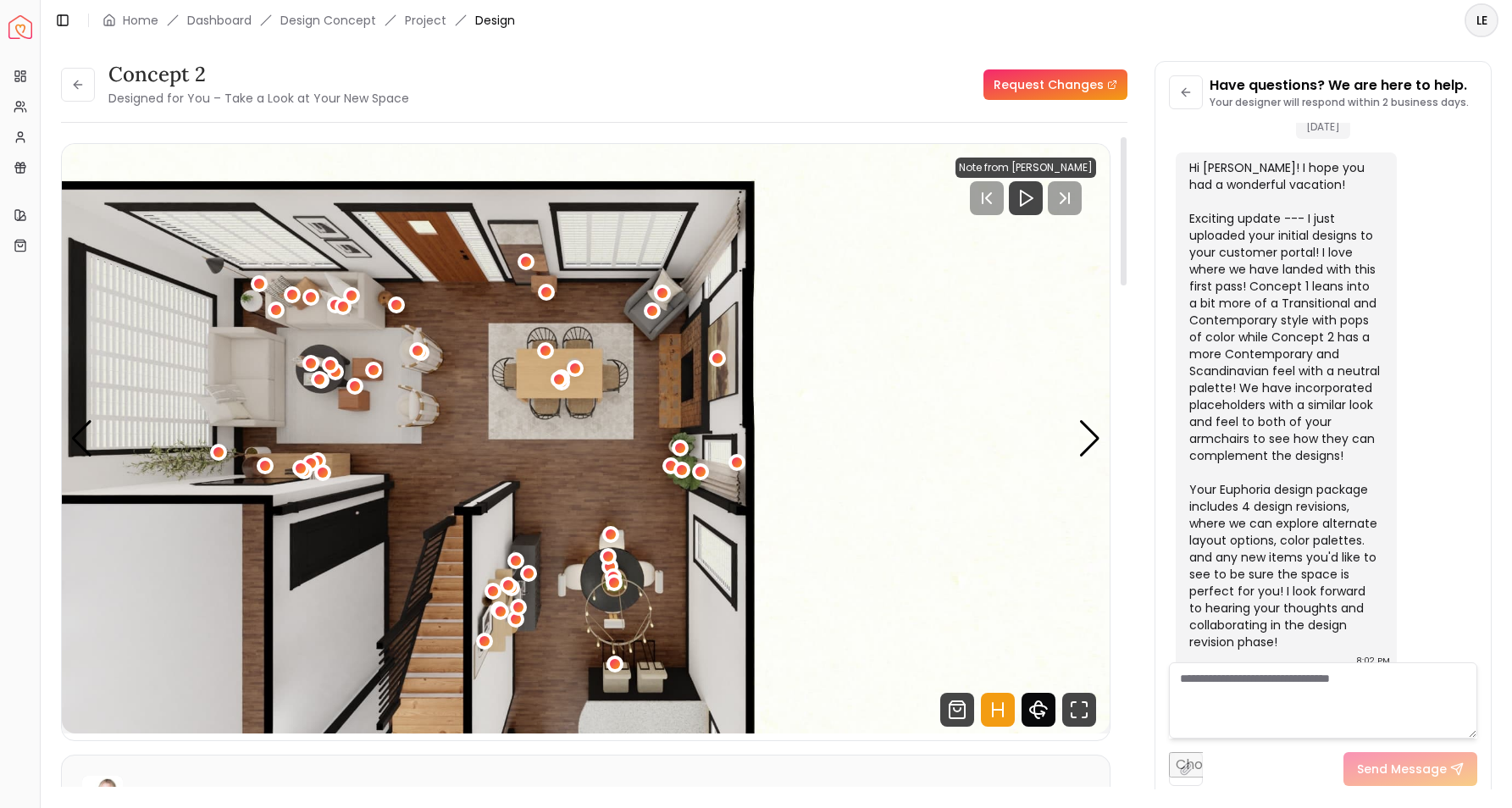
click at [1038, 712] on icon "360 View" at bounding box center [1039, 709] width 34 height 34
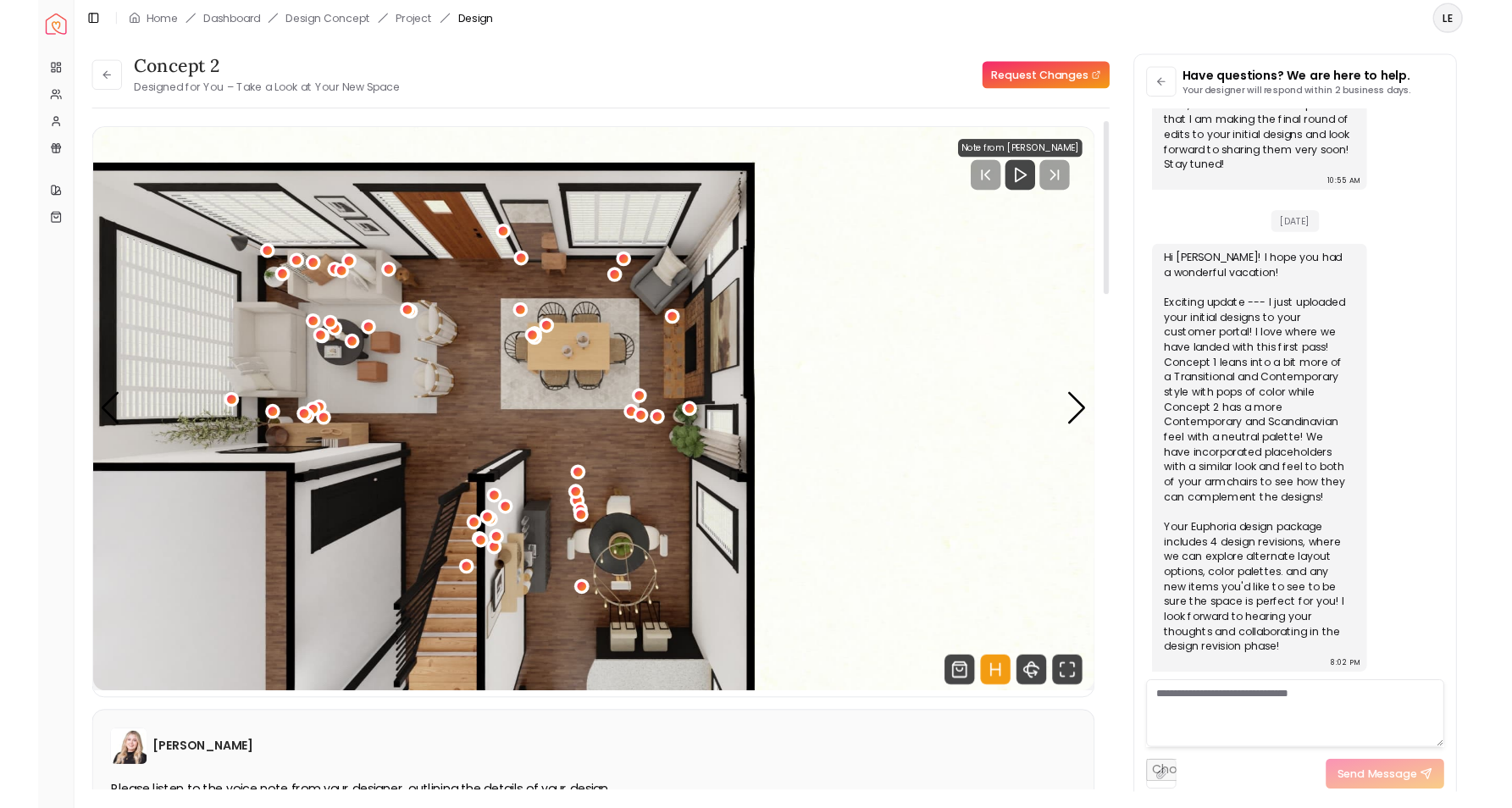
scroll to position [885, 0]
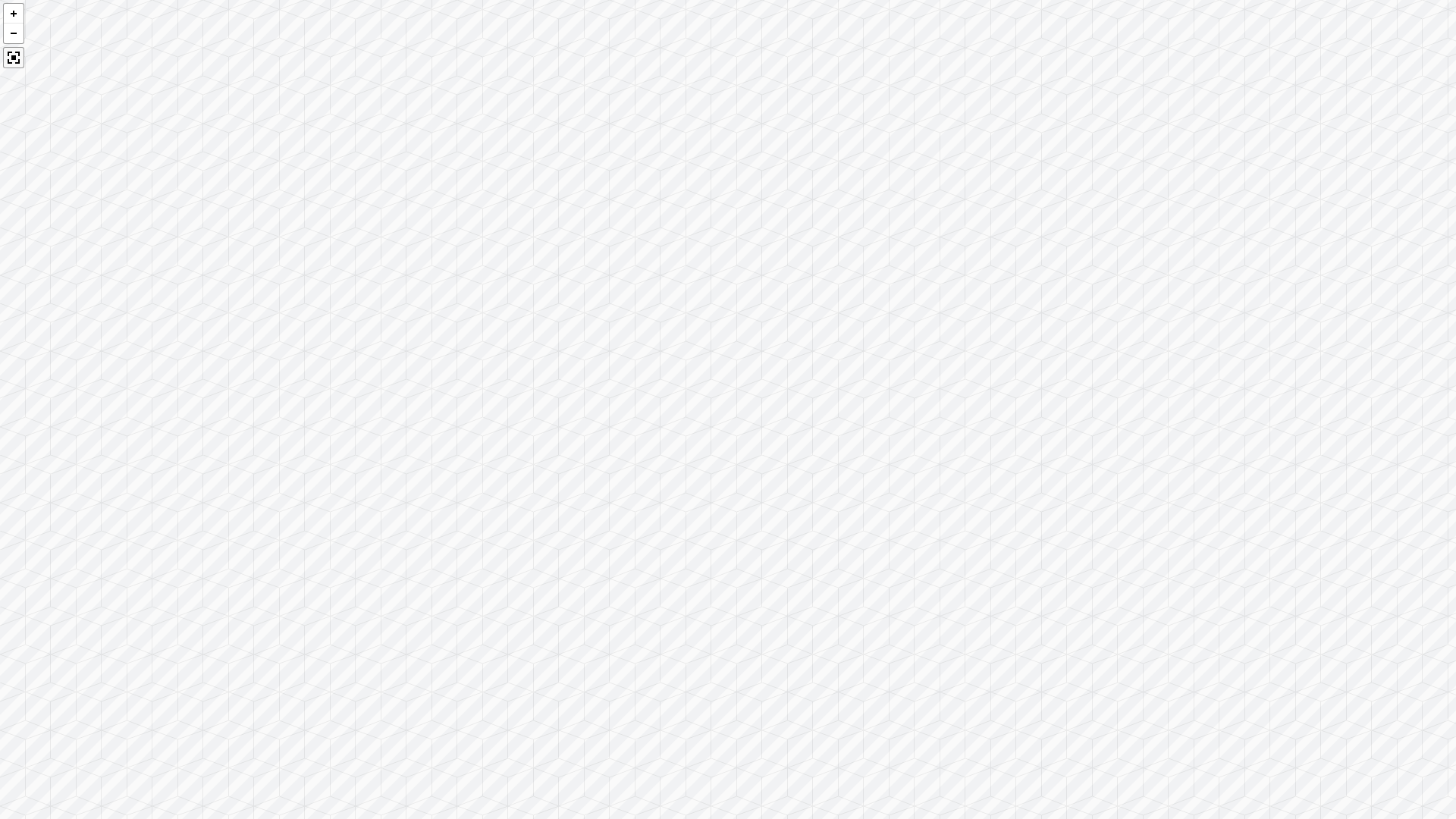
click at [8, 54] on div at bounding box center [14, 58] width 21 height 21
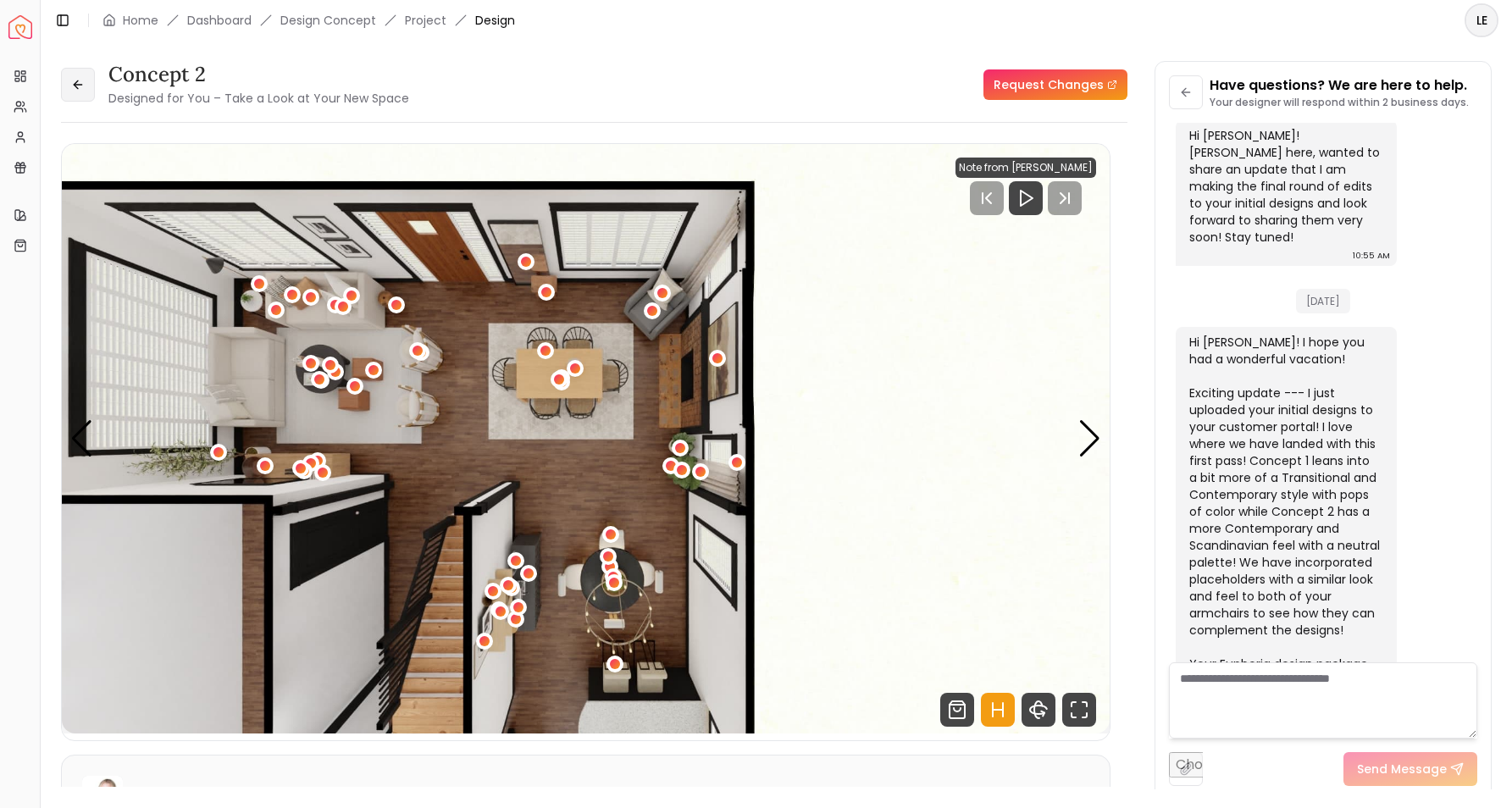
click at [78, 87] on icon at bounding box center [78, 85] width 14 height 14
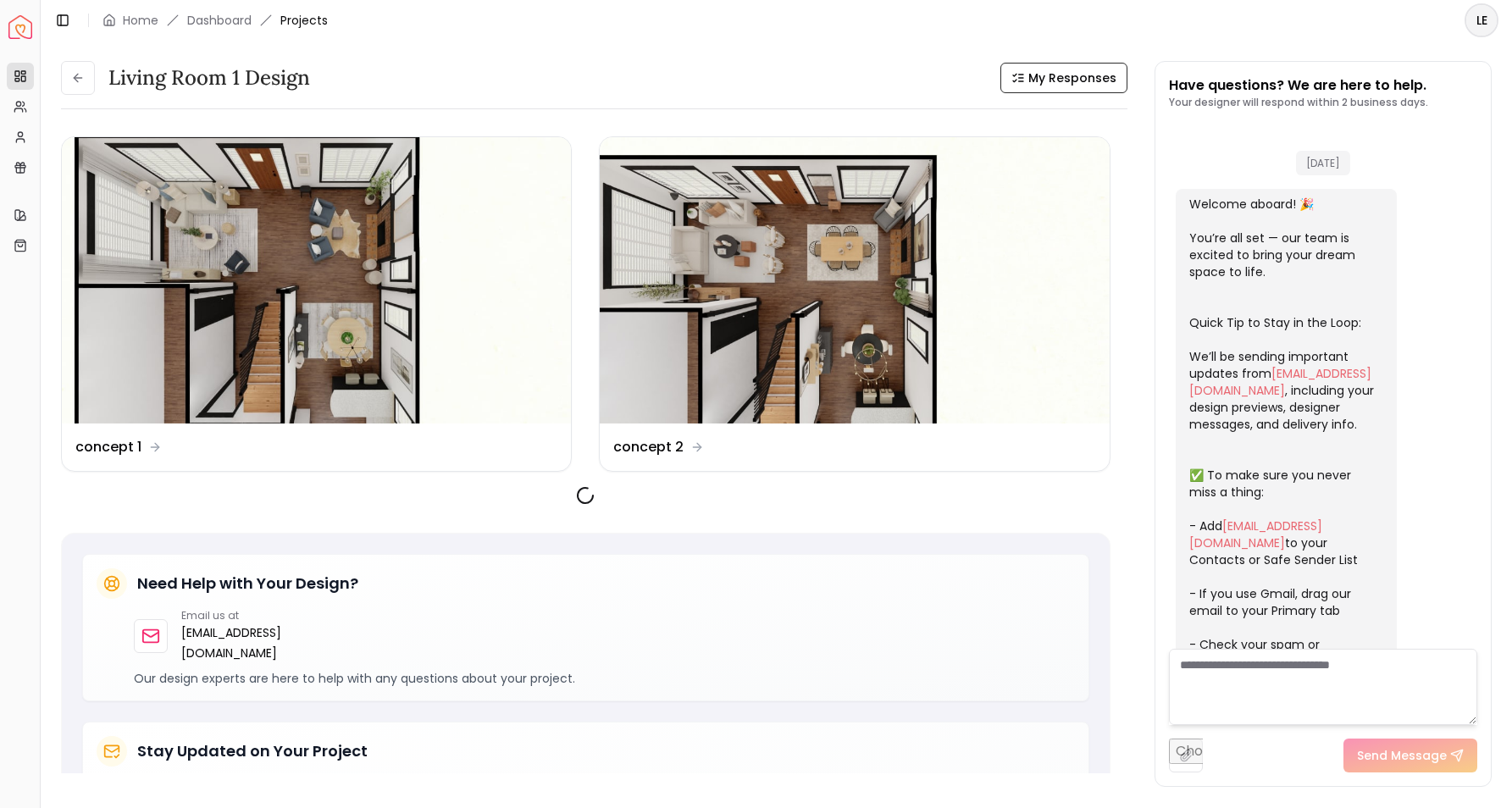
scroll to position [1073, 0]
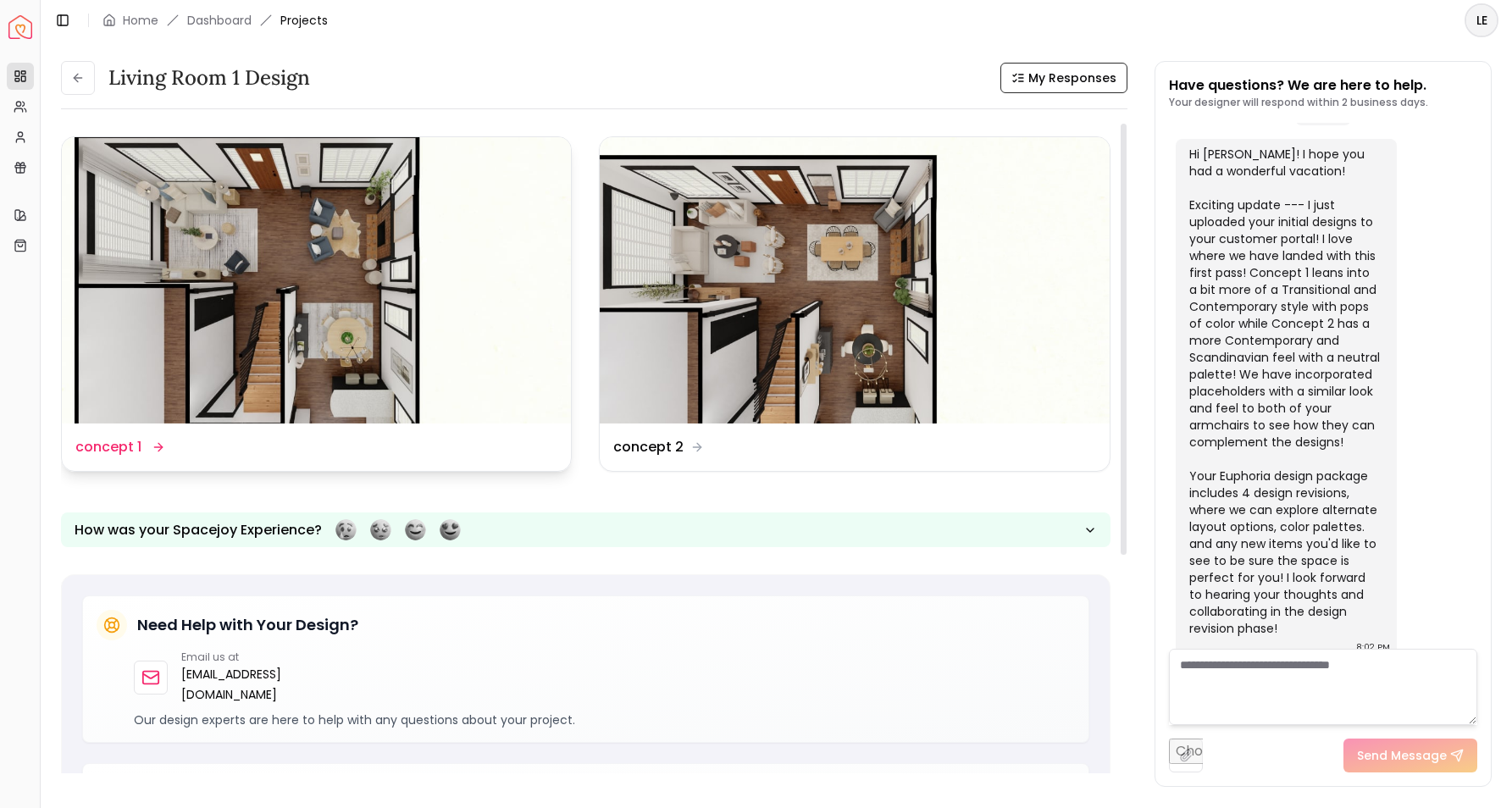
click at [255, 293] on img at bounding box center [316, 280] width 509 height 286
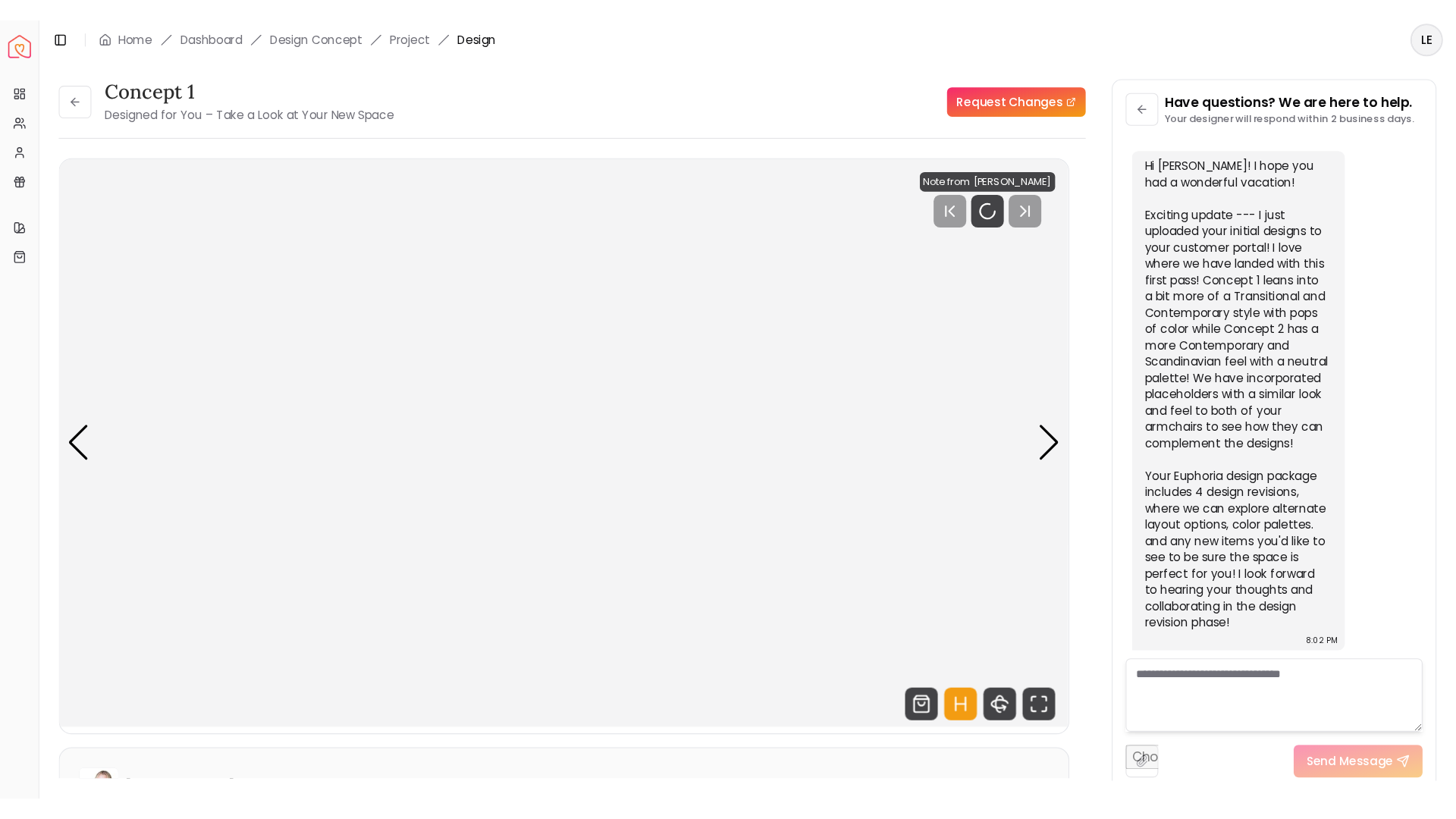
scroll to position [949, 0]
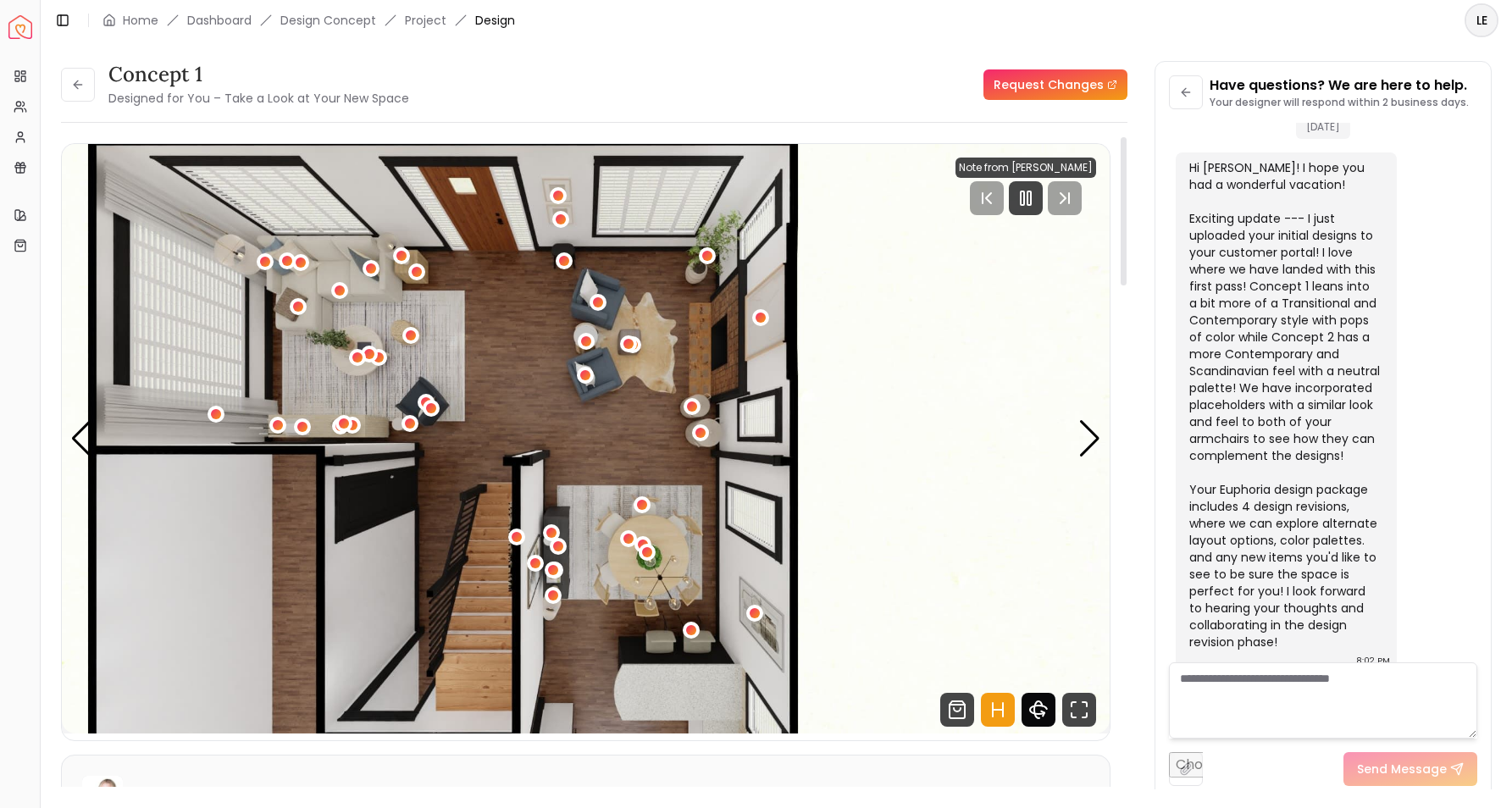
click at [1038, 710] on icon "360 View" at bounding box center [1039, 709] width 34 height 34
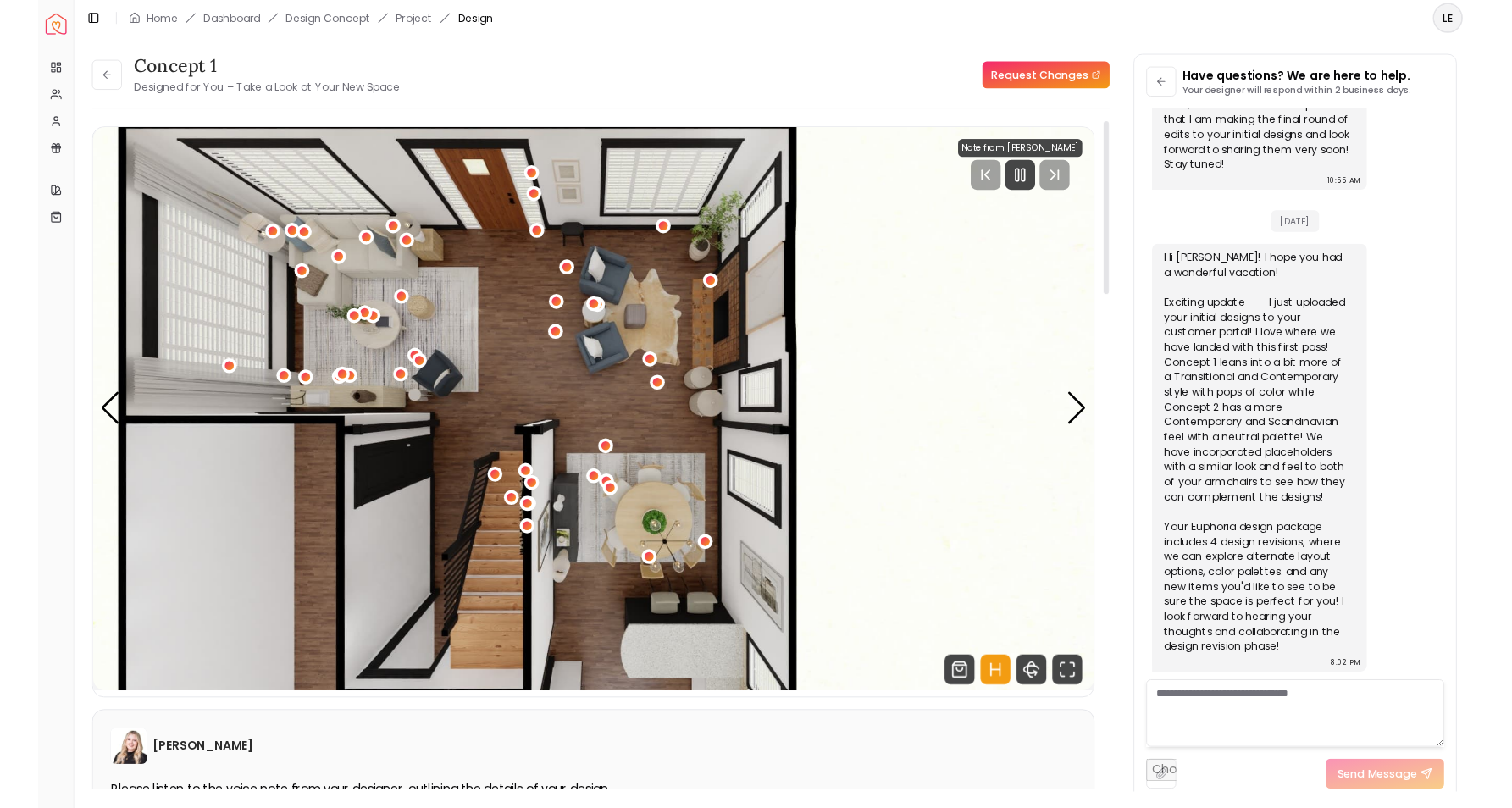
scroll to position [885, 0]
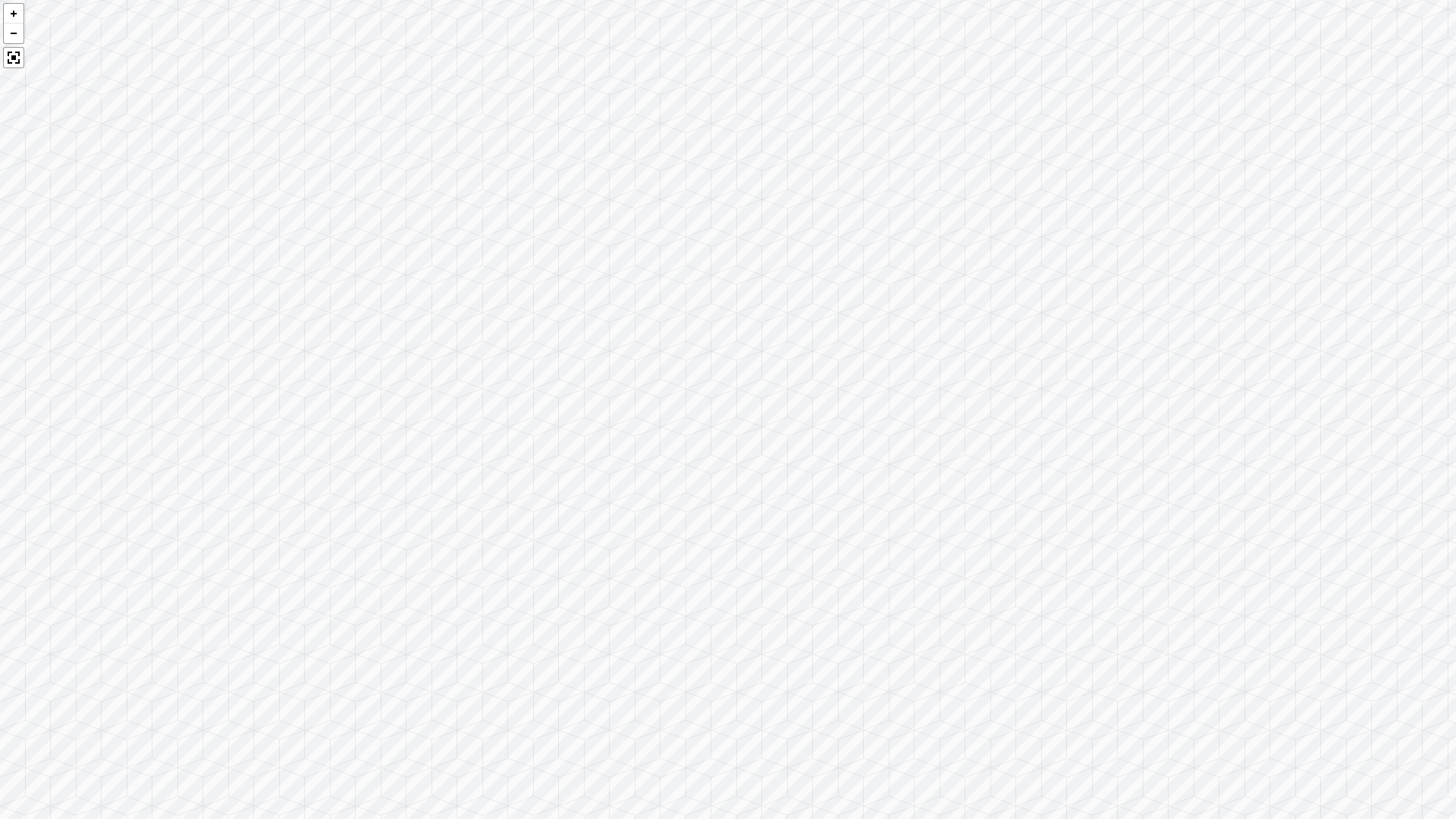
drag, startPoint x: 482, startPoint y: 380, endPoint x: 1057, endPoint y: 345, distance: 576.1
click at [1057, 345] on div at bounding box center [728, 409] width 1456 height 819
drag, startPoint x: 597, startPoint y: 354, endPoint x: 1006, endPoint y: 321, distance: 410.3
click at [1006, 321] on div at bounding box center [728, 409] width 1456 height 819
drag, startPoint x: 1169, startPoint y: 415, endPoint x: 638, endPoint y: 326, distance: 538.4
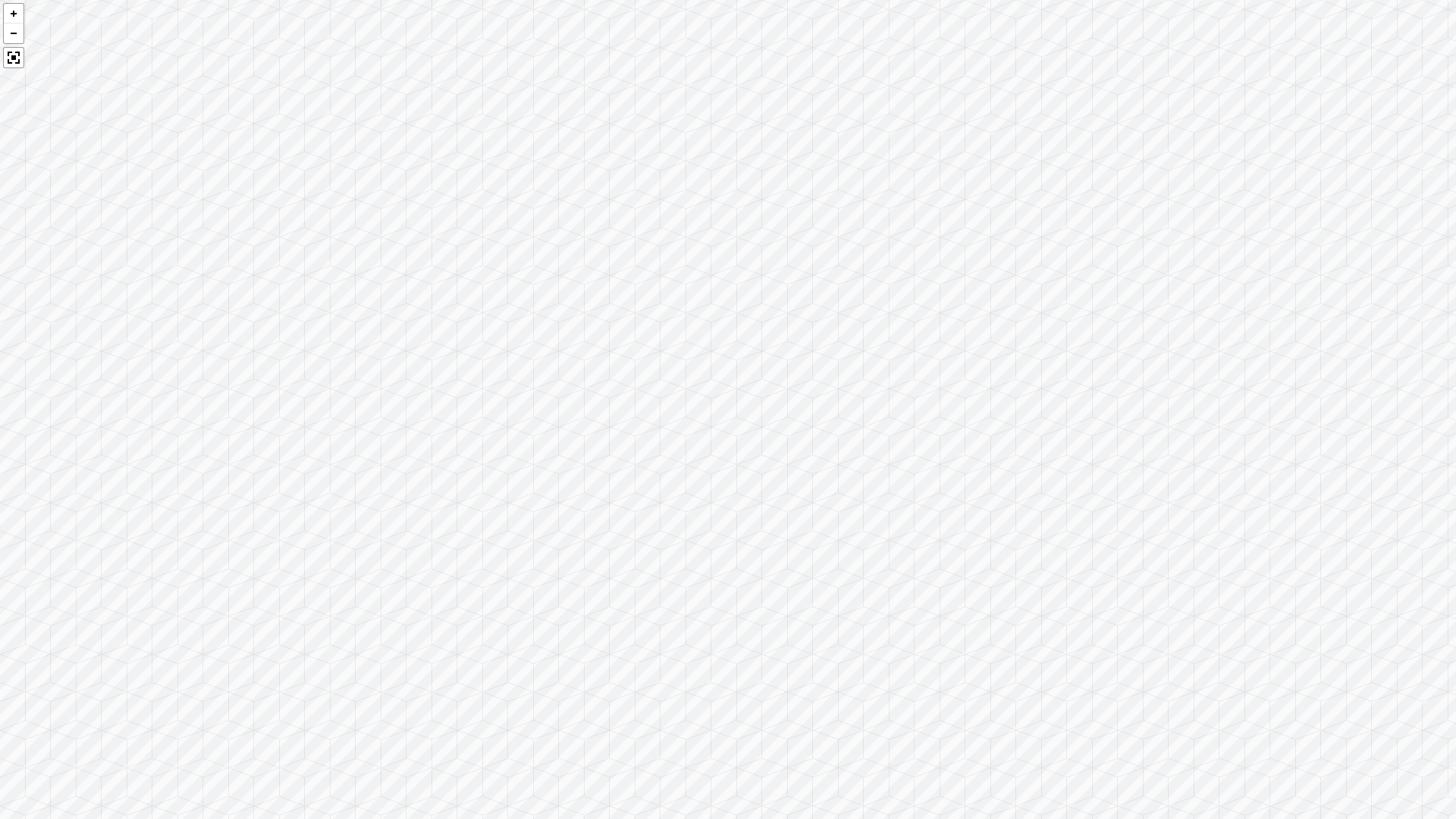
click at [638, 326] on div at bounding box center [728, 409] width 1456 height 819
drag, startPoint x: 1220, startPoint y: 451, endPoint x: 669, endPoint y: 373, distance: 556.5
click at [671, 372] on div at bounding box center [728, 409] width 1456 height 819
drag, startPoint x: 1032, startPoint y: 392, endPoint x: 713, endPoint y: 387, distance: 319.0
click at [713, 387] on div at bounding box center [728, 409] width 1456 height 819
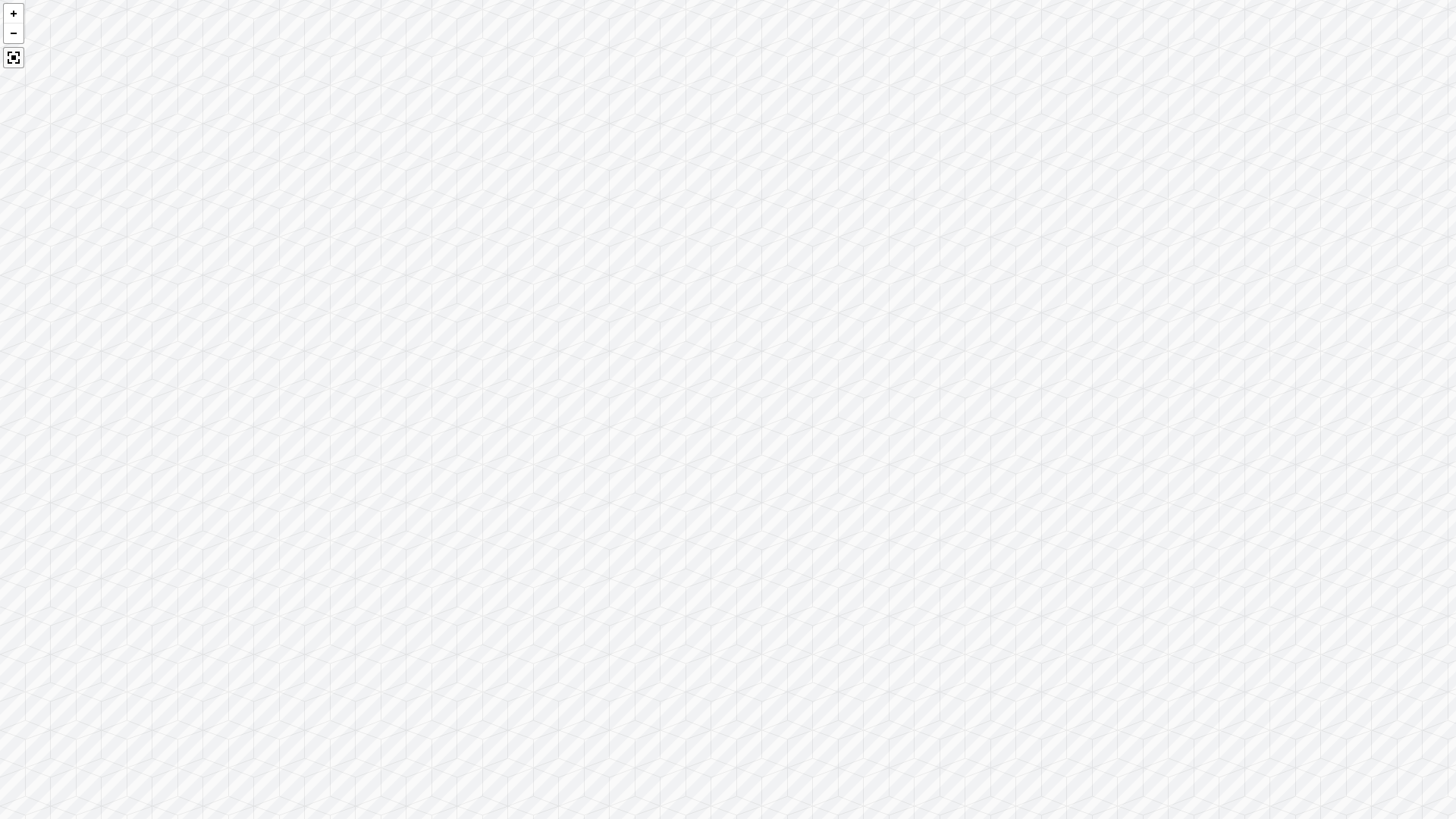
click at [14, 51] on div at bounding box center [14, 58] width 21 height 21
